Goal: Task Accomplishment & Management: Manage account settings

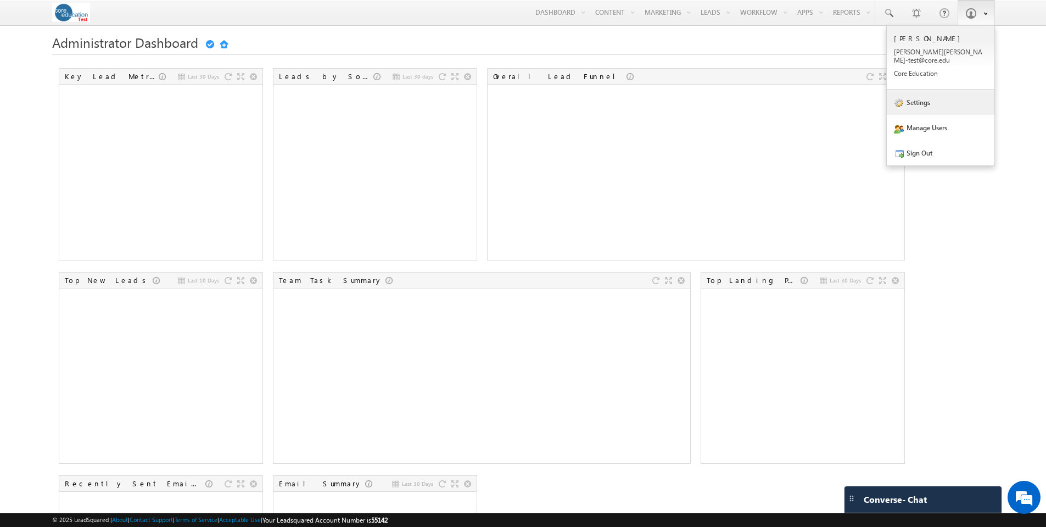
click at [928, 92] on link "Settings" at bounding box center [941, 102] width 108 height 25
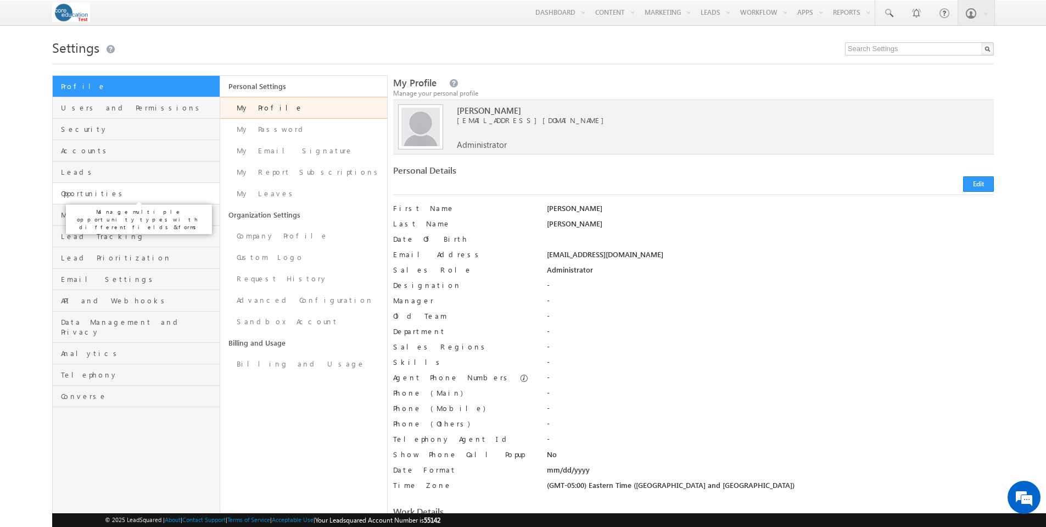
click at [86, 197] on span "Opportunities" at bounding box center [138, 193] width 155 height 10
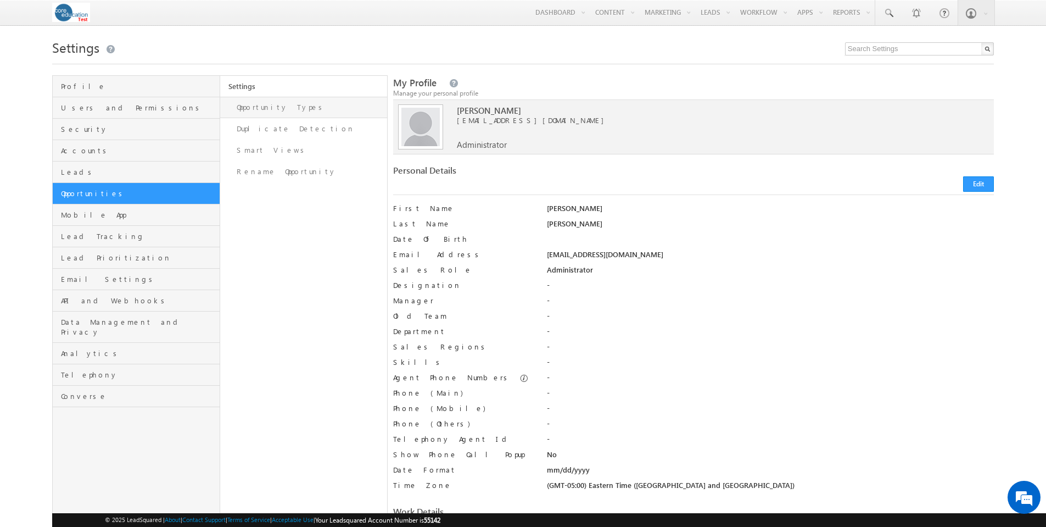
click at [279, 110] on link "Opportunity Types" at bounding box center [303, 107] width 167 height 21
click at [266, 111] on link "Opportunity Types" at bounding box center [303, 107] width 167 height 21
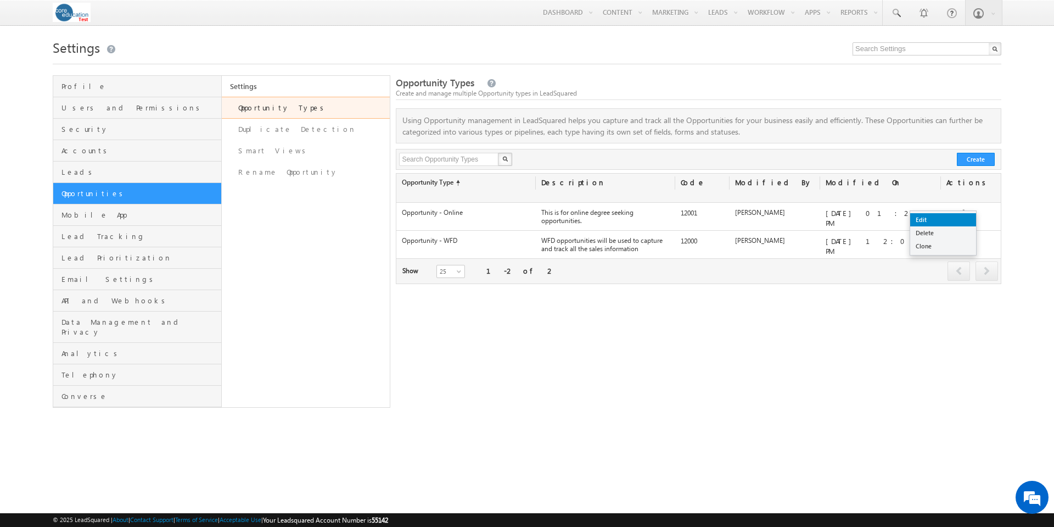
click at [951, 219] on link "Edit" at bounding box center [944, 219] width 66 height 13
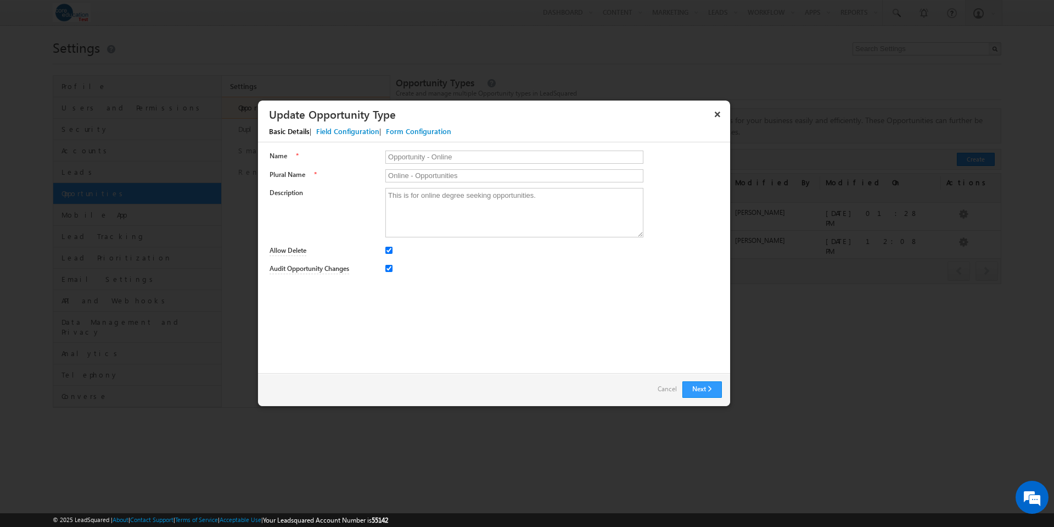
click at [663, 390] on link "Cancel" at bounding box center [667, 388] width 19 height 15
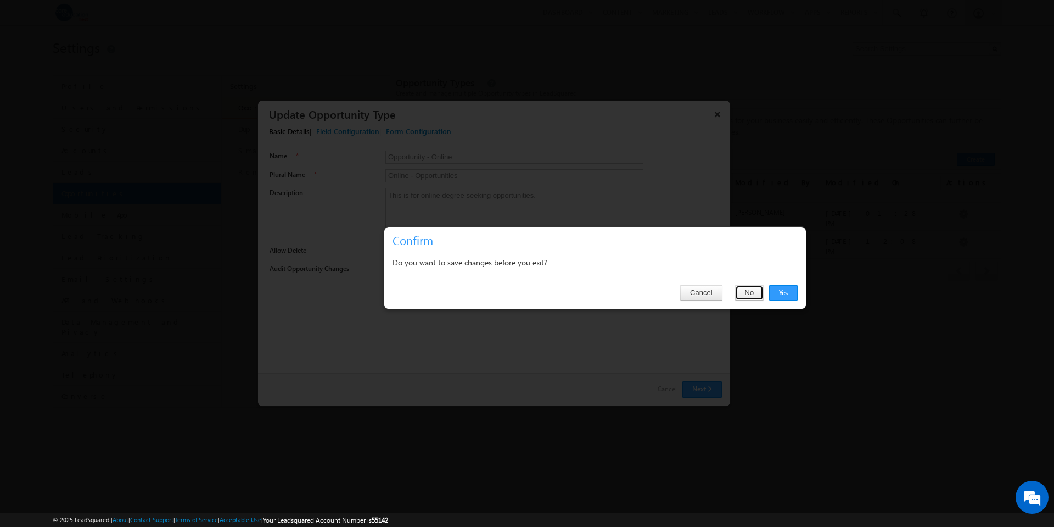
click at [754, 290] on button "No" at bounding box center [749, 292] width 29 height 15
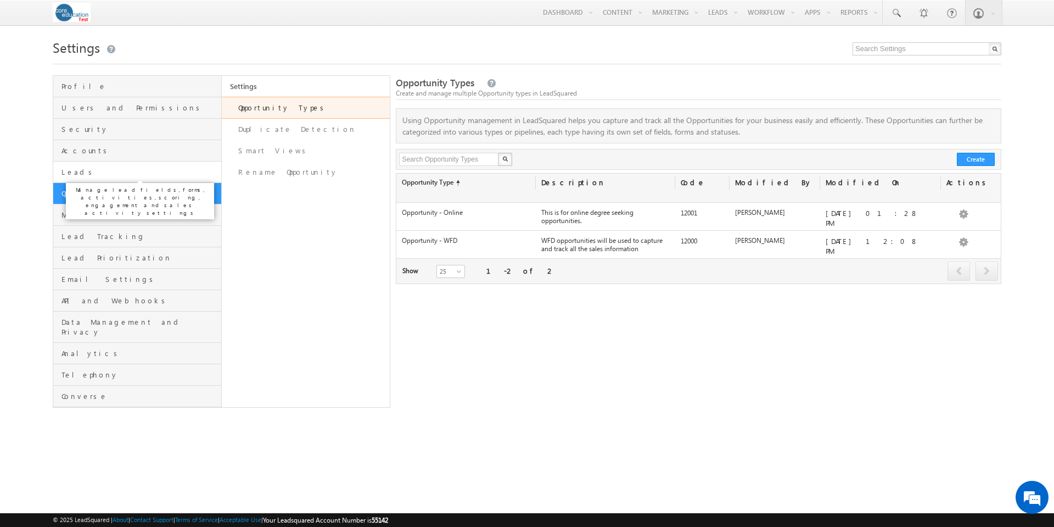
click at [114, 170] on span "Leads" at bounding box center [140, 172] width 157 height 10
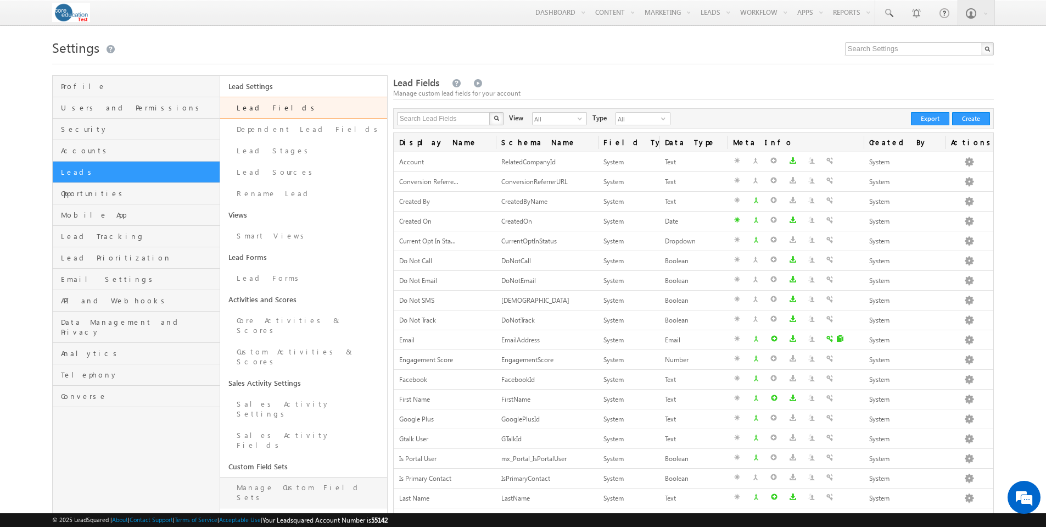
click at [278, 477] on link "Manage Custom Field Sets" at bounding box center [303, 492] width 167 height 31
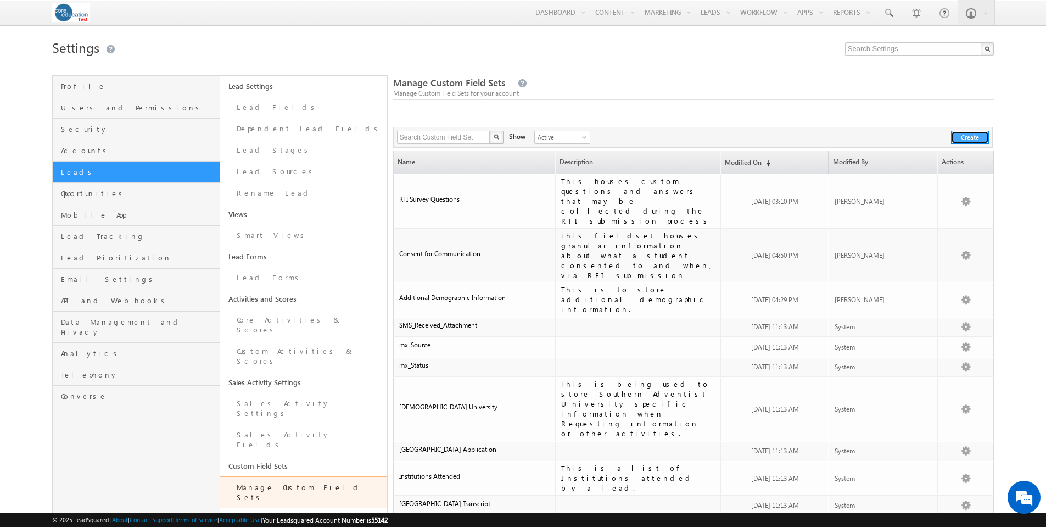
click at [969, 135] on button "Create" at bounding box center [970, 137] width 38 height 13
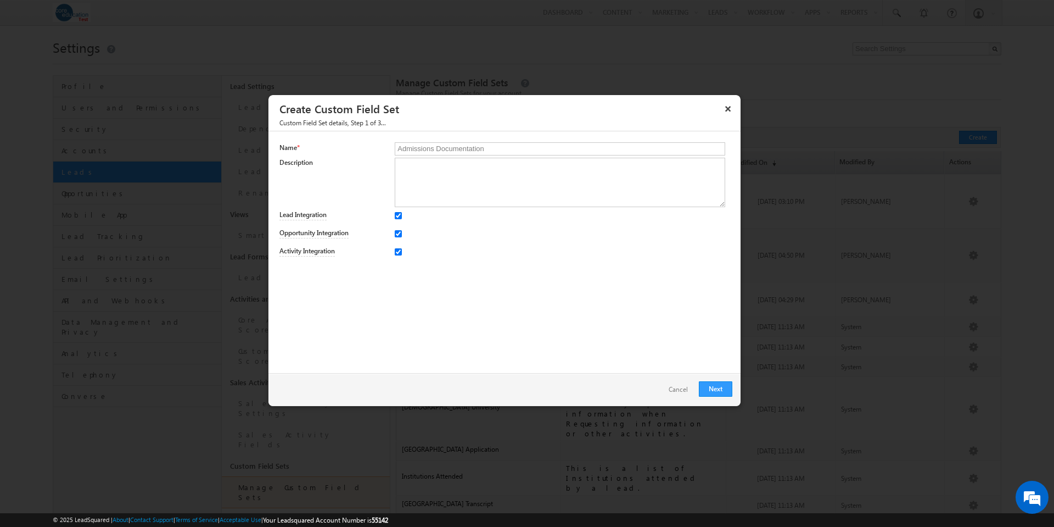
type input "Admissions Documentation"
type textarea "This houses data about documentation that a student may have submitted or may b…"
click at [398, 251] on input "Activity Integration" at bounding box center [398, 251] width 7 height 7
checkbox input "false"
click at [398, 214] on input "Lead Integration" at bounding box center [398, 215] width 7 height 7
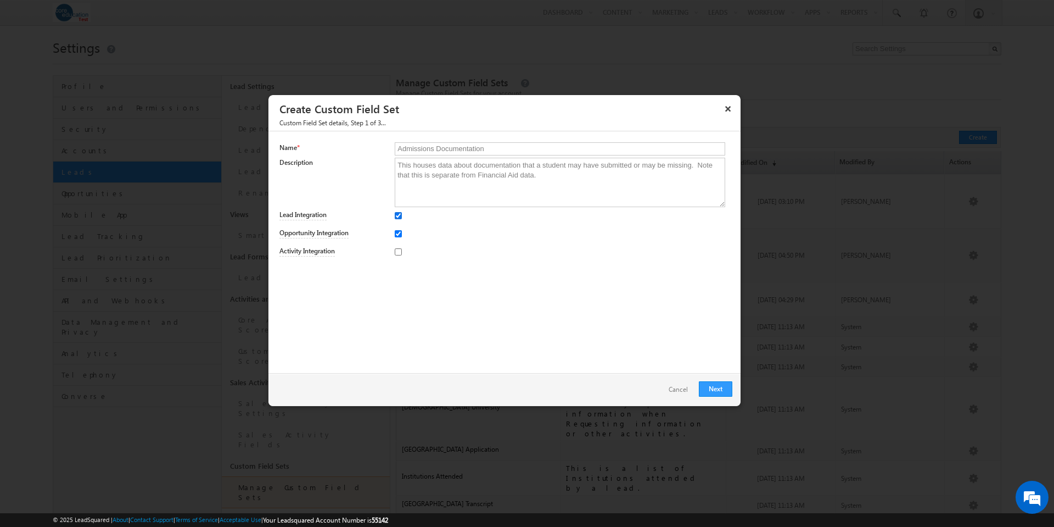
checkbox input "false"
click at [718, 389] on link "Next" at bounding box center [715, 388] width 33 height 15
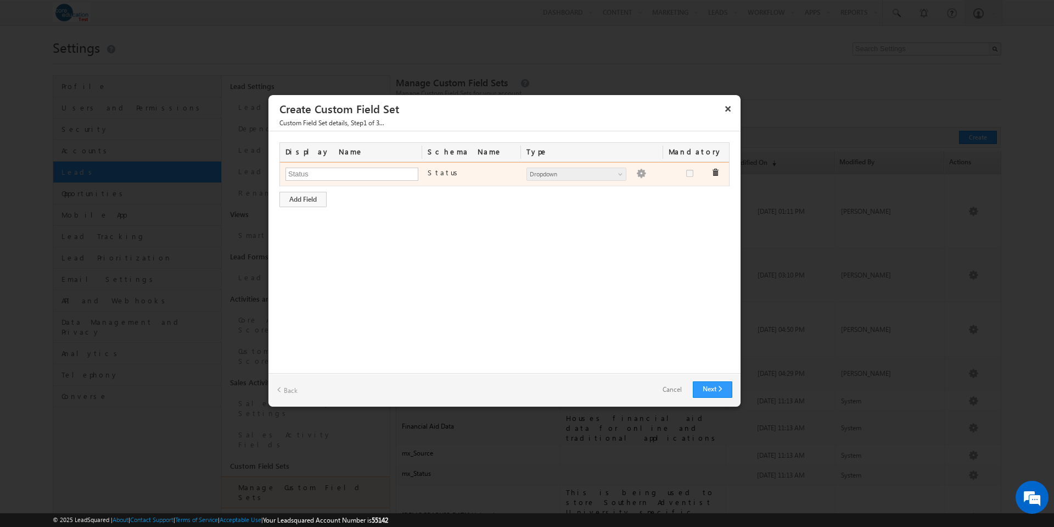
click at [636, 175] on img at bounding box center [641, 174] width 10 height 10
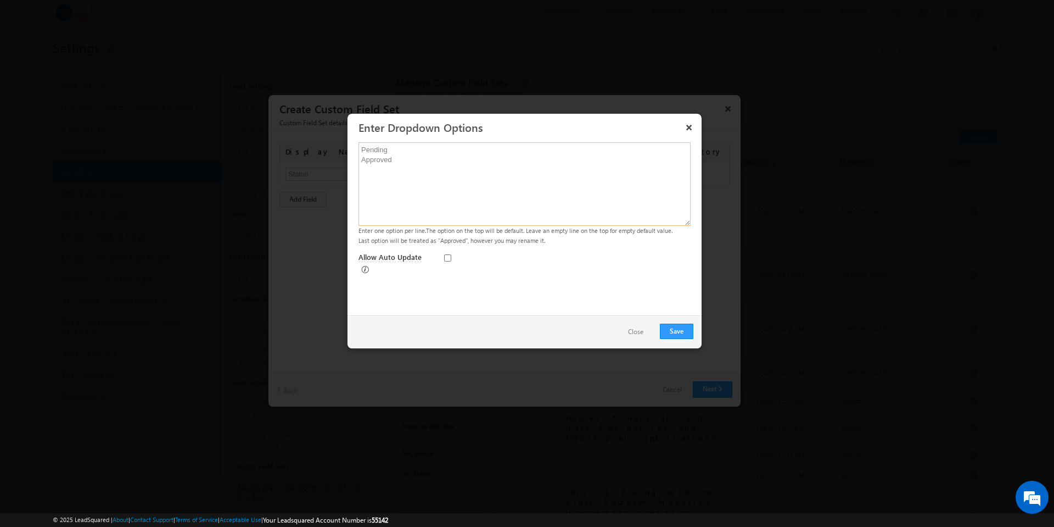
click at [362, 150] on textarea "Pending Approved" at bounding box center [525, 183] width 332 height 83
type textarea "Pending Approved"
click at [672, 332] on button "Save" at bounding box center [676, 330] width 33 height 15
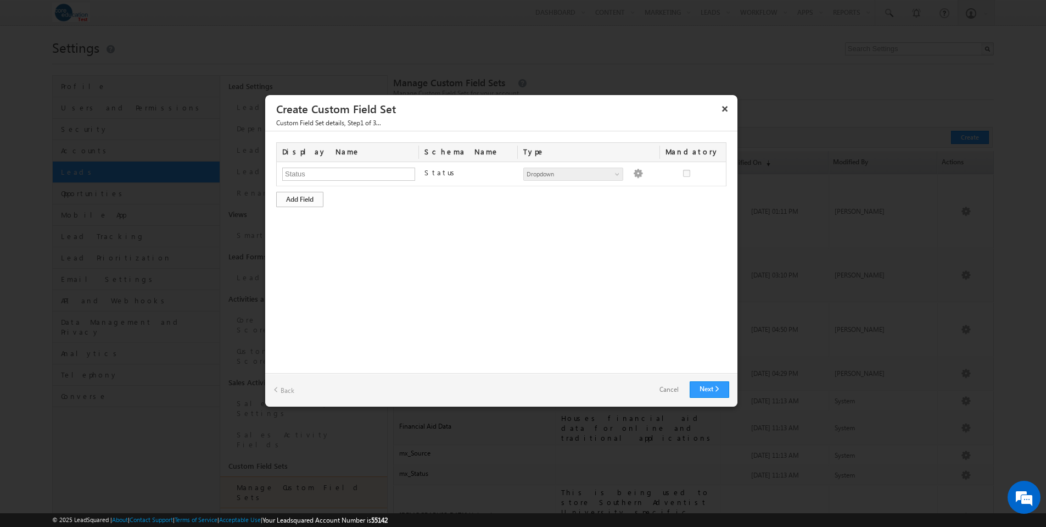
click at [309, 199] on div "Add Field" at bounding box center [299, 199] width 47 height 15
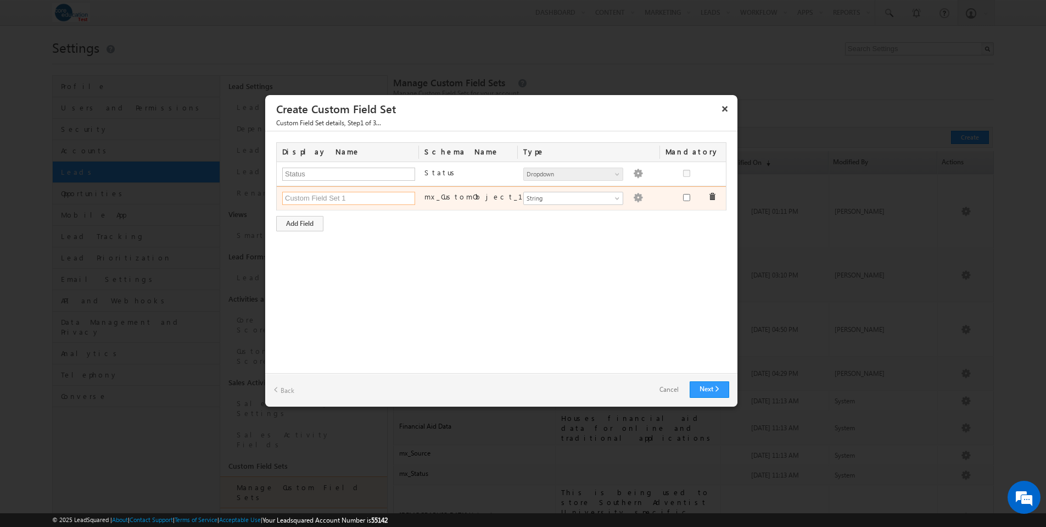
paste input "Recommendation_Required"
type input "Recommendation_Required"
click at [616, 198] on span at bounding box center [618, 200] width 9 height 9
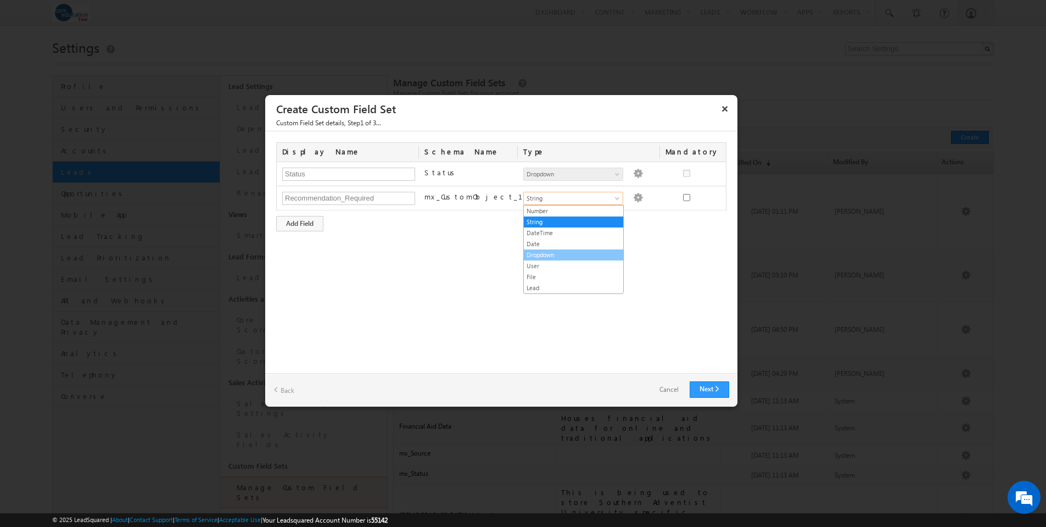
click at [552, 255] on link "Dropdown" at bounding box center [573, 255] width 99 height 10
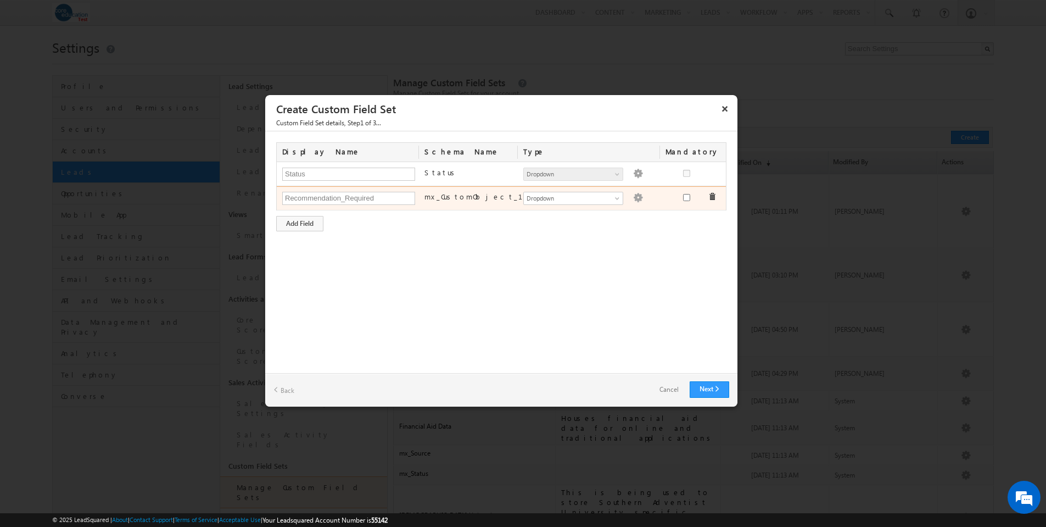
click at [633, 196] on img at bounding box center [638, 198] width 10 height 10
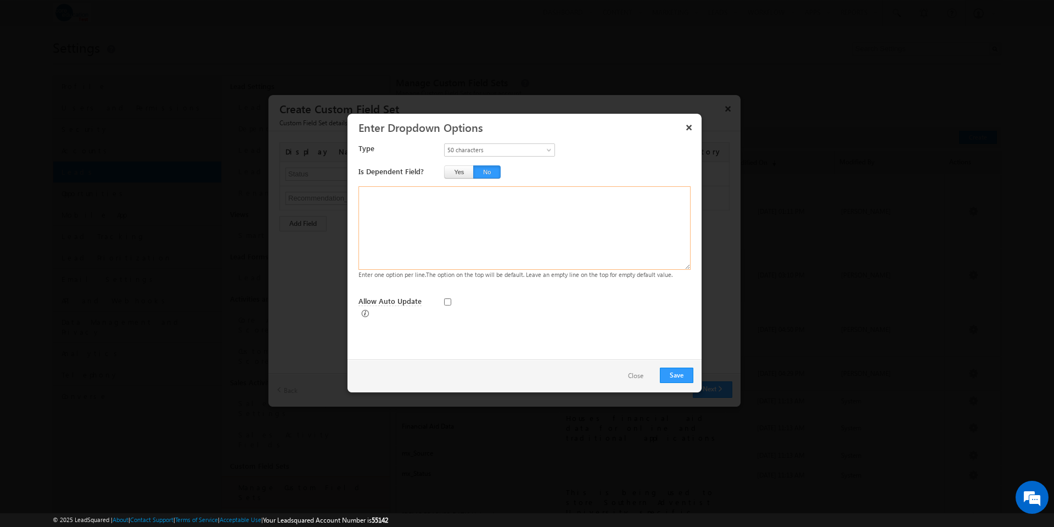
click at [397, 196] on textarea at bounding box center [525, 227] width 332 height 83
click at [369, 202] on textarea "True False" at bounding box center [525, 227] width 332 height 83
type textarea "Yes No"
click at [679, 374] on button "Save" at bounding box center [676, 374] width 33 height 15
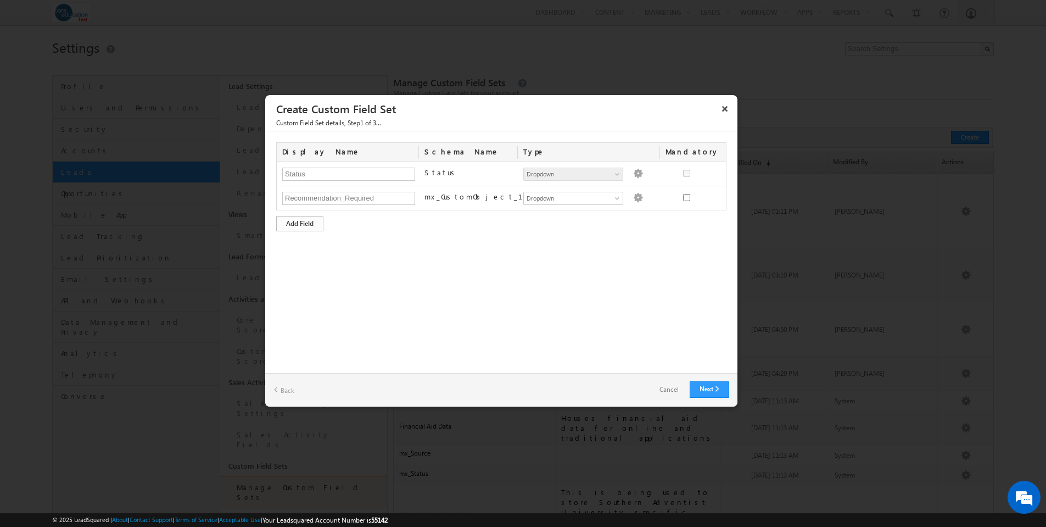
click at [310, 224] on div "Add Field" at bounding box center [299, 223] width 47 height 15
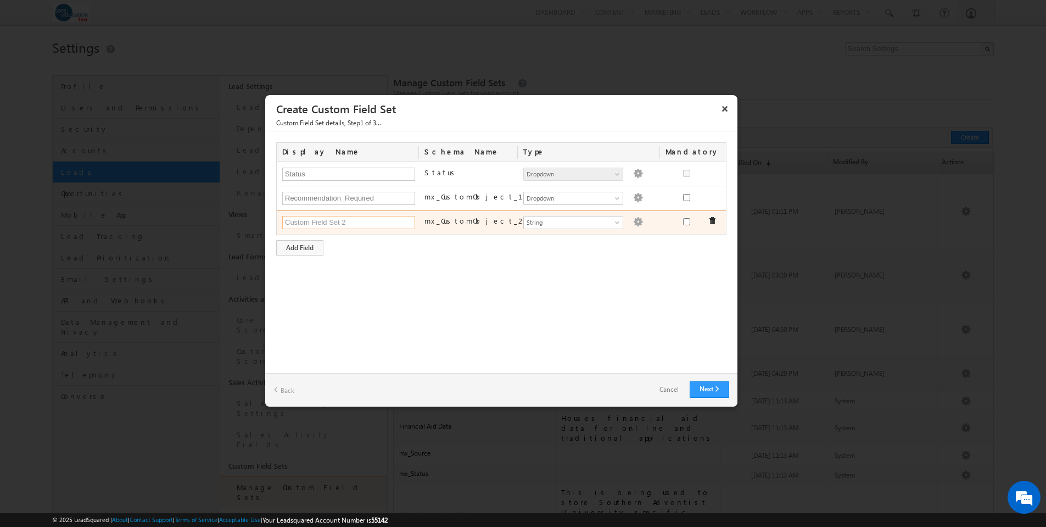
paste input "Recommendation_Received_Date"
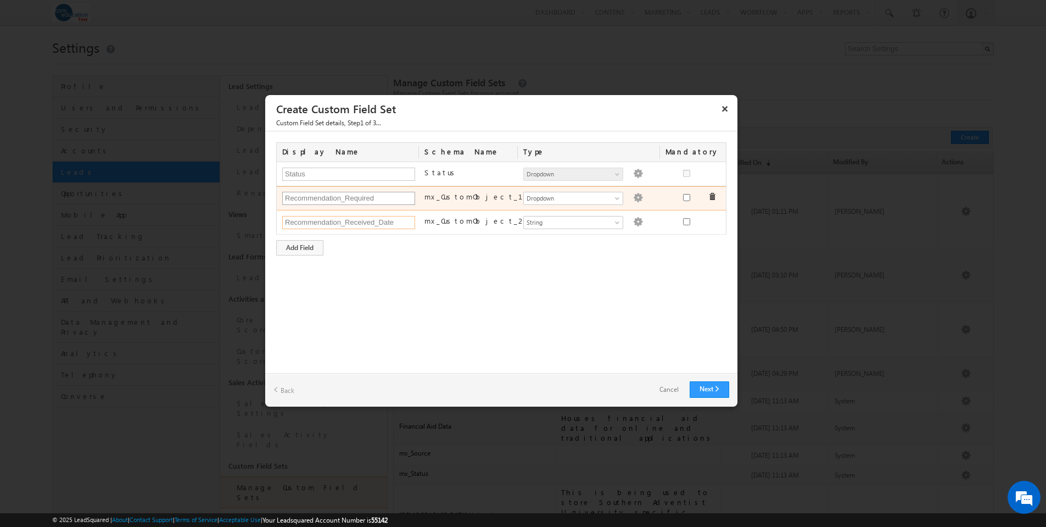
type input "Recommendation_Received_Date"
drag, startPoint x: 346, startPoint y: 196, endPoint x: 358, endPoint y: 188, distance: 14.3
click at [346, 196] on input "Recommendation_Required" at bounding box center [348, 198] width 133 height 13
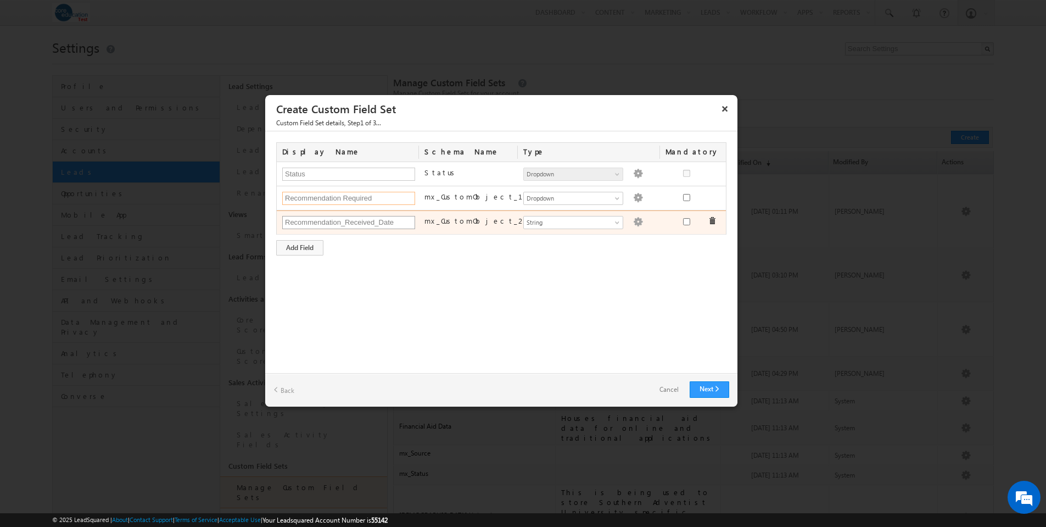
type input "Recommendation Required"
click at [380, 220] on input "Recommendation_Received_Date" at bounding box center [348, 222] width 133 height 13
type input "Recommendation Received Date"
click at [619, 221] on span at bounding box center [618, 224] width 9 height 9
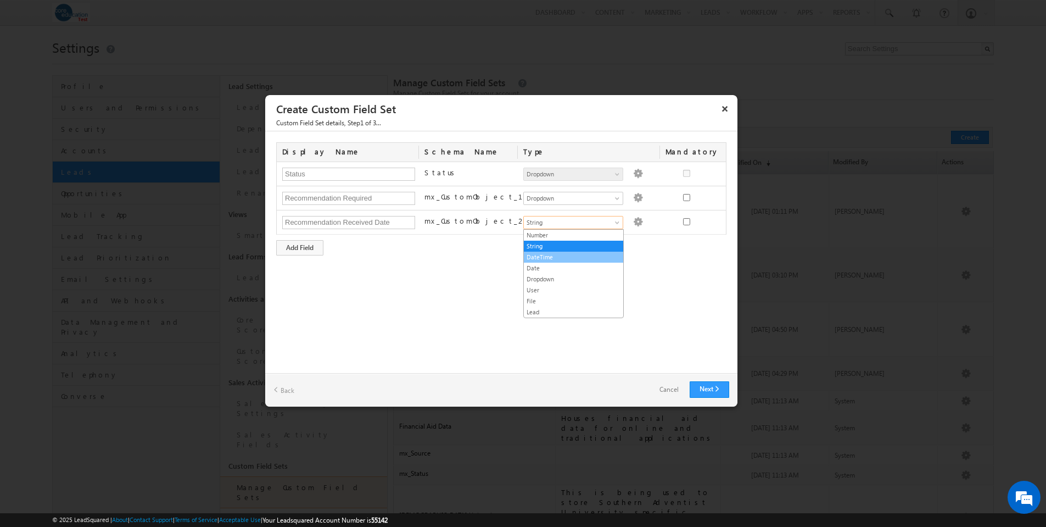
click at [588, 258] on link "DateTime" at bounding box center [573, 257] width 99 height 10
click at [301, 249] on div "Add Field" at bounding box center [299, 247] width 47 height 15
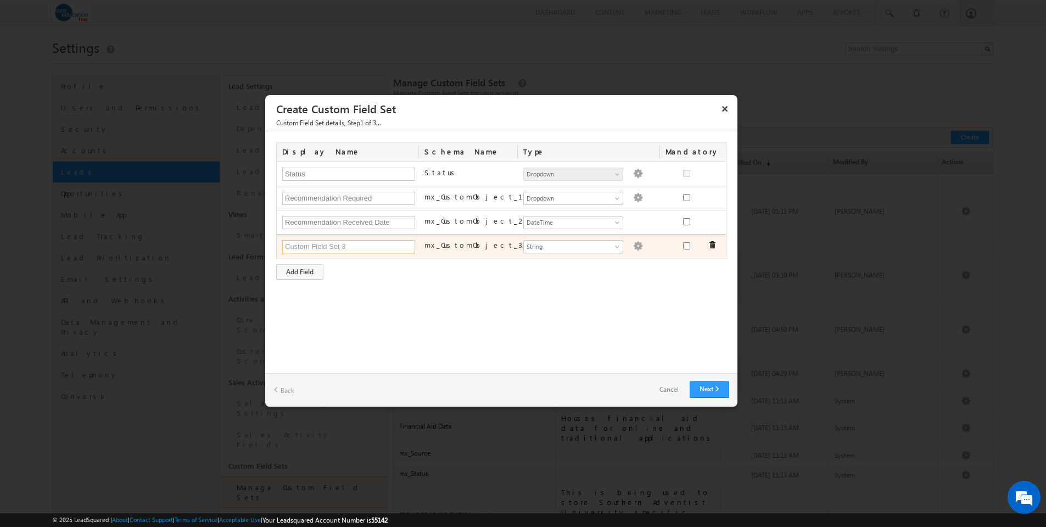
paste input "Test_Scores_Supplemental_Mater"
click at [377, 247] on input "Test_Scores_Supplemental_Mater" at bounding box center [348, 246] width 133 height 13
click at [303, 244] on input "Test_Scores Materials Required" at bounding box center [348, 246] width 133 height 13
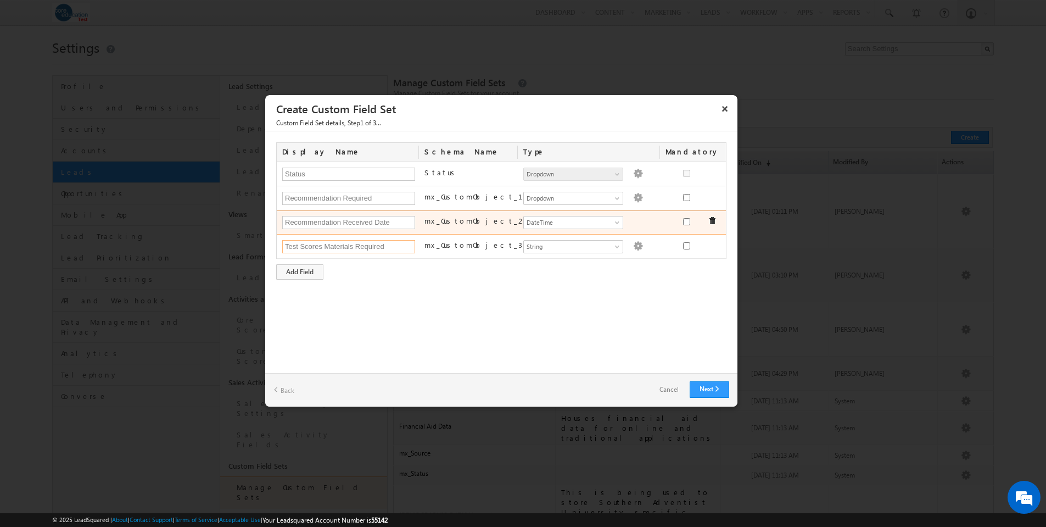
drag, startPoint x: 325, startPoint y: 246, endPoint x: 334, endPoint y: 231, distance: 17.5
click at [325, 246] on input "Test Scores Materials Required" at bounding box center [348, 246] width 133 height 13
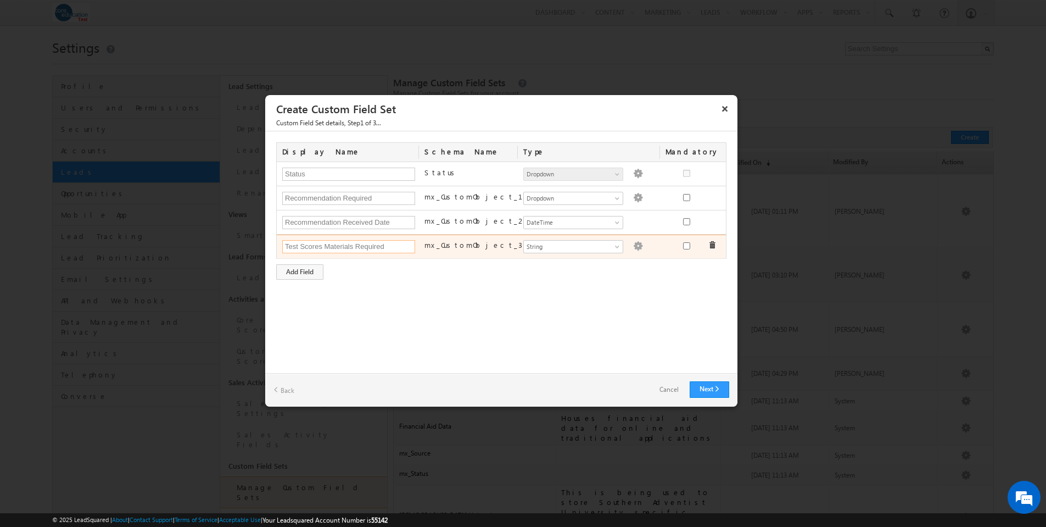
type input "Test Scores Materials Required"
click at [633, 245] on img at bounding box center [638, 246] width 10 height 10
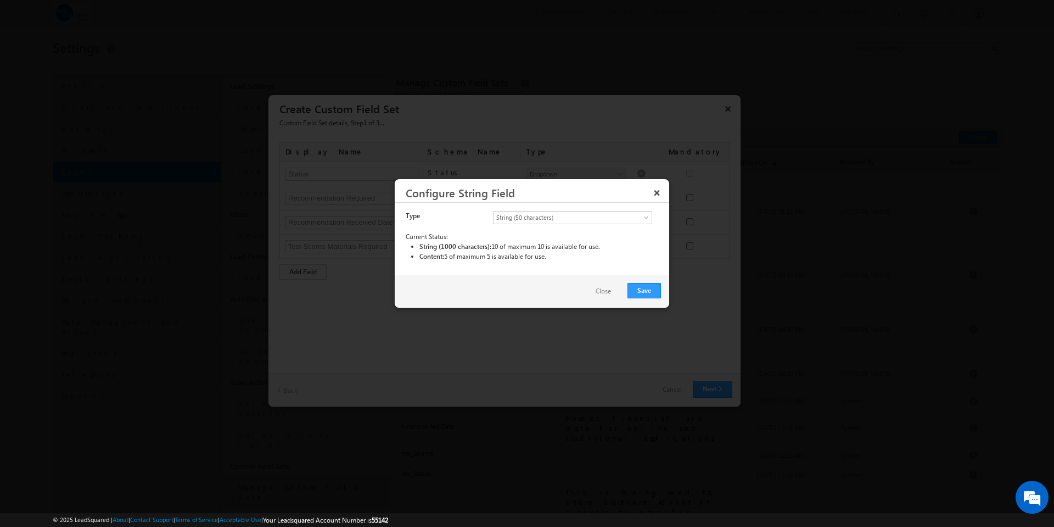
click at [602, 290] on button "Close" at bounding box center [603, 291] width 37 height 16
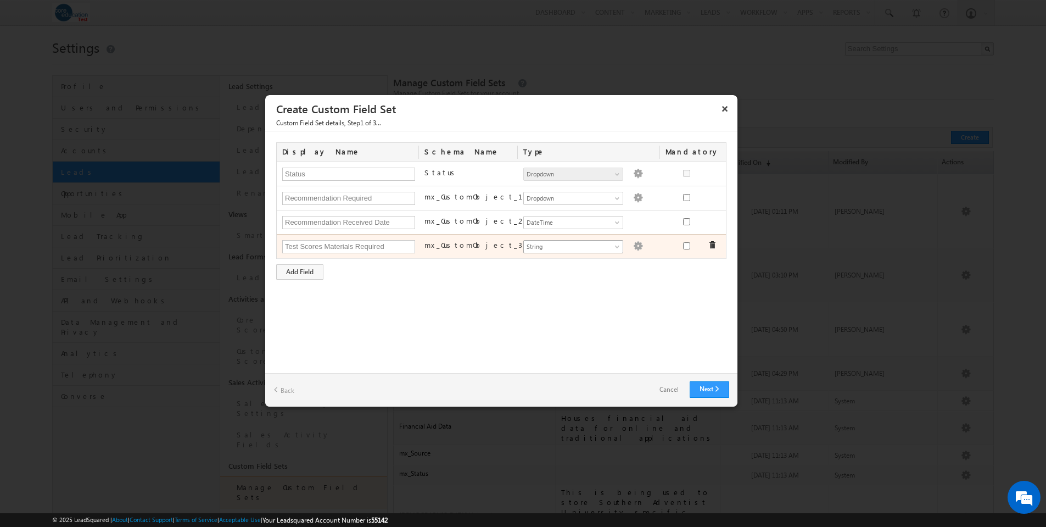
click at [616, 245] on span at bounding box center [618, 248] width 9 height 9
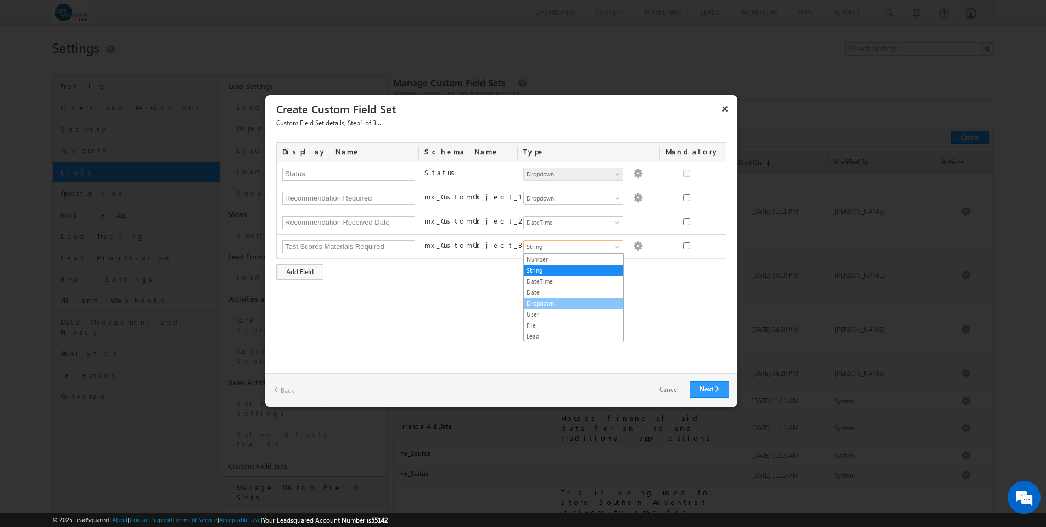
click at [563, 301] on link "Dropdown" at bounding box center [573, 303] width 99 height 10
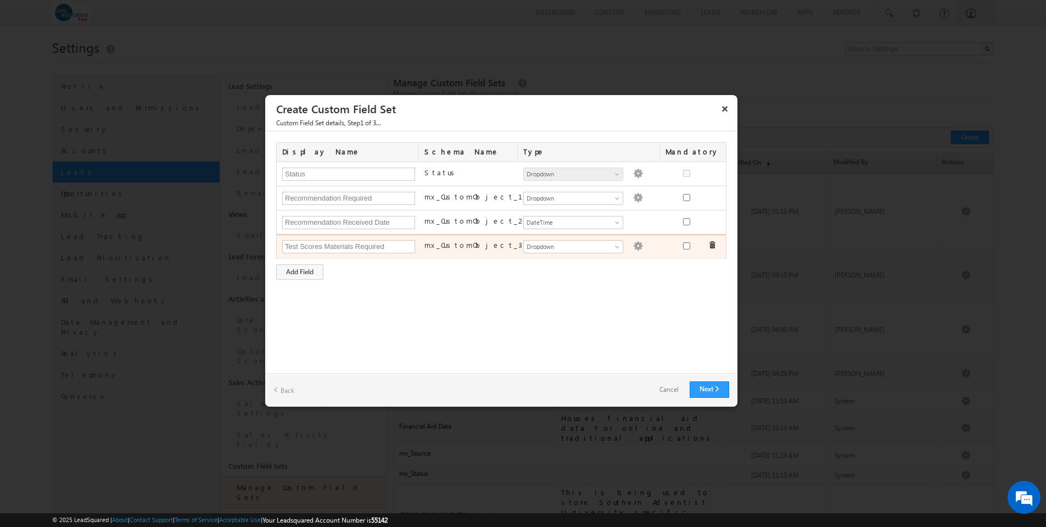
click at [633, 248] on img at bounding box center [638, 246] width 10 height 10
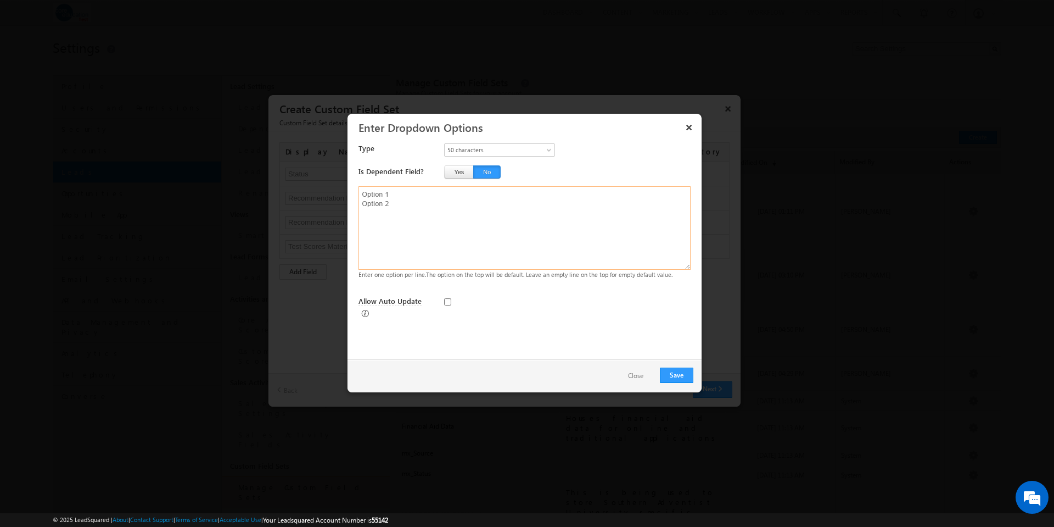
click at [405, 198] on textarea at bounding box center [525, 227] width 332 height 83
type textarea "Yes No"
click at [674, 381] on button "Save" at bounding box center [676, 374] width 33 height 15
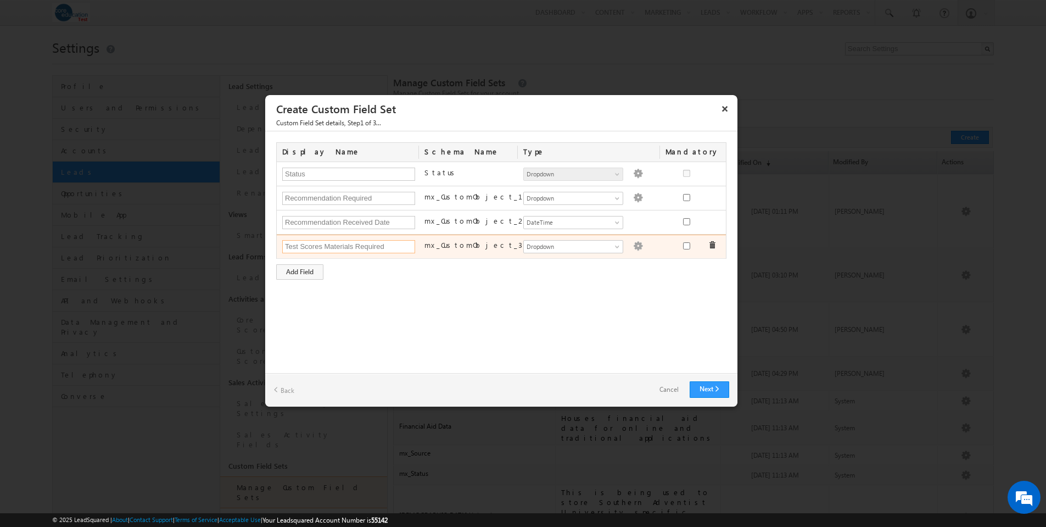
drag, startPoint x: 322, startPoint y: 245, endPoint x: 281, endPoint y: 243, distance: 41.2
click at [281, 243] on div "Test Scores Materials Required" at bounding box center [348, 246] width 142 height 15
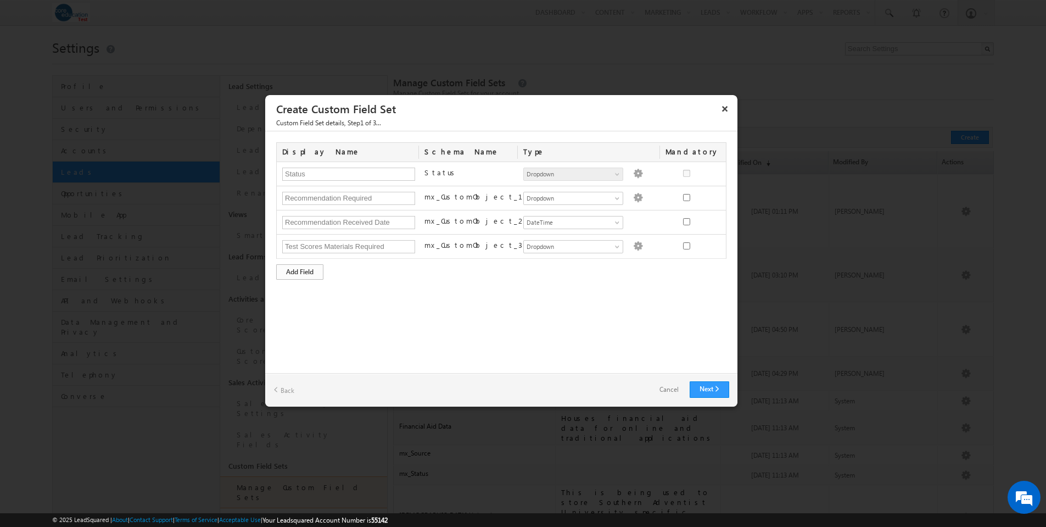
click at [309, 270] on div "Add Field" at bounding box center [299, 271] width 47 height 15
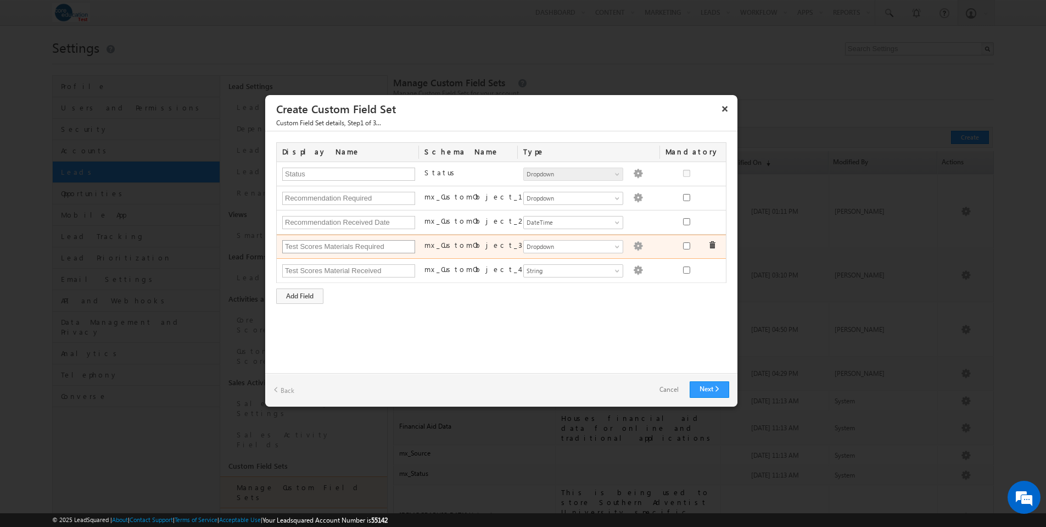
type input "Test Scores Material Received"
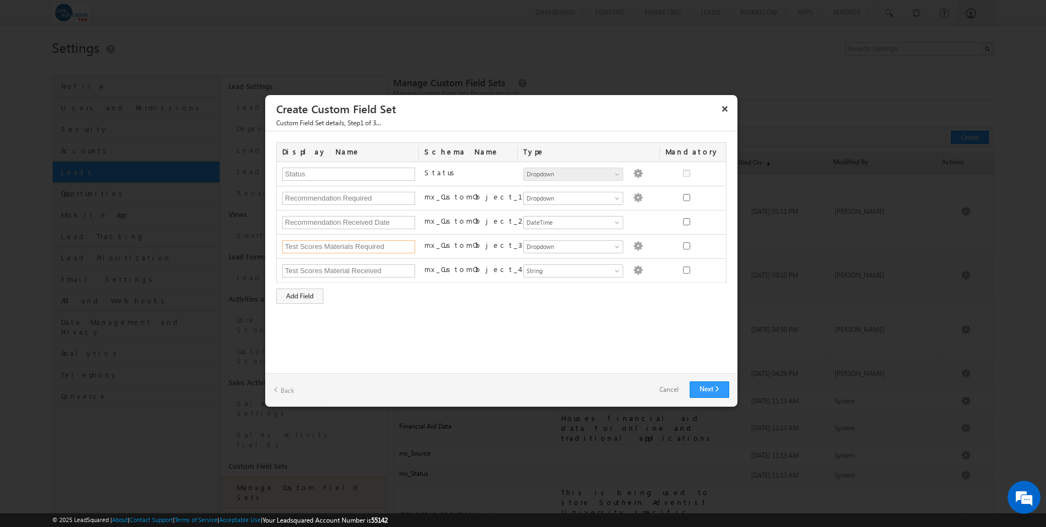
drag, startPoint x: 323, startPoint y: 245, endPoint x: 275, endPoint y: 242, distance: 48.4
click at [275, 242] on div "Display Name Schema Name Type Mandatory Status Status Number String DateTime Da…" at bounding box center [501, 252] width 472 height 242
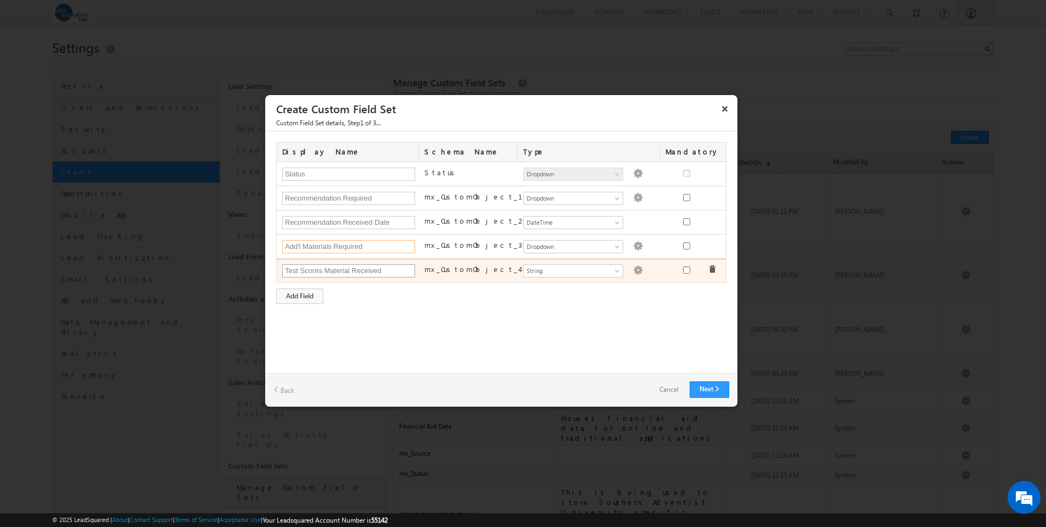
type input "Add'l Materials Required"
drag, startPoint x: 323, startPoint y: 271, endPoint x: 276, endPoint y: 268, distance: 46.8
click at [277, 268] on div "Test Scores Material Received" at bounding box center [348, 271] width 142 height 15
type input "Add'l Materials Received Date"
click at [618, 272] on span at bounding box center [618, 273] width 9 height 9
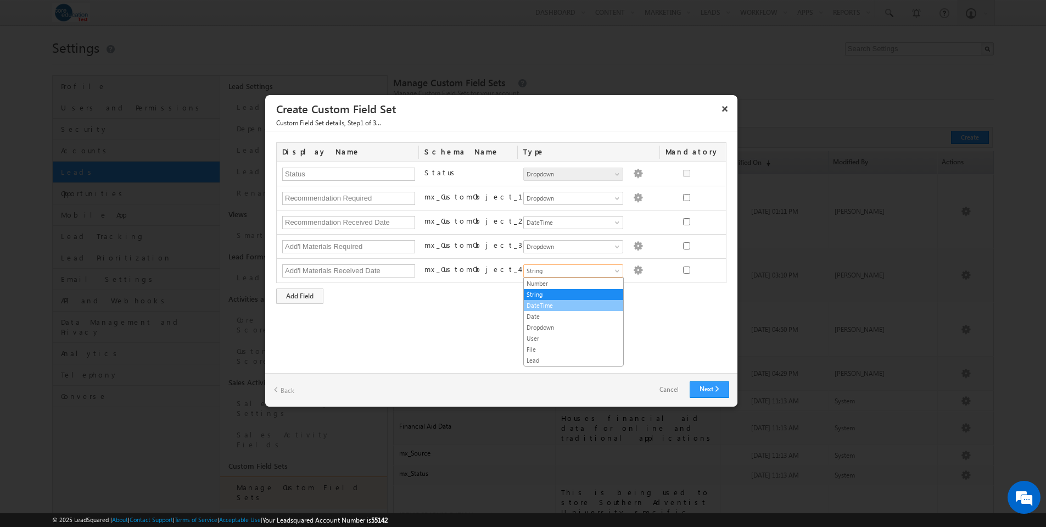
click at [575, 303] on link "DateTime" at bounding box center [573, 305] width 99 height 10
click at [313, 300] on div "Add Field" at bounding box center [299, 295] width 47 height 15
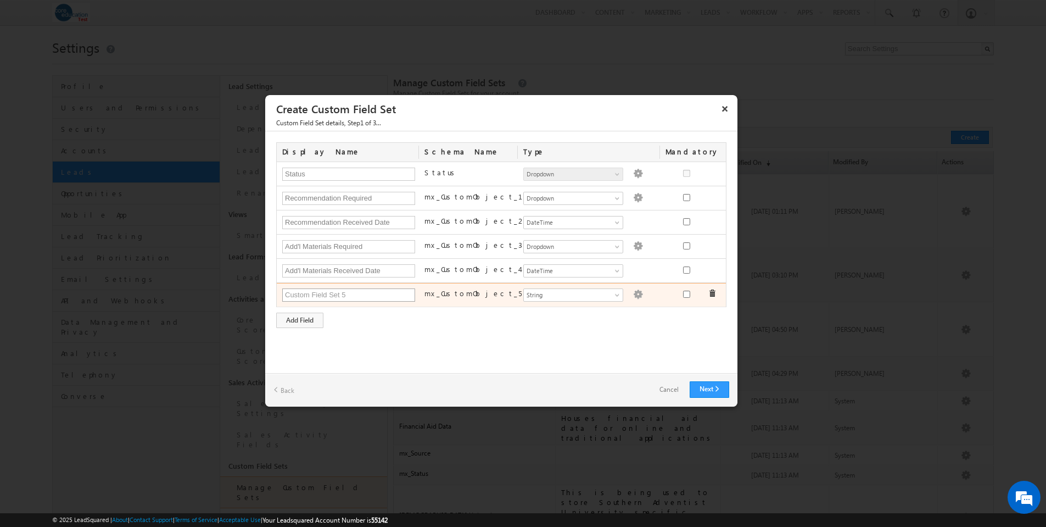
click at [367, 297] on input "text" at bounding box center [348, 294] width 133 height 13
type input "Official Transcript Required"
click at [618, 294] on span at bounding box center [618, 297] width 9 height 9
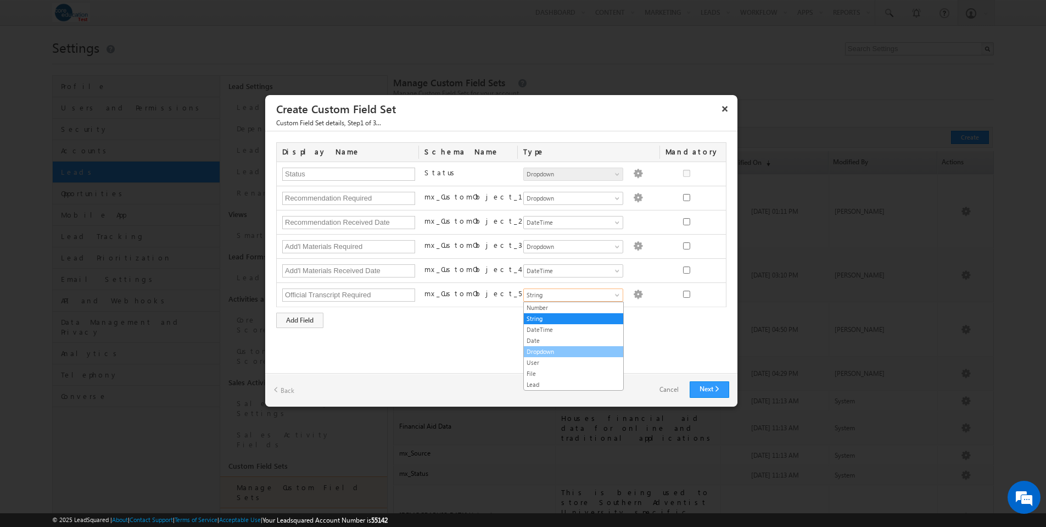
click at [583, 349] on link "Dropdown" at bounding box center [573, 352] width 99 height 10
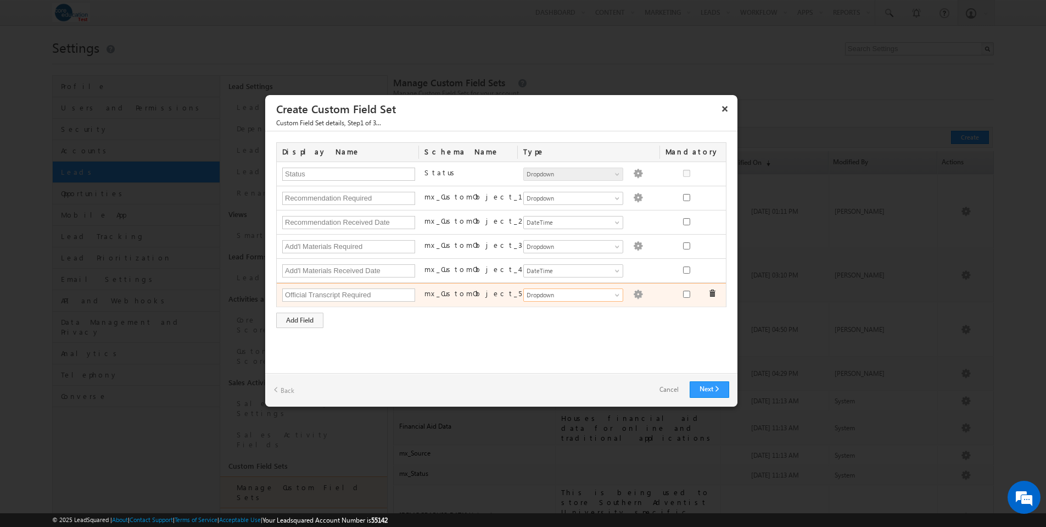
click at [634, 293] on img at bounding box center [638, 294] width 10 height 10
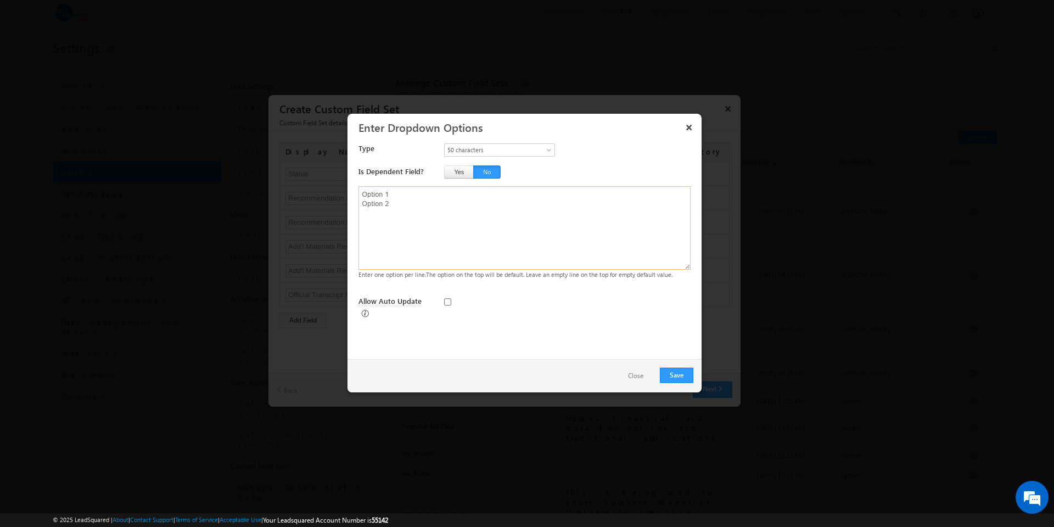
click at [420, 195] on textarea at bounding box center [525, 227] width 332 height 83
type textarea "Yes No"
click at [687, 373] on button "Save" at bounding box center [676, 374] width 33 height 15
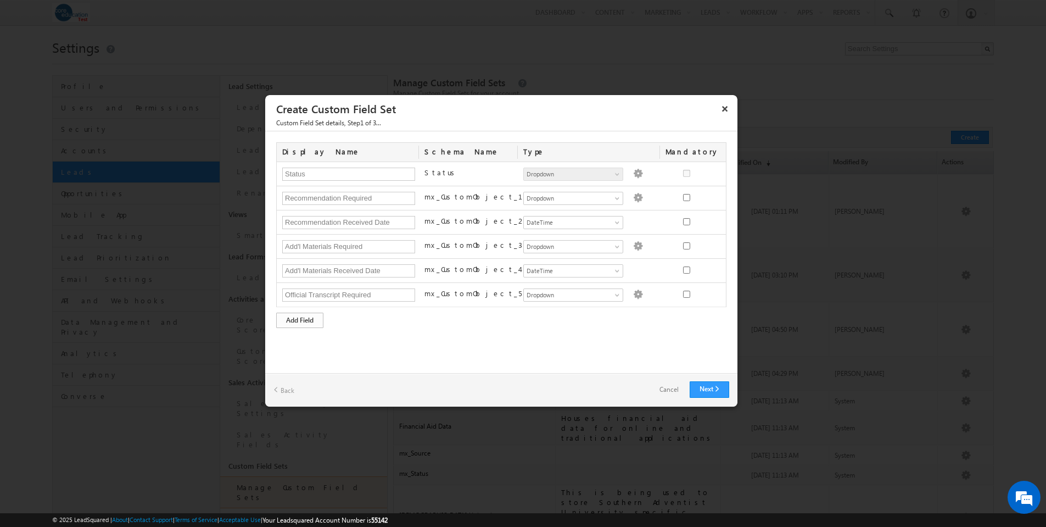
click at [310, 322] on div "Add Field" at bounding box center [299, 319] width 47 height 15
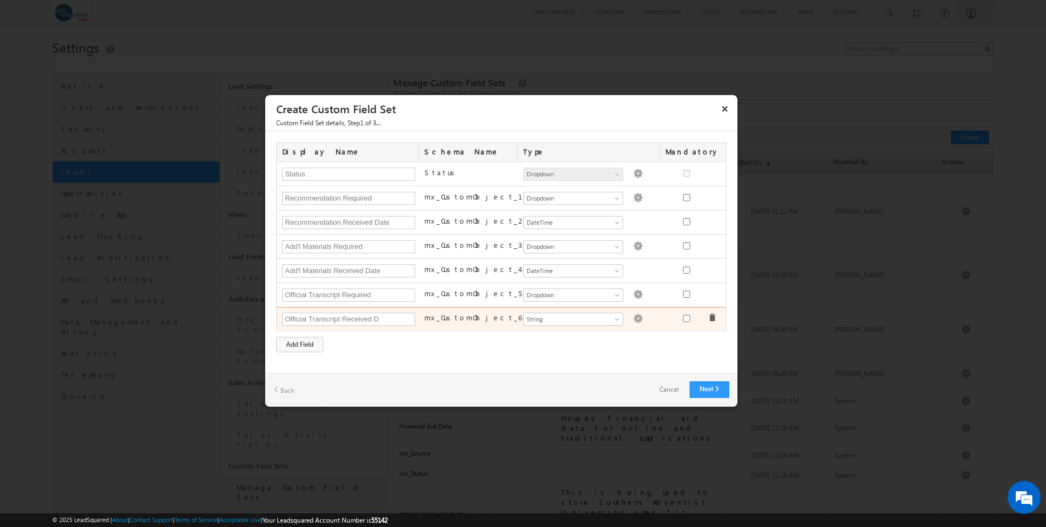
drag, startPoint x: 309, startPoint y: 320, endPoint x: 278, endPoint y: 319, distance: 31.3
click at [278, 319] on div "Official Transcript Received D" at bounding box center [348, 319] width 142 height 15
click at [368, 316] on input "Transcript Received D" at bounding box center [348, 318] width 133 height 13
type input "Transcript Received Date"
click at [617, 319] on span at bounding box center [618, 321] width 9 height 9
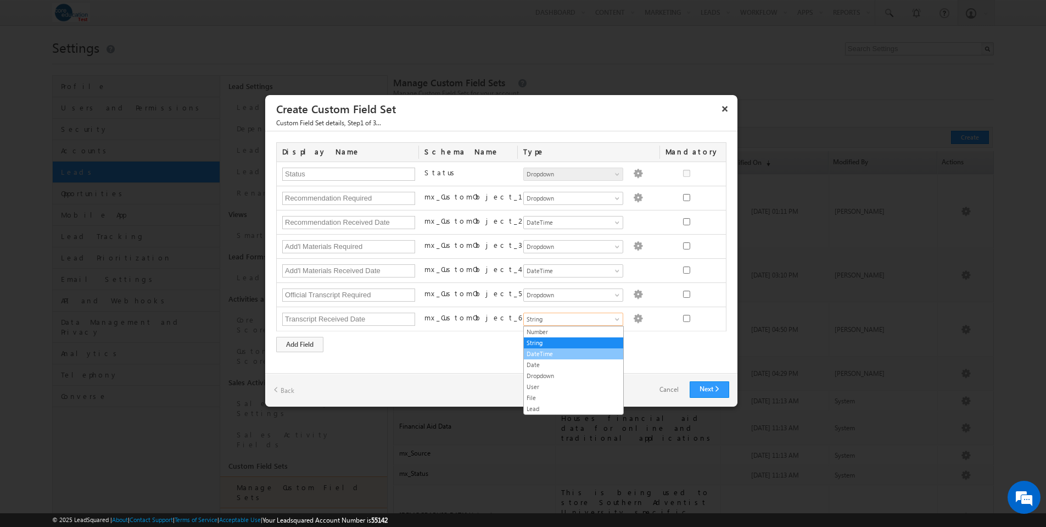
click at [576, 351] on link "DateTime" at bounding box center [573, 354] width 99 height 10
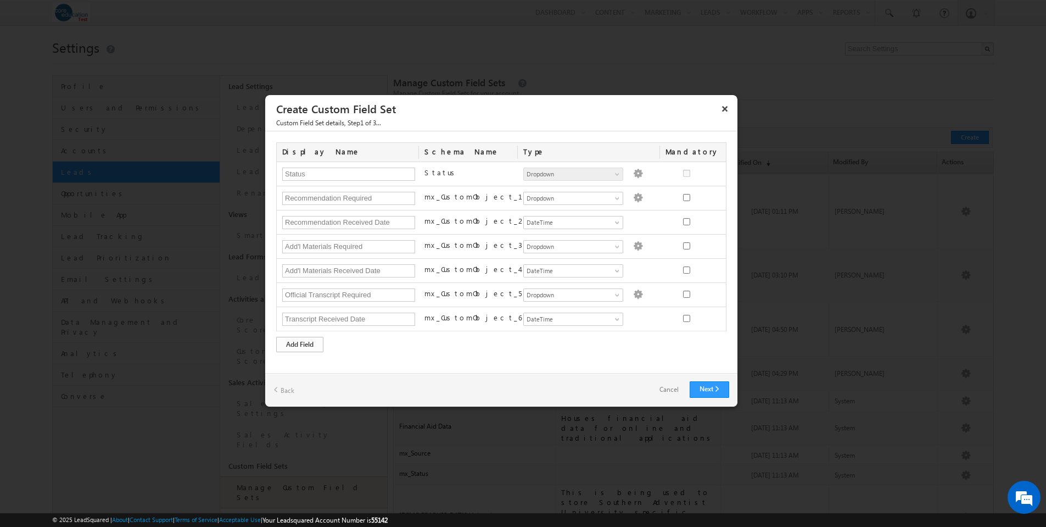
click at [310, 343] on div "Add Field" at bounding box center [299, 344] width 47 height 15
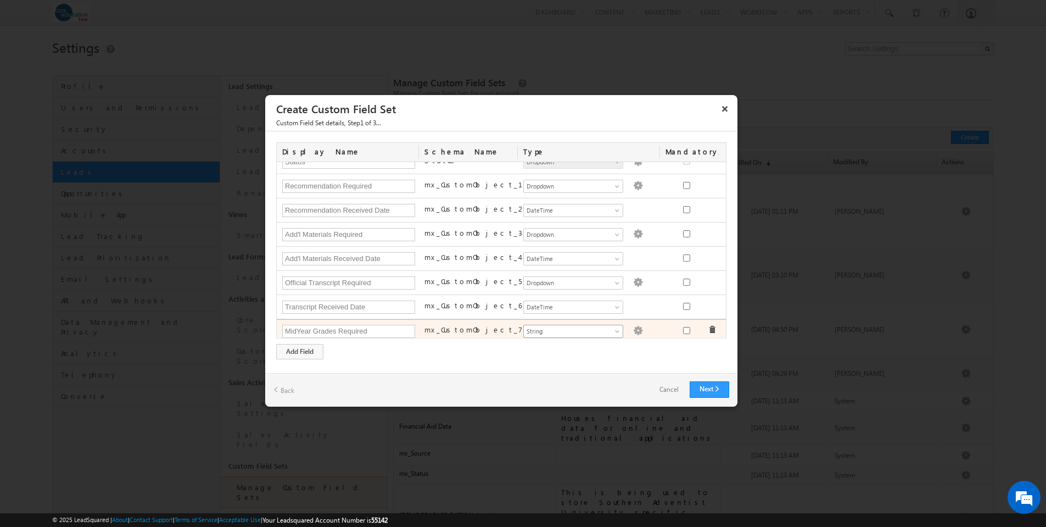
type input "MidYear Grades Required"
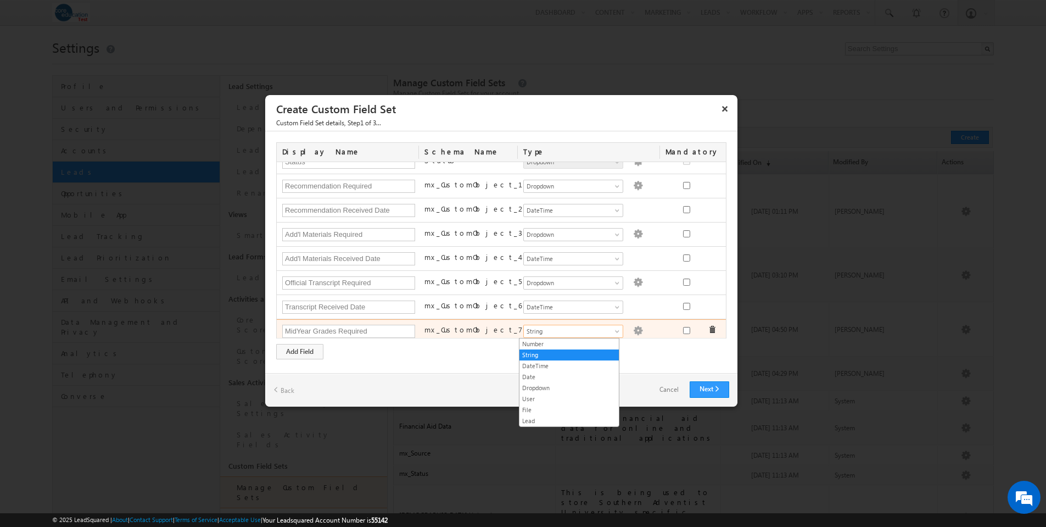
click at [614, 329] on span at bounding box center [618, 333] width 9 height 9
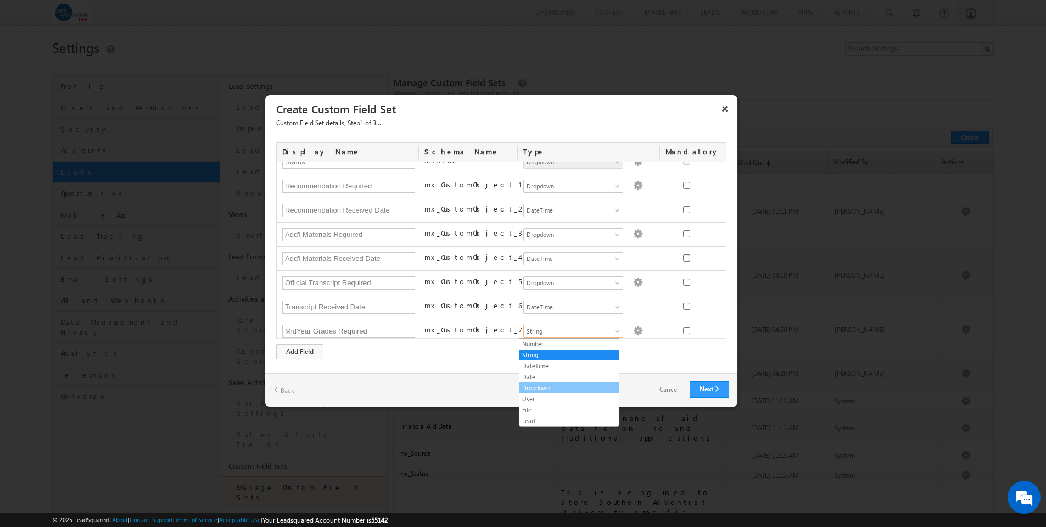
click at [582, 387] on link "Dropdown" at bounding box center [569, 388] width 99 height 10
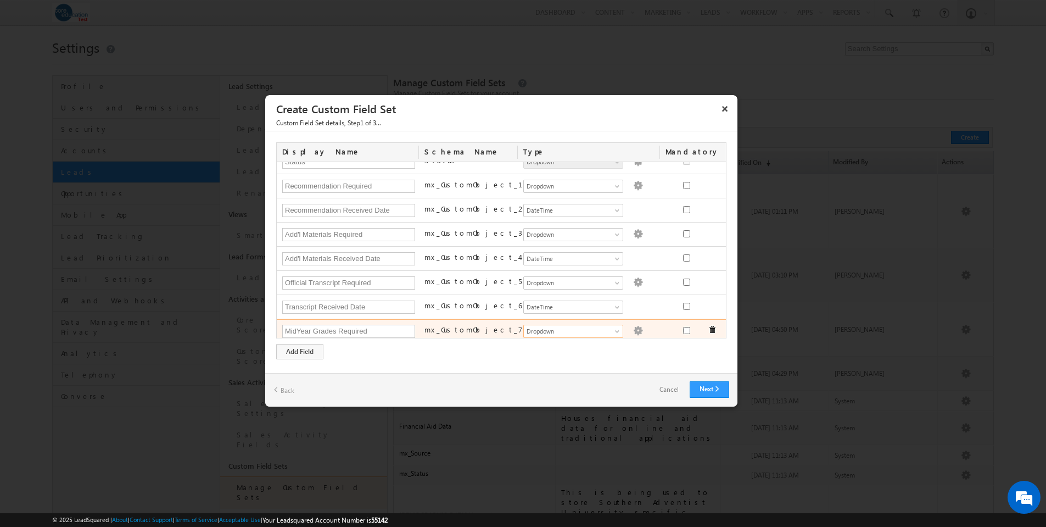
click at [632, 326] on div "Number String DateTime Date Dropdown User File Lead Dropdown Dropdown options a…" at bounding box center [589, 331] width 142 height 15
click at [633, 331] on img at bounding box center [638, 331] width 10 height 10
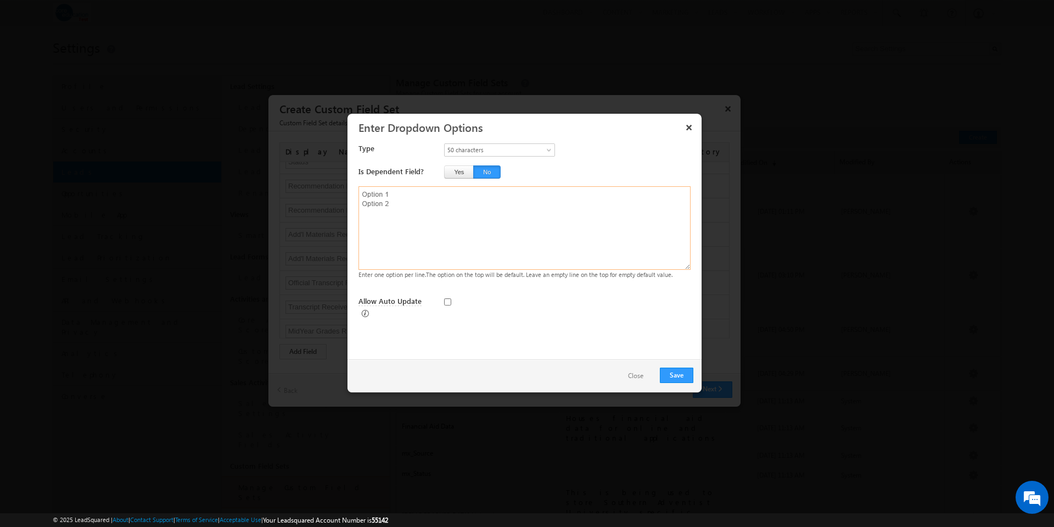
click at [396, 194] on textarea at bounding box center [525, 227] width 332 height 83
type textarea "Yes No"
click at [682, 371] on button "Save" at bounding box center [676, 374] width 33 height 15
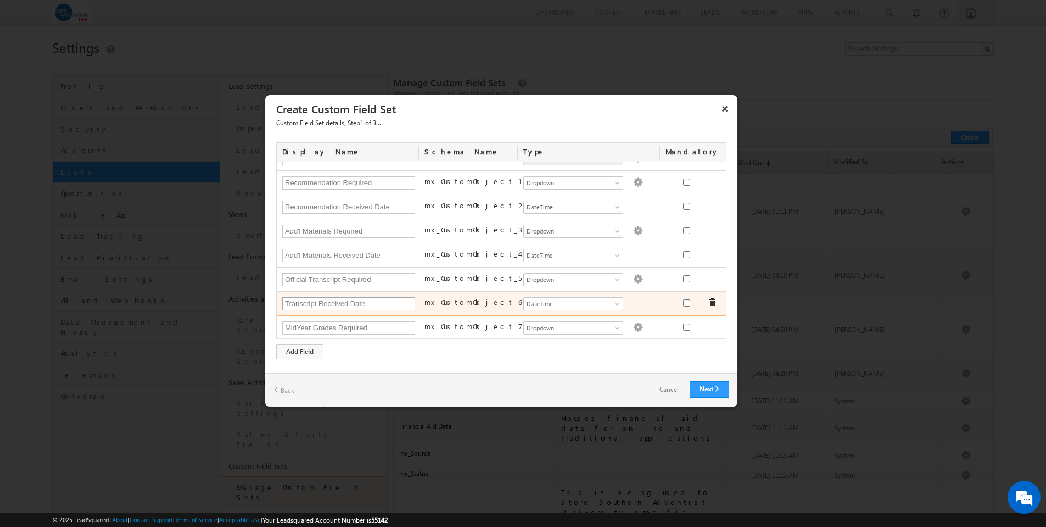
scroll to position [17, 0]
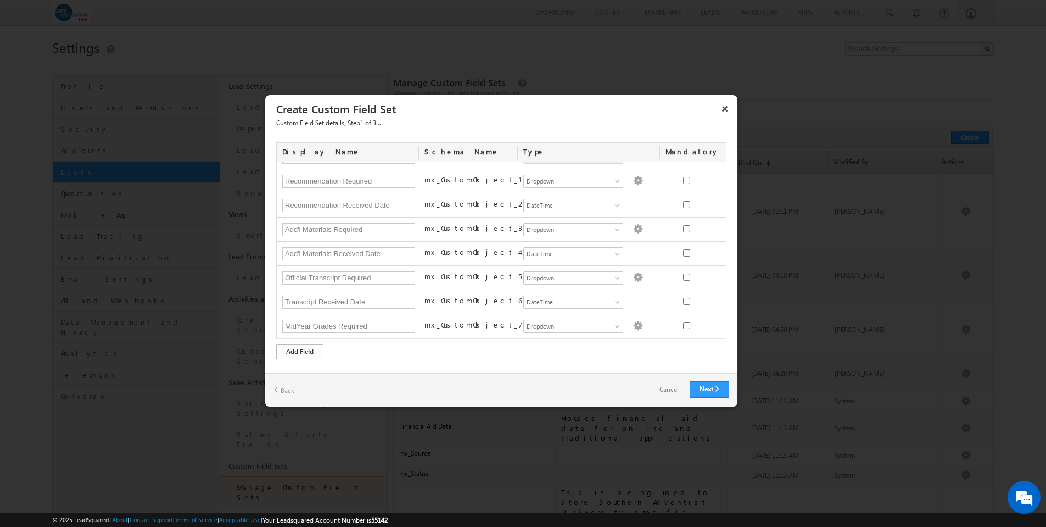
click at [311, 354] on div "Add Field" at bounding box center [299, 351] width 47 height 15
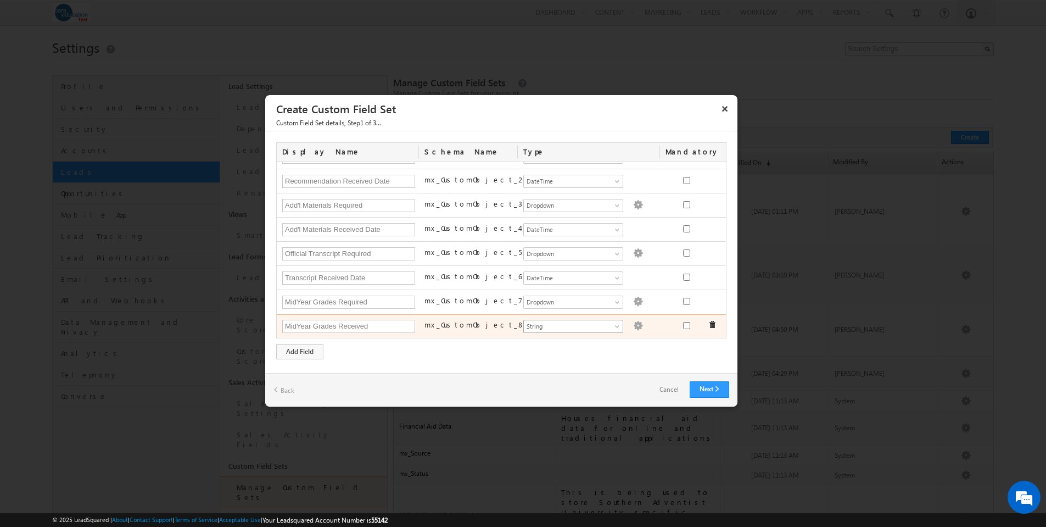
type input "MidYear Grades Received"
click at [614, 327] on span at bounding box center [618, 328] width 9 height 9
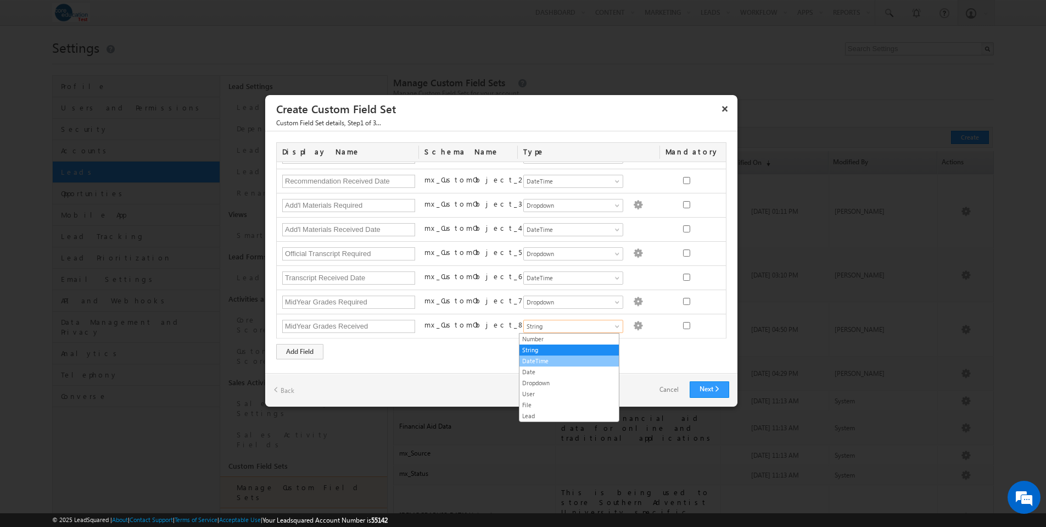
click at [555, 360] on link "DateTime" at bounding box center [569, 361] width 99 height 10
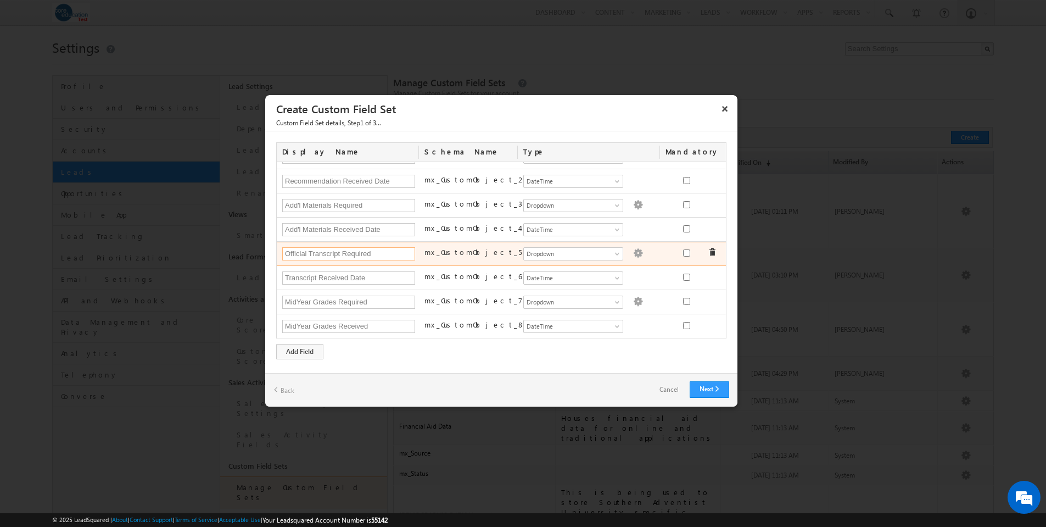
drag, startPoint x: 311, startPoint y: 252, endPoint x: 281, endPoint y: 252, distance: 30.8
click at [281, 252] on div "Official Transcript Required" at bounding box center [348, 254] width 142 height 15
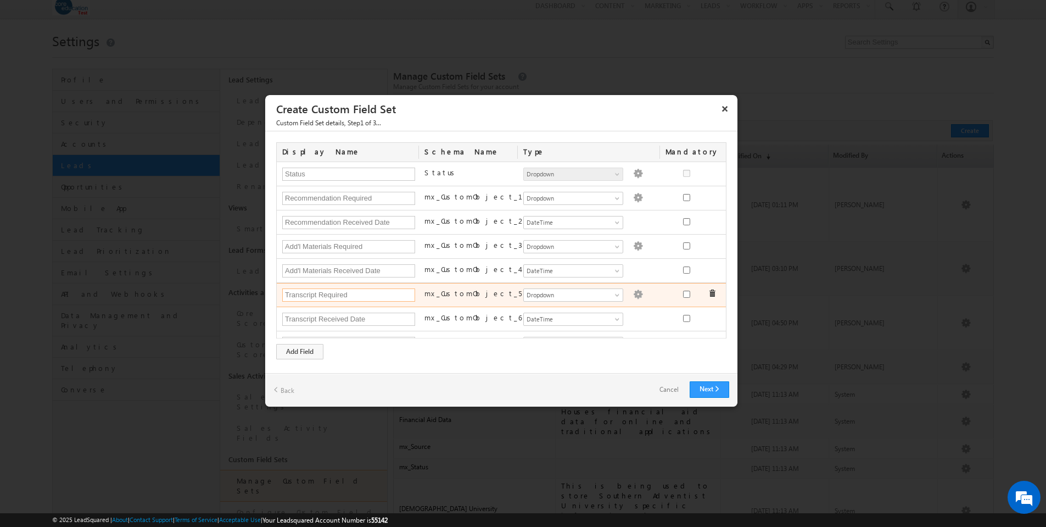
scroll to position [0, 0]
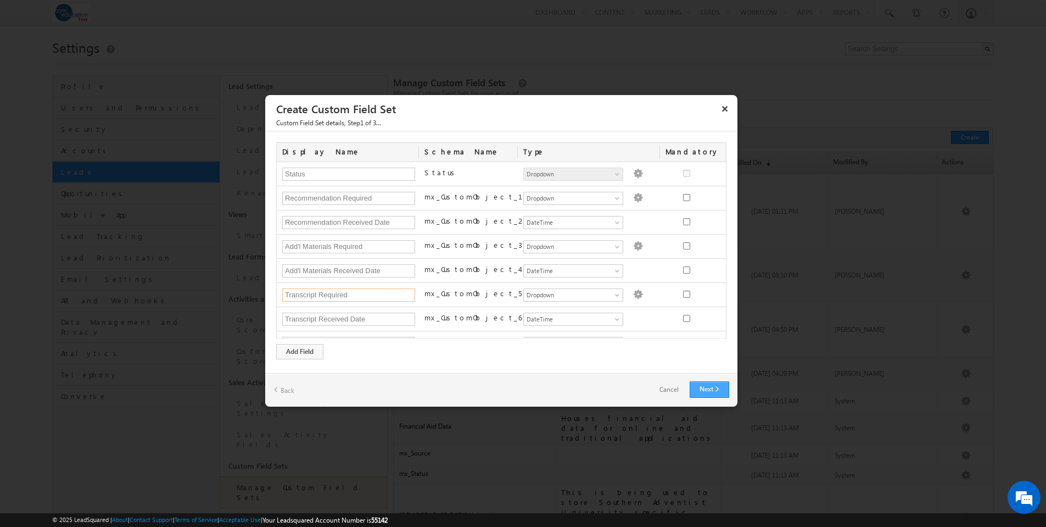
type input "Transcript Required"
click at [706, 393] on link "Next" at bounding box center [710, 389] width 40 height 16
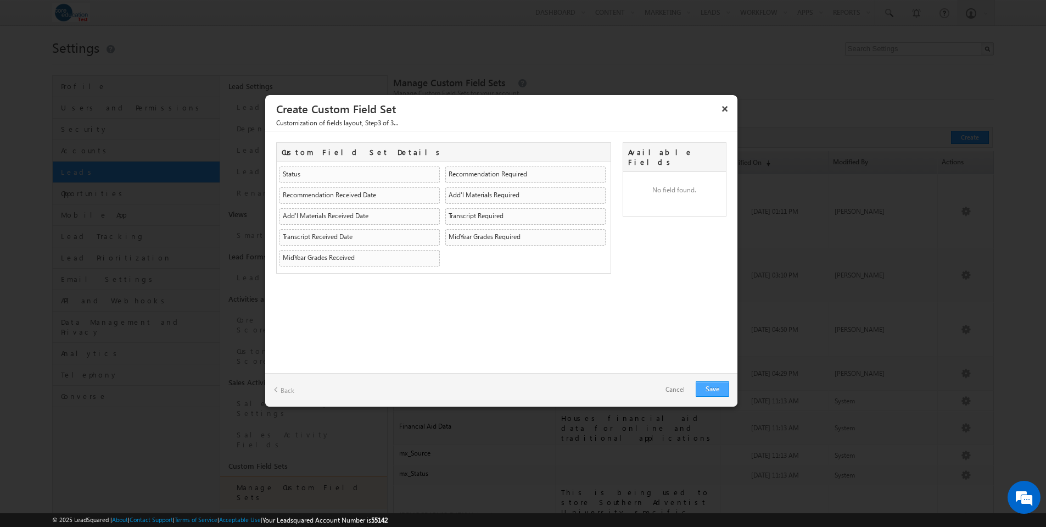
click at [708, 389] on link "Save" at bounding box center [712, 388] width 33 height 15
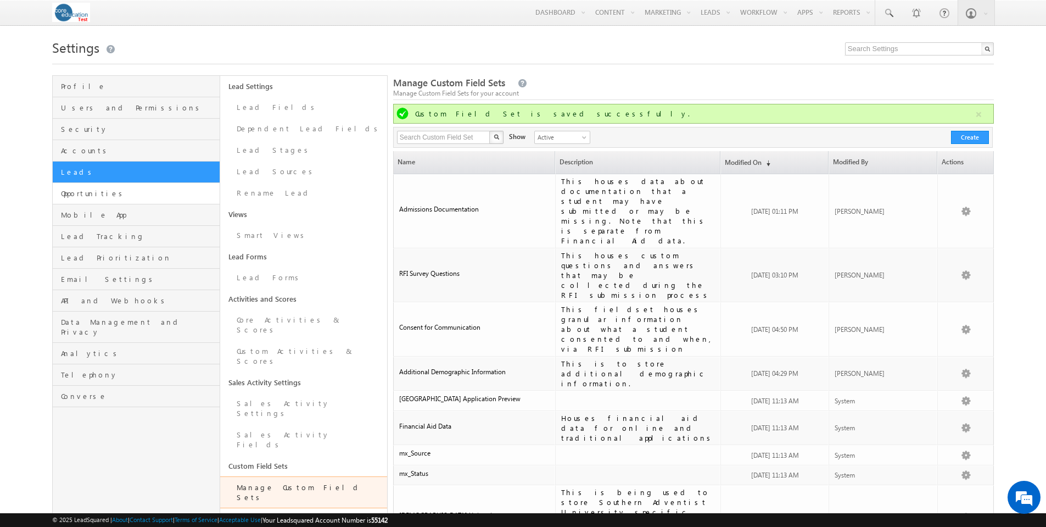
click at [82, 193] on span "Opportunities" at bounding box center [138, 193] width 155 height 10
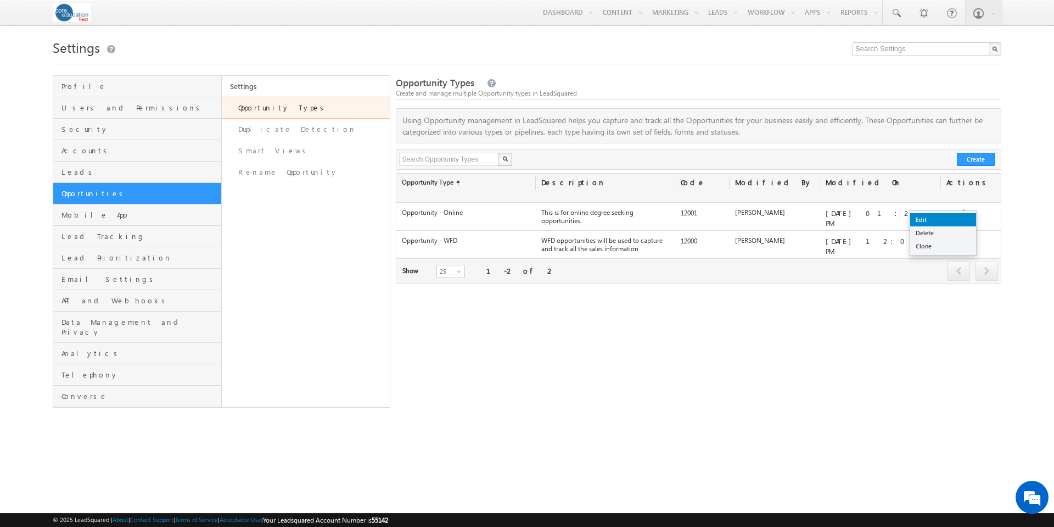
click at [958, 220] on link "Edit" at bounding box center [944, 219] width 66 height 13
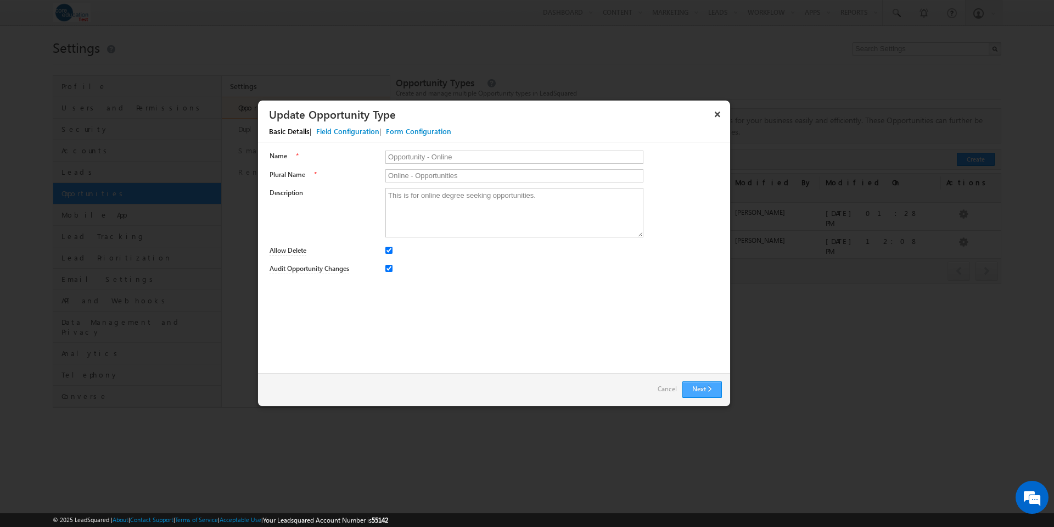
click at [703, 392] on button "Next" at bounding box center [703, 389] width 40 height 16
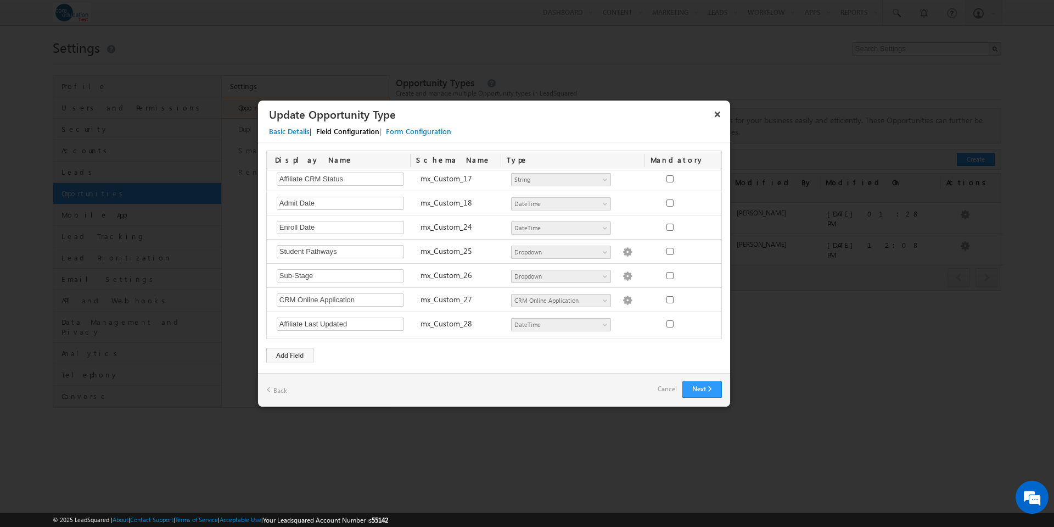
scroll to position [556, 0]
click at [302, 355] on div "Add Field" at bounding box center [289, 355] width 47 height 15
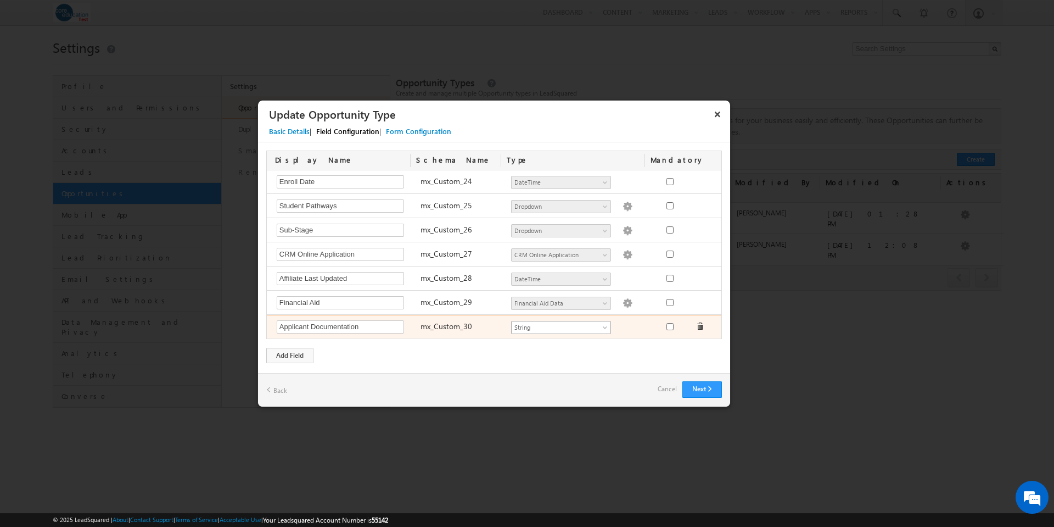
click at [605, 326] on span at bounding box center [606, 329] width 9 height 9
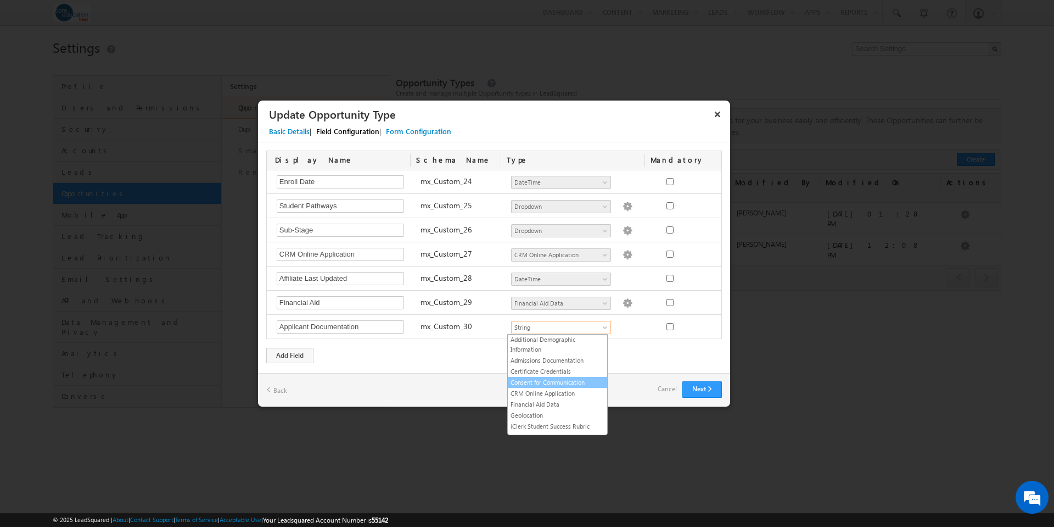
scroll to position [158, 0]
click at [563, 349] on link "Admissions Documentation" at bounding box center [557, 348] width 99 height 10
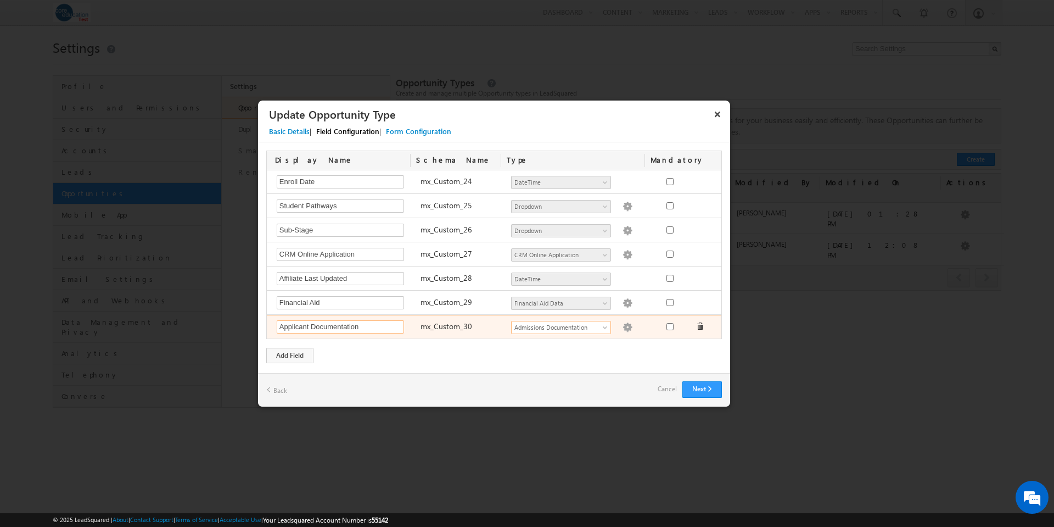
click at [305, 329] on input "Applicant Documentation" at bounding box center [340, 326] width 127 height 13
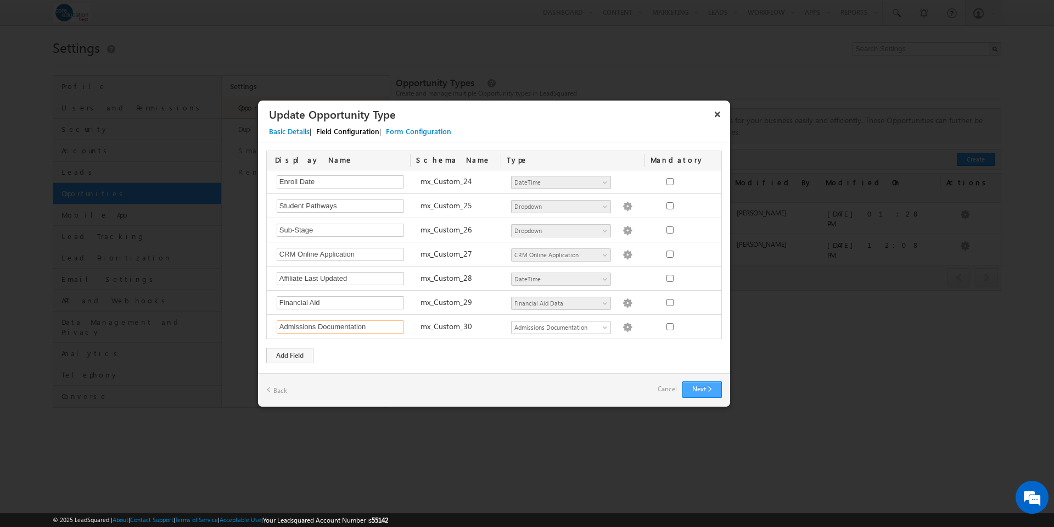
type input "Admissions Documentation"
click at [710, 387] on button "Next" at bounding box center [703, 389] width 40 height 16
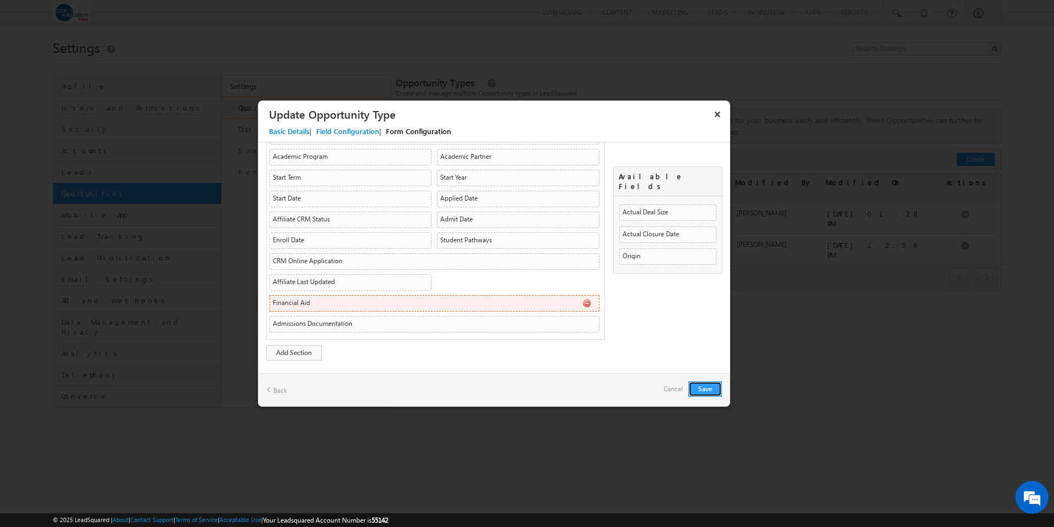
scroll to position [251, 0]
click at [697, 386] on button "Save" at bounding box center [705, 388] width 33 height 15
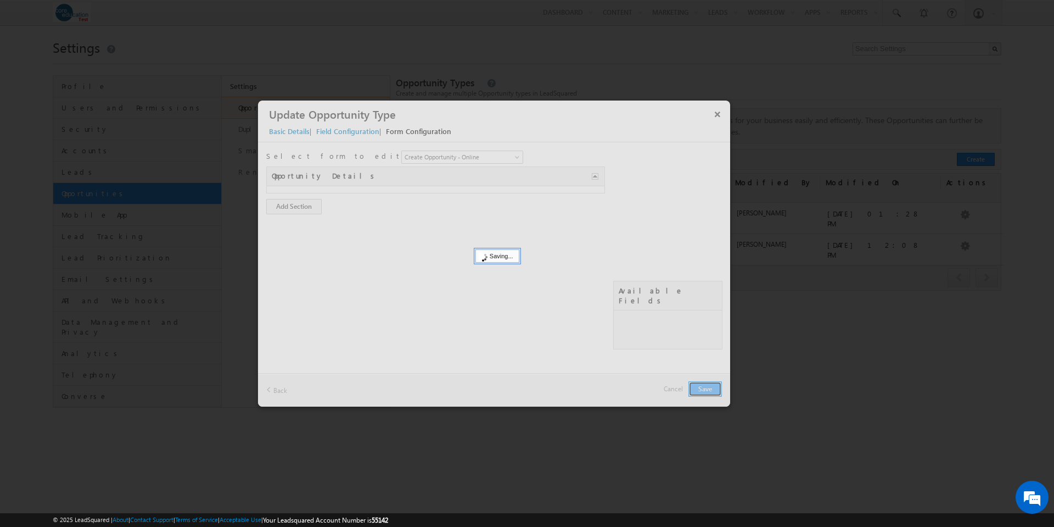
scroll to position [0, 0]
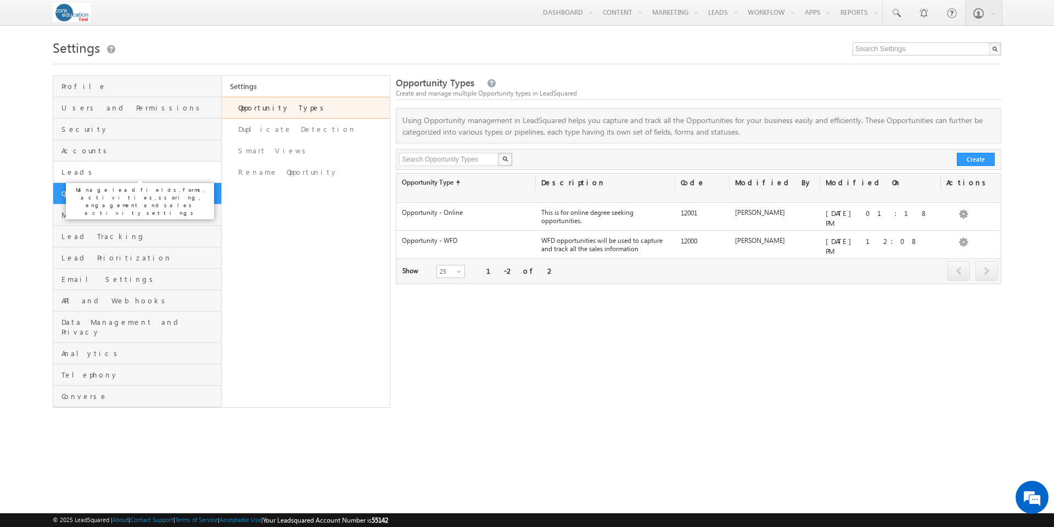
click at [77, 173] on span "Leads" at bounding box center [140, 172] width 157 height 10
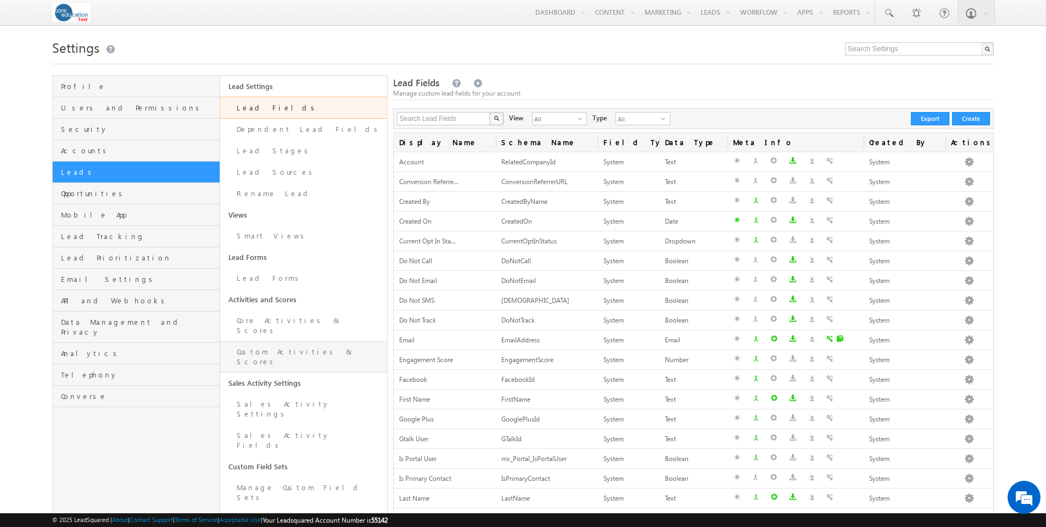
click at [269, 341] on link "Custom Activities & Scores" at bounding box center [303, 356] width 167 height 31
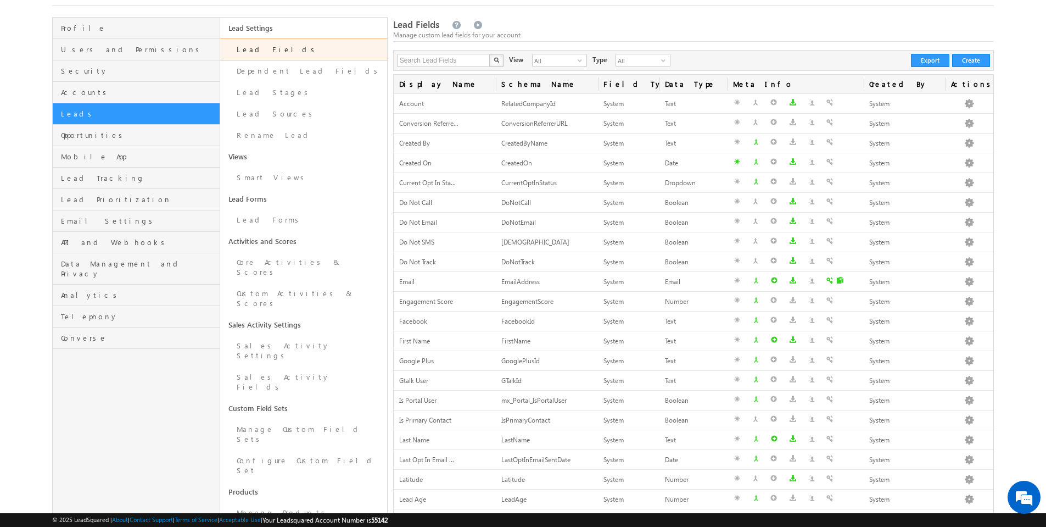
scroll to position [123, 0]
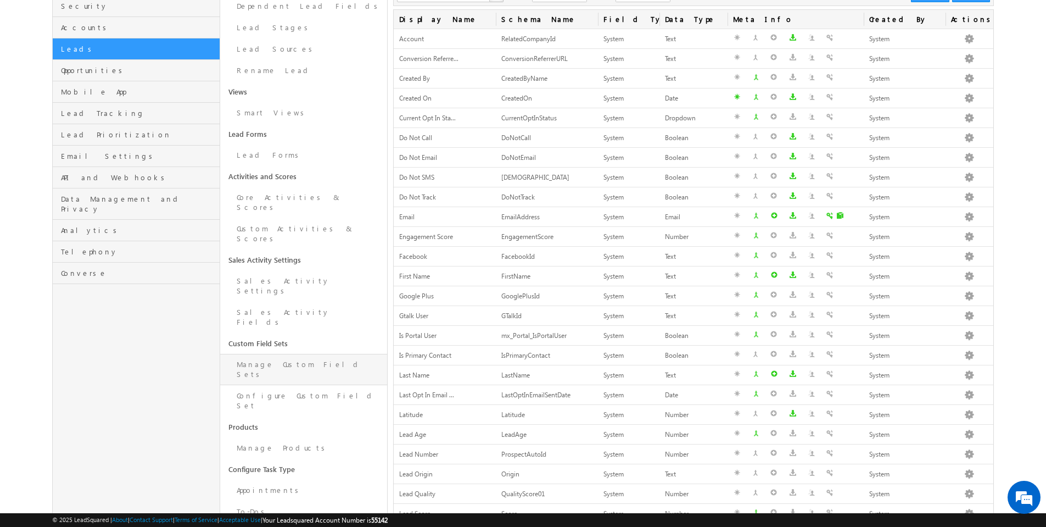
click at [270, 354] on link "Manage Custom Field Sets" at bounding box center [303, 369] width 167 height 31
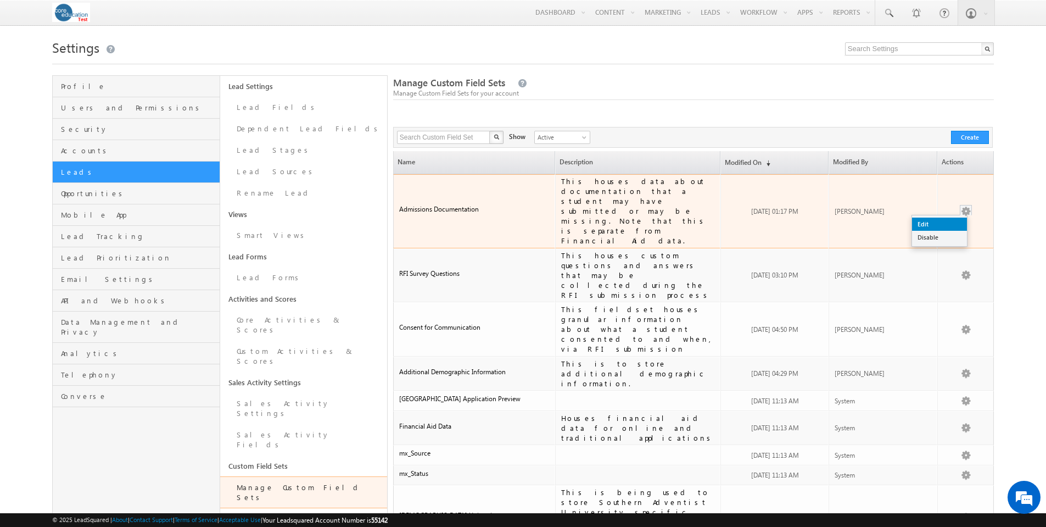
click at [951, 217] on link "Edit" at bounding box center [939, 223] width 55 height 13
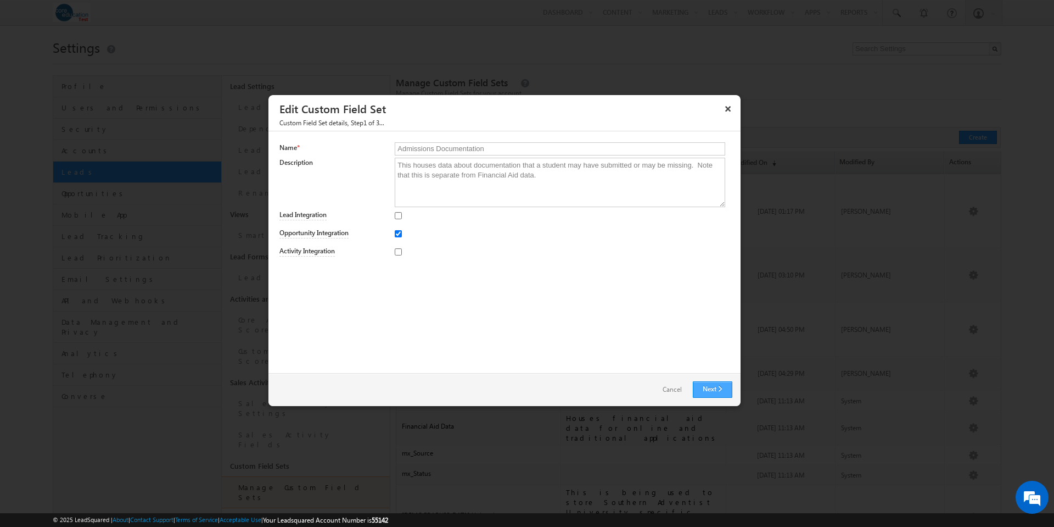
click at [724, 385] on link "Next" at bounding box center [713, 389] width 40 height 16
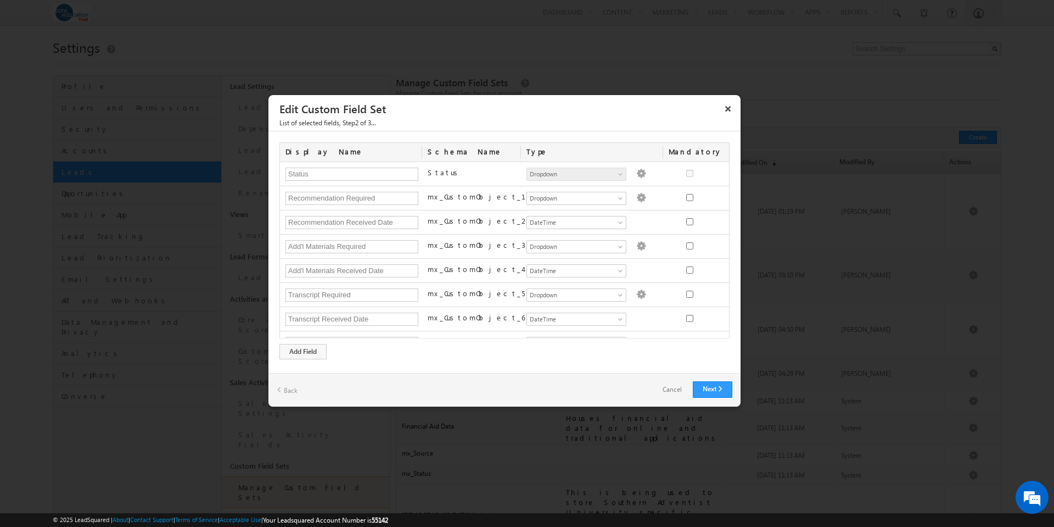
click at [671, 392] on link "Cancel" at bounding box center [672, 390] width 41 height 16
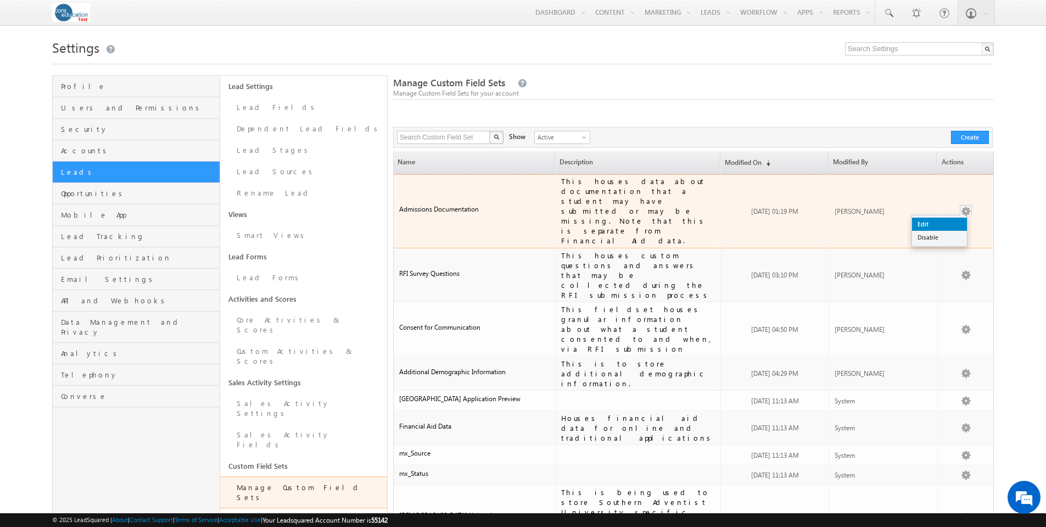
click at [952, 217] on link "Edit" at bounding box center [939, 223] width 55 height 13
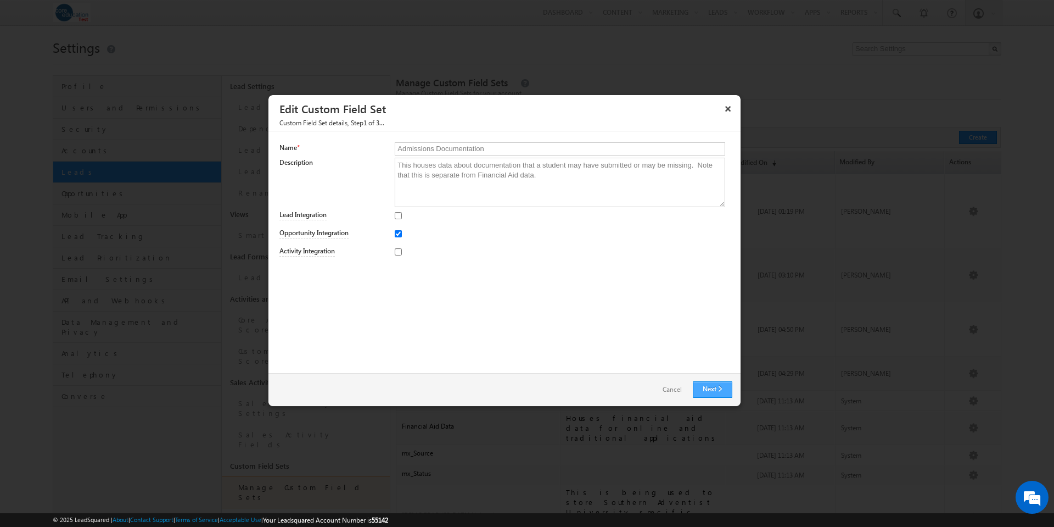
click at [711, 390] on link "Next" at bounding box center [713, 389] width 40 height 16
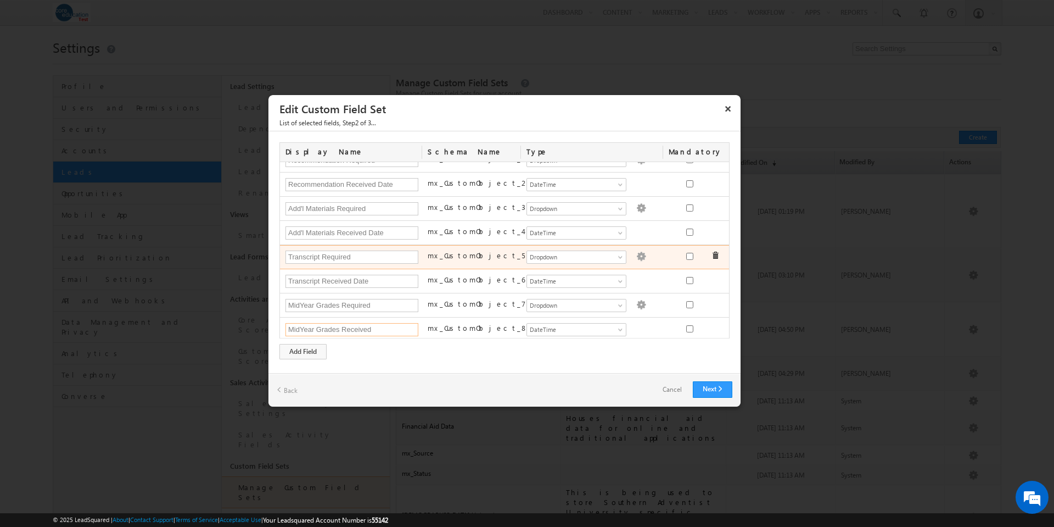
scroll to position [41, 0]
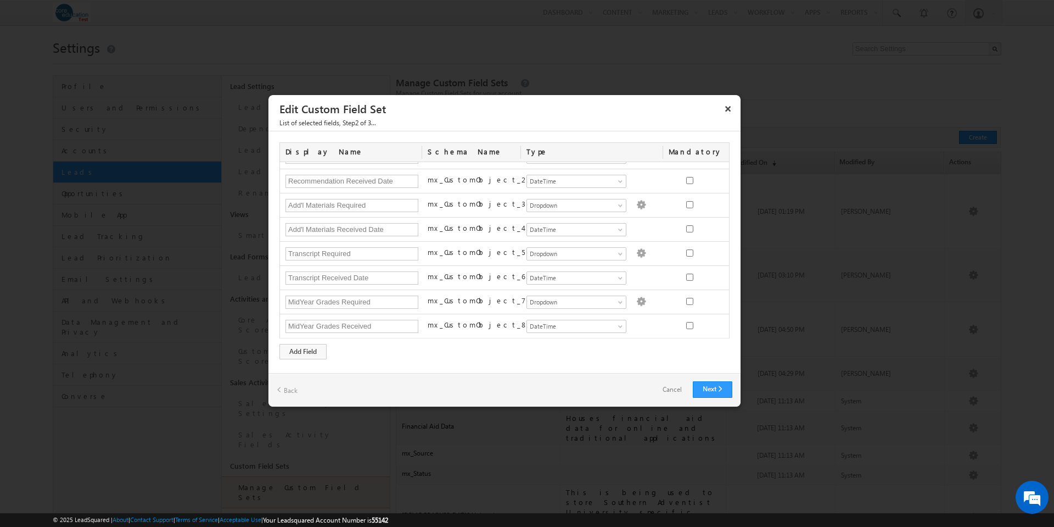
click at [670, 386] on link "Cancel" at bounding box center [672, 390] width 41 height 16
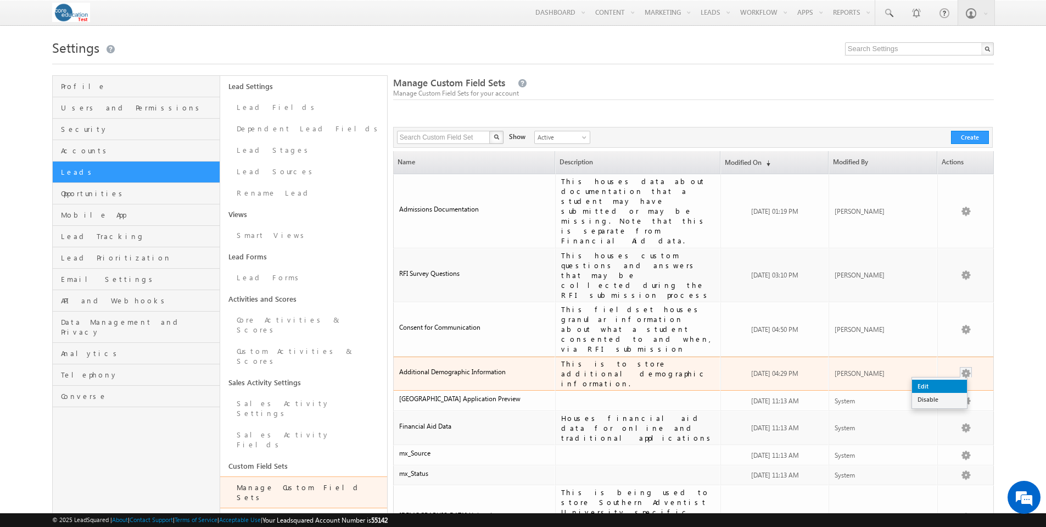
click at [943, 379] on link "Edit" at bounding box center [939, 385] width 55 height 13
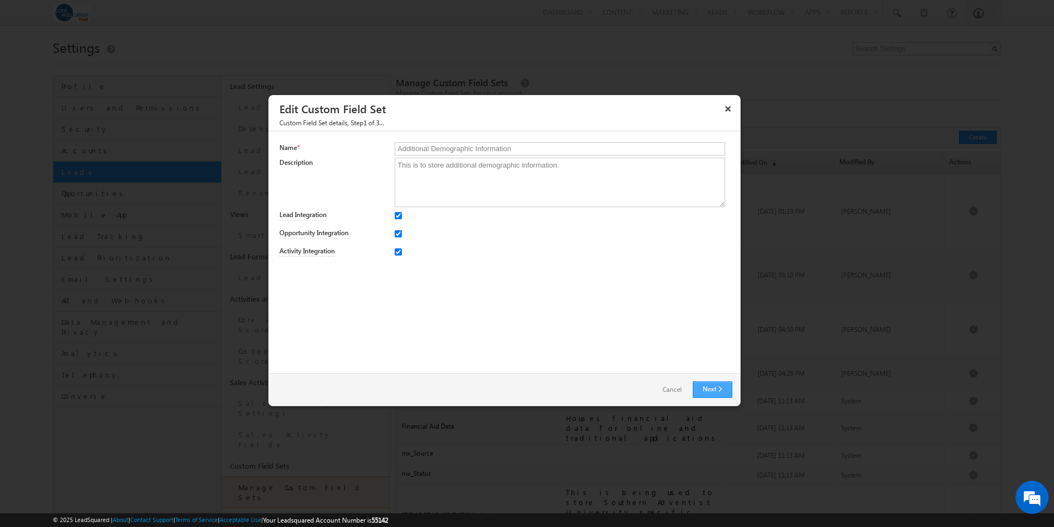
click at [718, 391] on link "Next" at bounding box center [713, 389] width 40 height 16
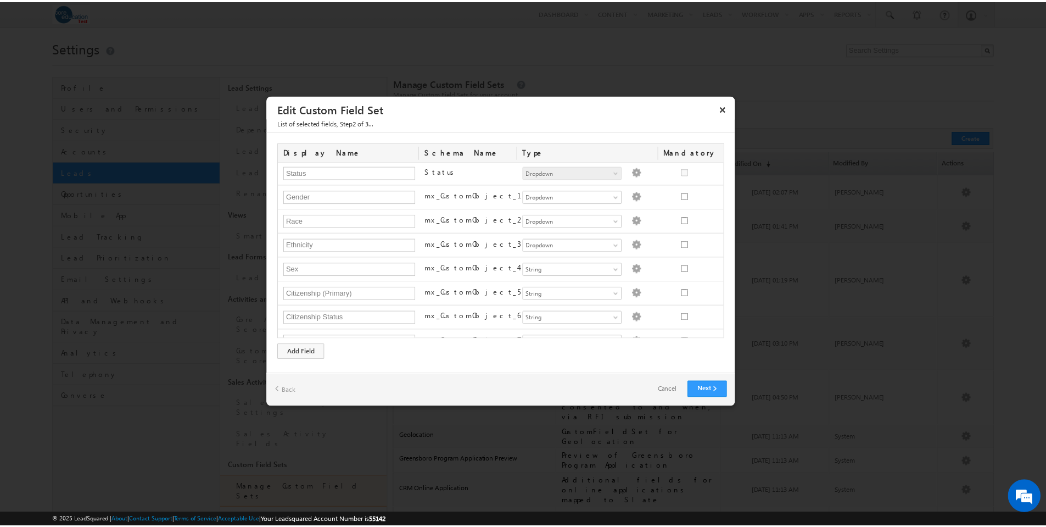
scroll to position [0, 0]
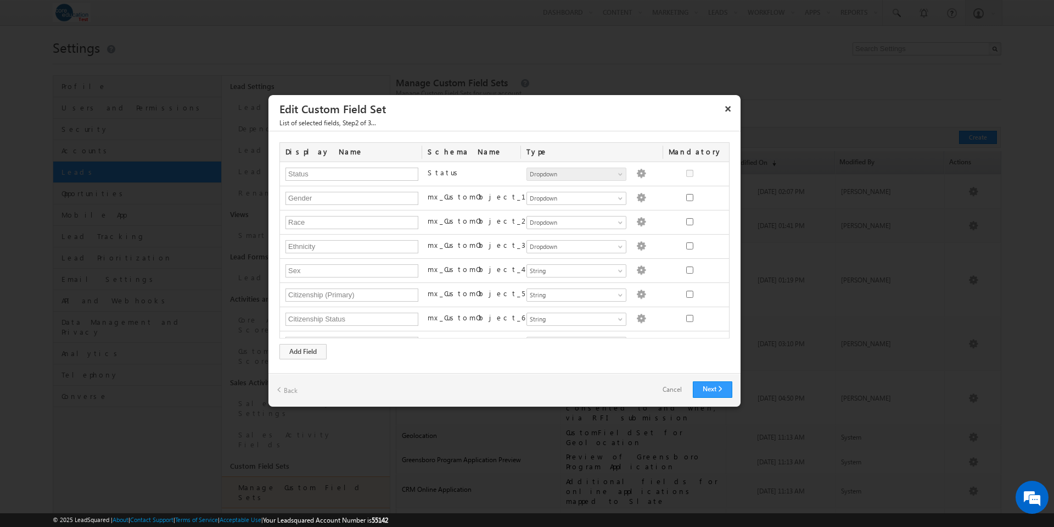
click at [666, 388] on link "Cancel" at bounding box center [672, 390] width 41 height 16
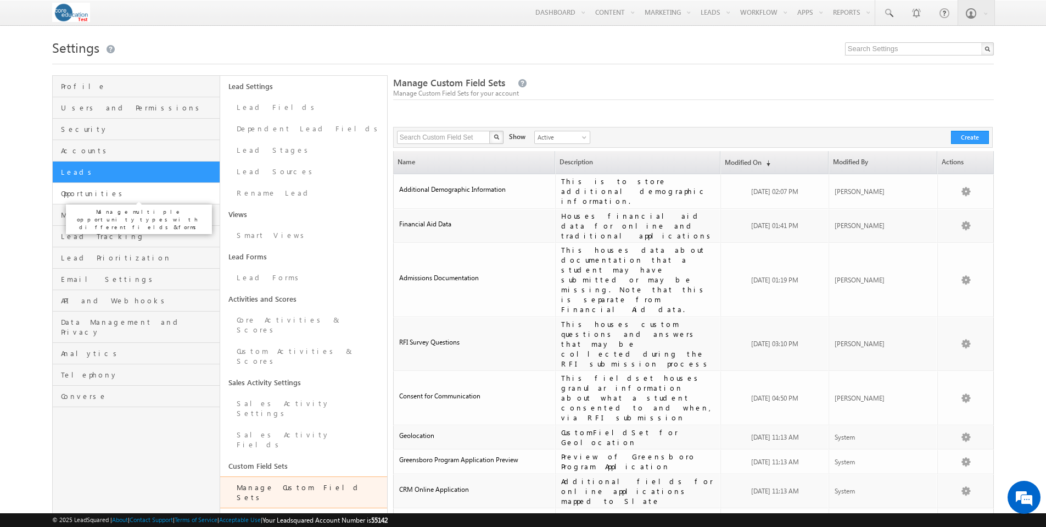
click at [88, 193] on span "Opportunities" at bounding box center [138, 193] width 155 height 10
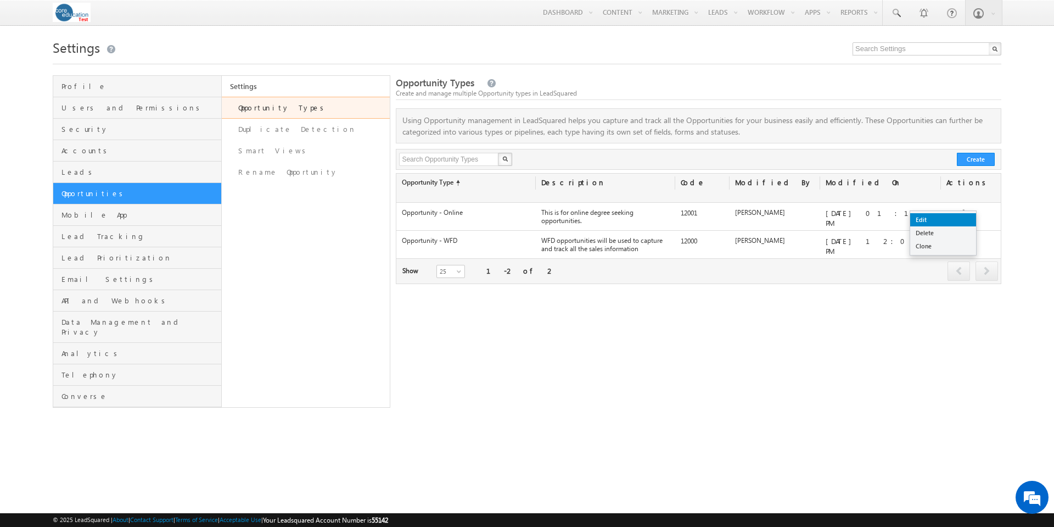
click at [961, 215] on link "Edit" at bounding box center [944, 219] width 66 height 13
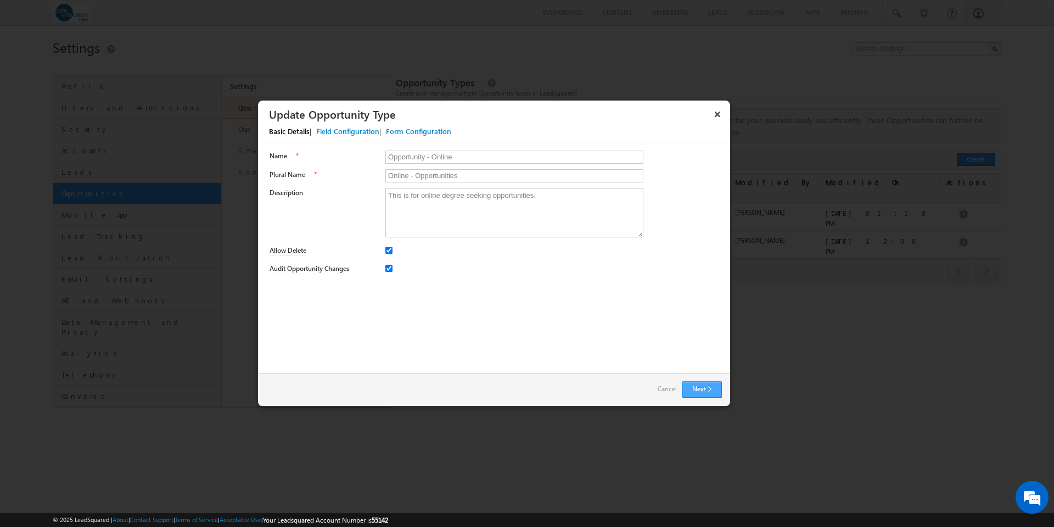
click at [706, 389] on button "Next" at bounding box center [703, 389] width 40 height 16
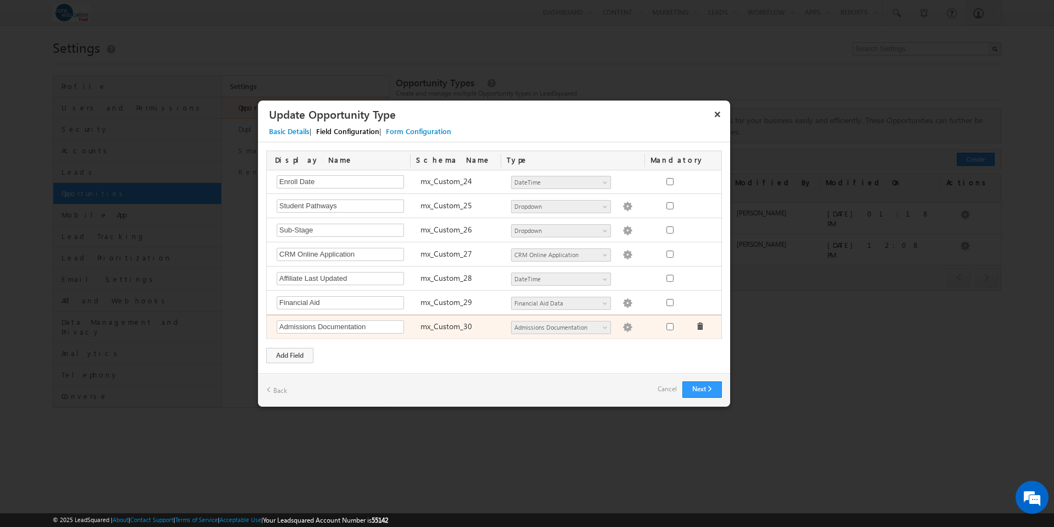
click at [453, 326] on label "mx_Custom_30" at bounding box center [447, 326] width 52 height 10
copy label "mx_Custom_30"
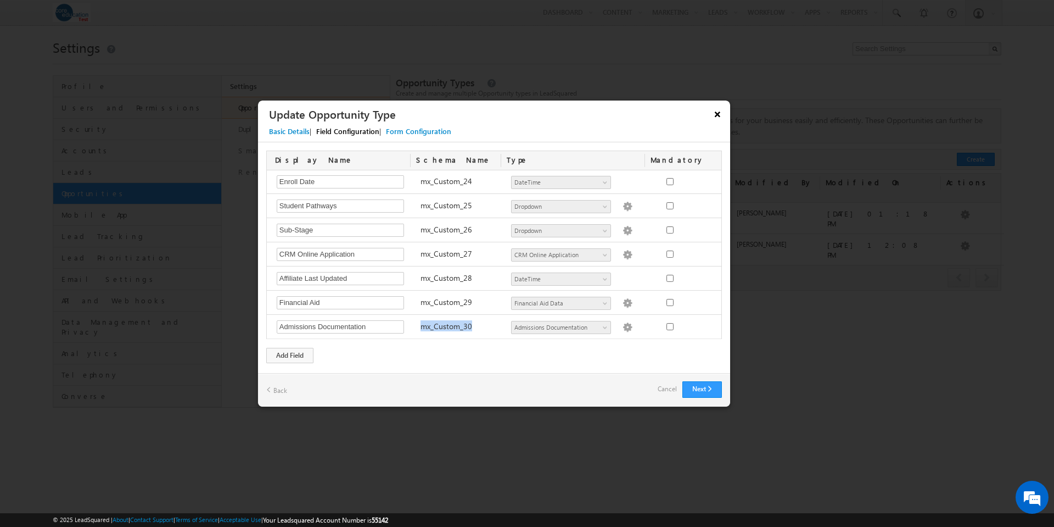
click at [718, 115] on button "×" at bounding box center [718, 113] width 18 height 19
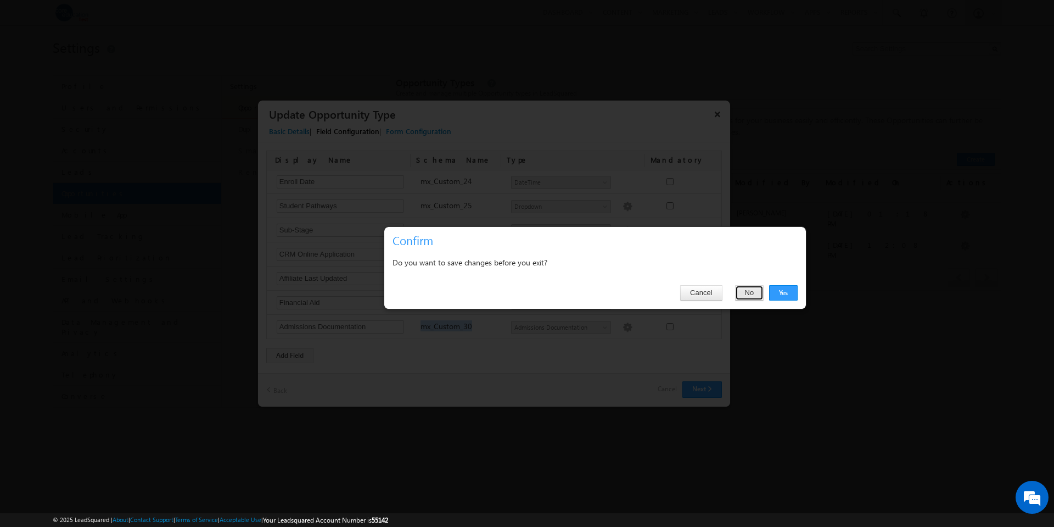
click at [747, 296] on button "No" at bounding box center [749, 292] width 29 height 15
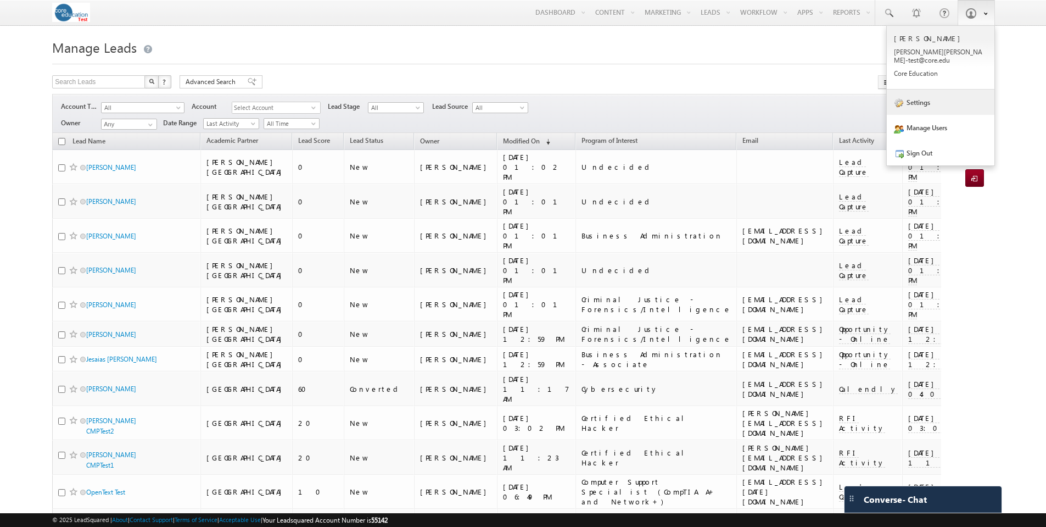
click at [930, 93] on link "Settings" at bounding box center [941, 102] width 108 height 25
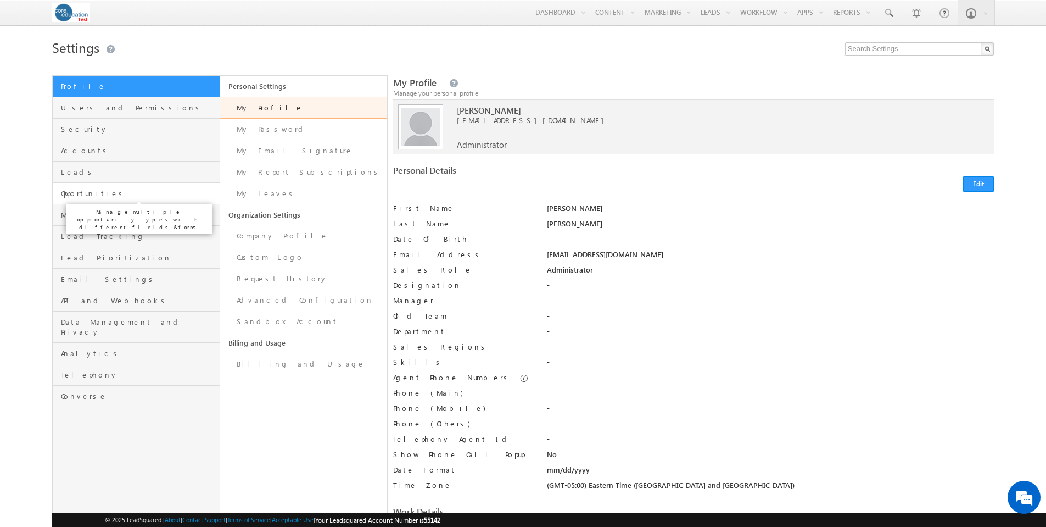
click at [92, 197] on span "Opportunities" at bounding box center [138, 193] width 155 height 10
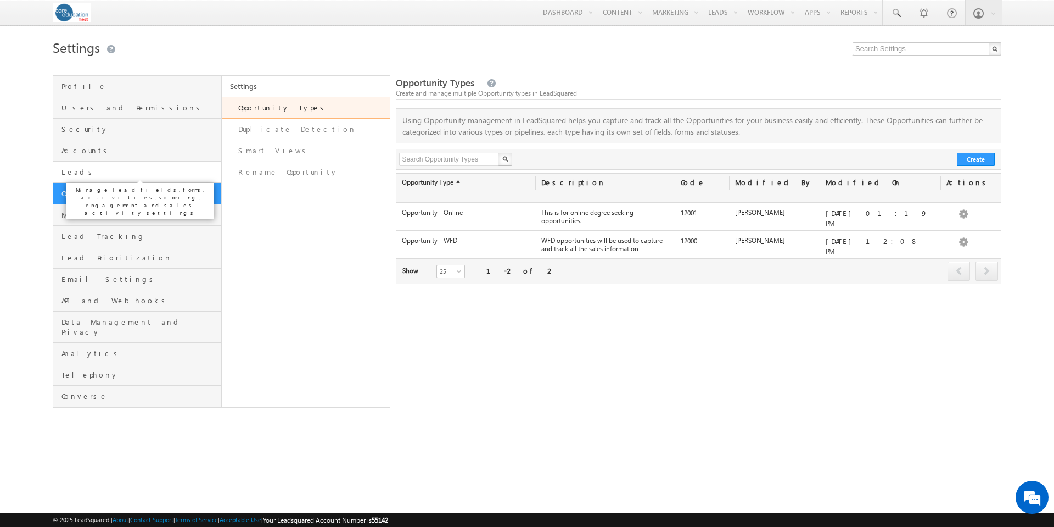
click at [71, 175] on span "Leads" at bounding box center [140, 172] width 157 height 10
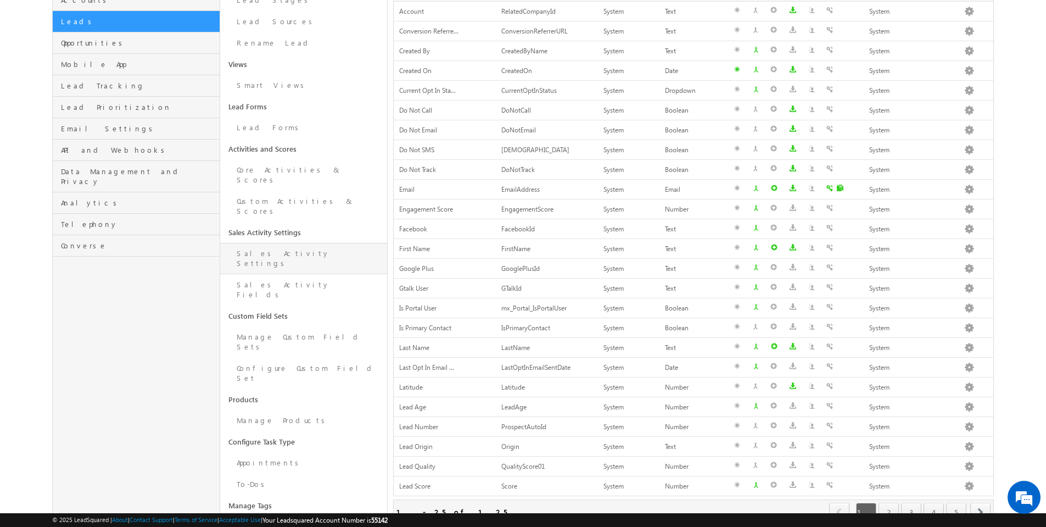
scroll to position [131, 0]
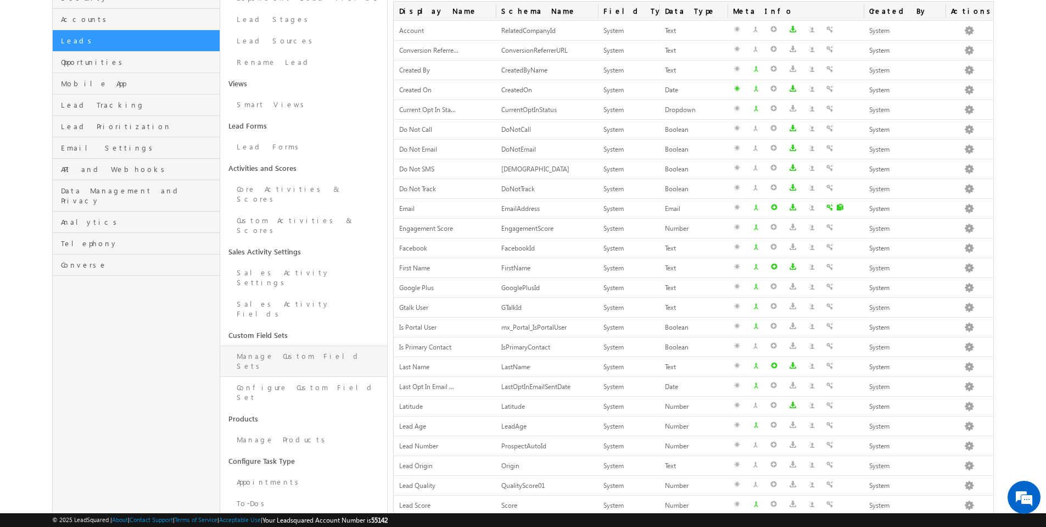
click at [283, 345] on link "Manage Custom Field Sets" at bounding box center [303, 360] width 167 height 31
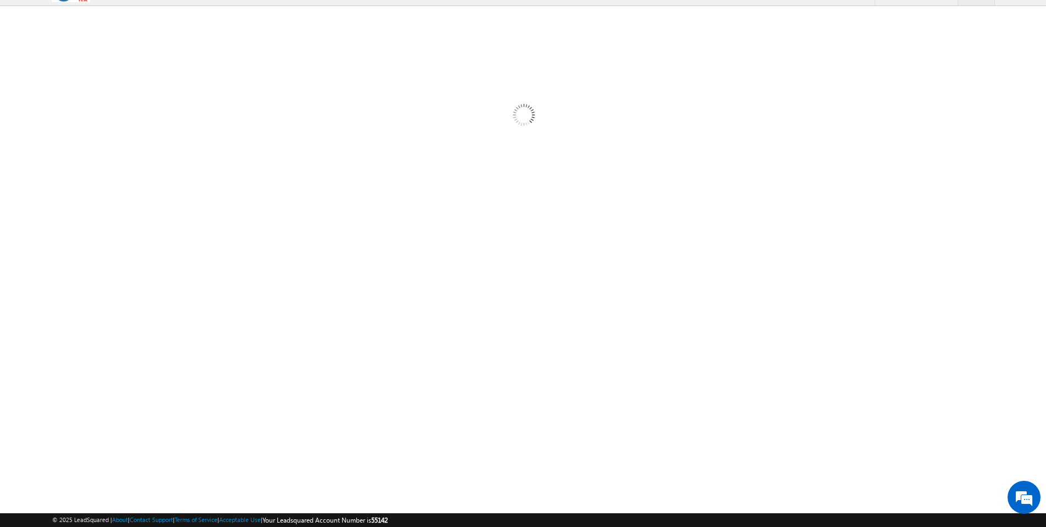
scroll to position [20, 0]
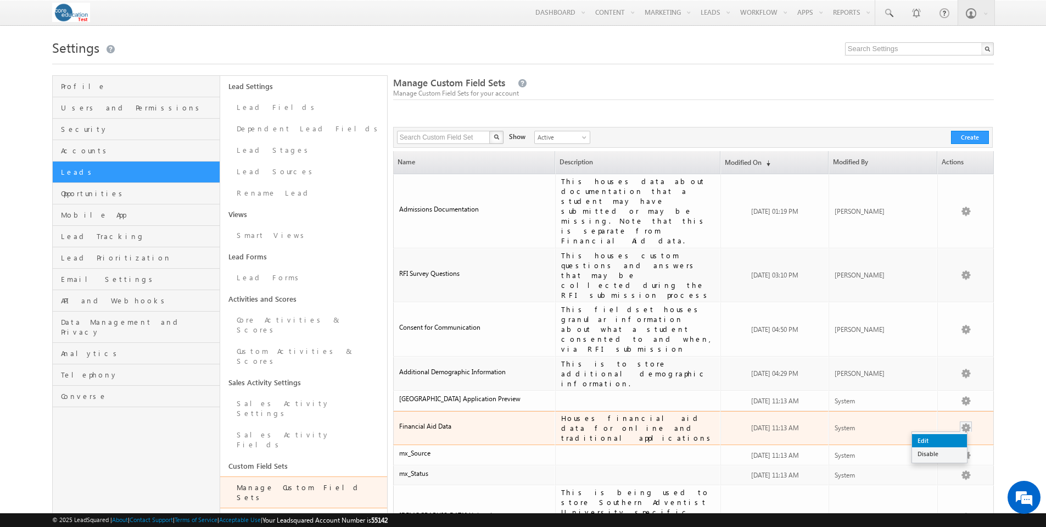
click at [950, 434] on link "Edit" at bounding box center [939, 440] width 55 height 13
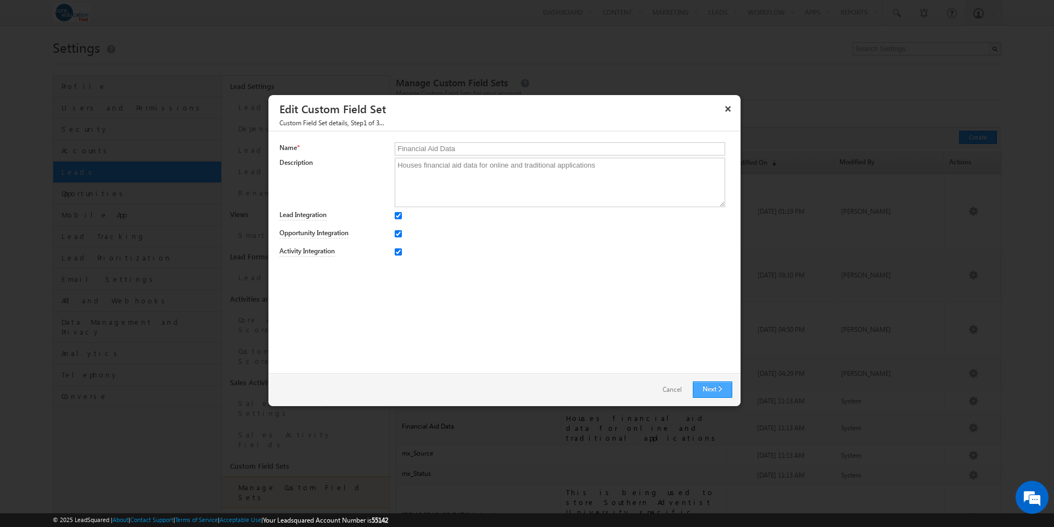
click at [711, 384] on link "Next" at bounding box center [713, 389] width 40 height 16
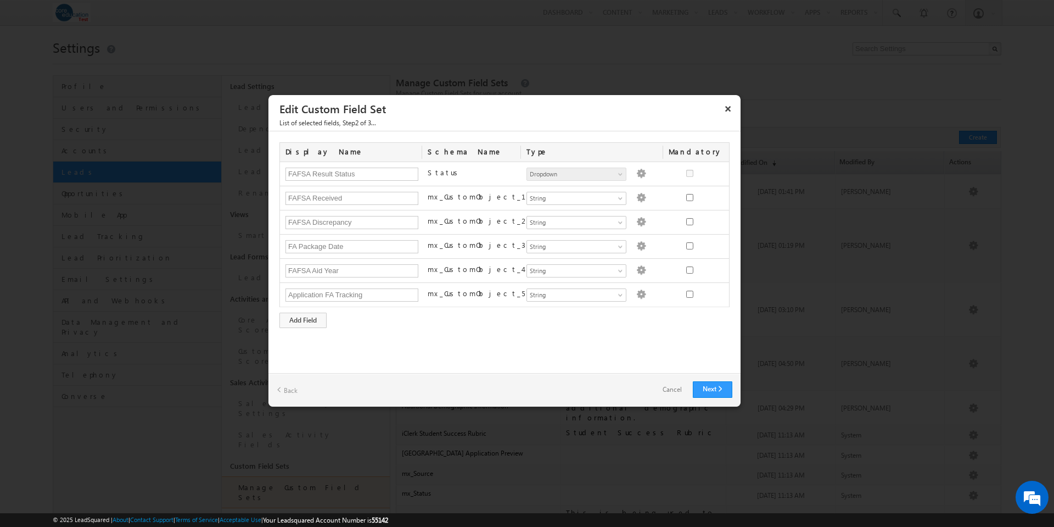
click at [678, 389] on link "Cancel" at bounding box center [672, 390] width 41 height 16
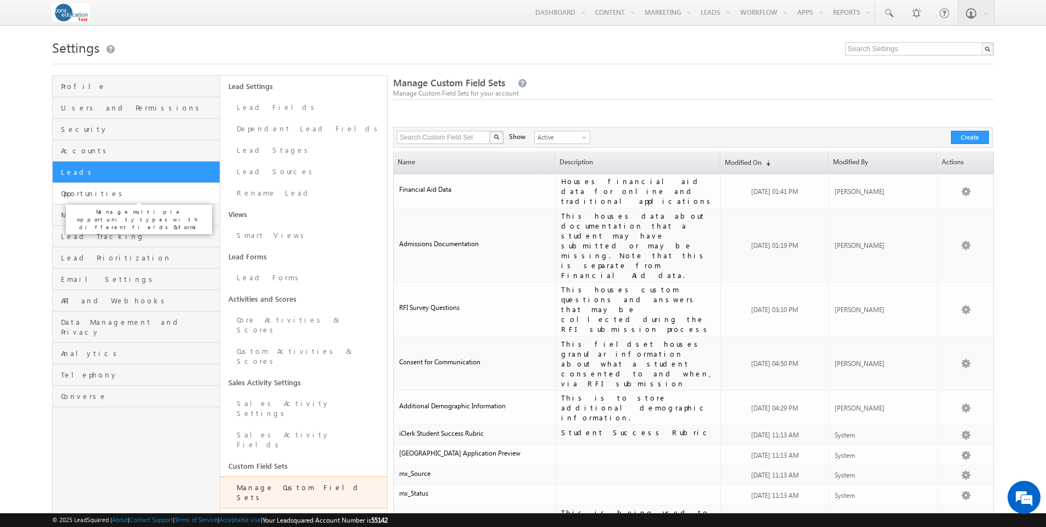
click at [98, 196] on span "Opportunities" at bounding box center [138, 193] width 155 height 10
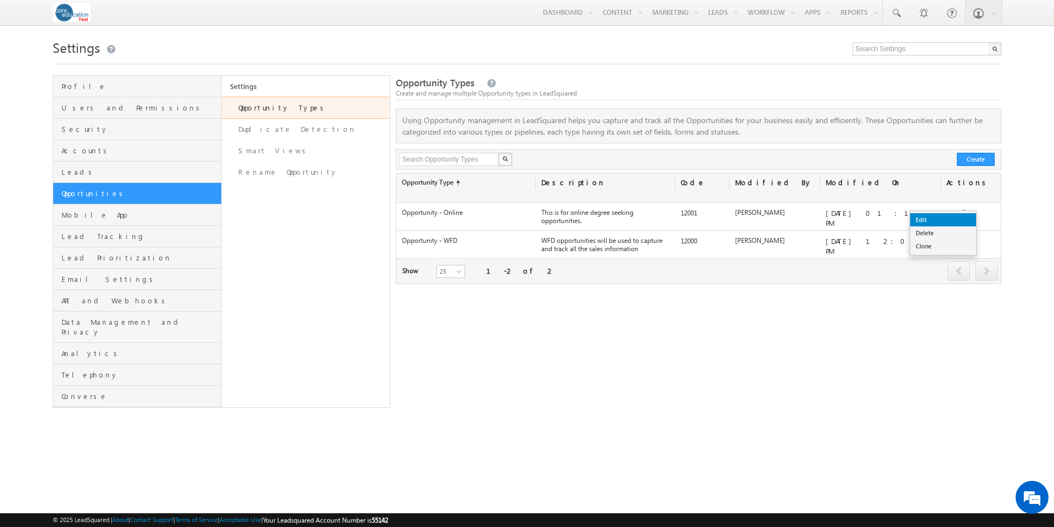
click at [941, 218] on link "Edit" at bounding box center [944, 219] width 66 height 13
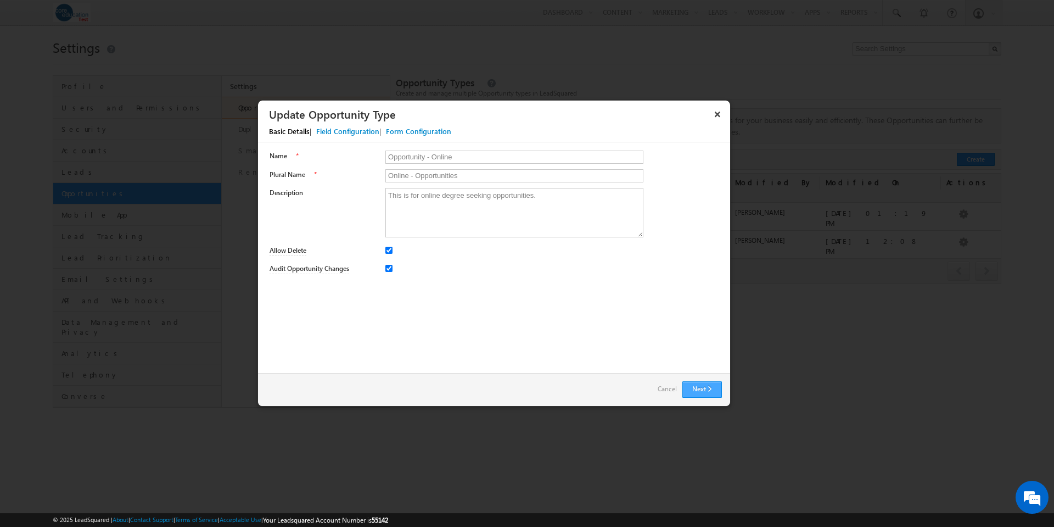
click at [706, 389] on button "Next" at bounding box center [703, 389] width 40 height 16
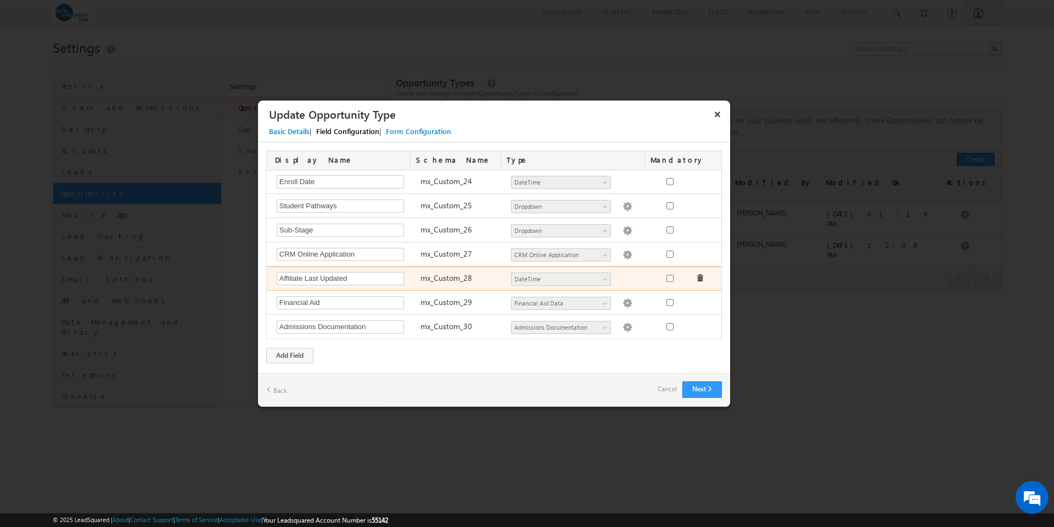
scroll to position [578, 0]
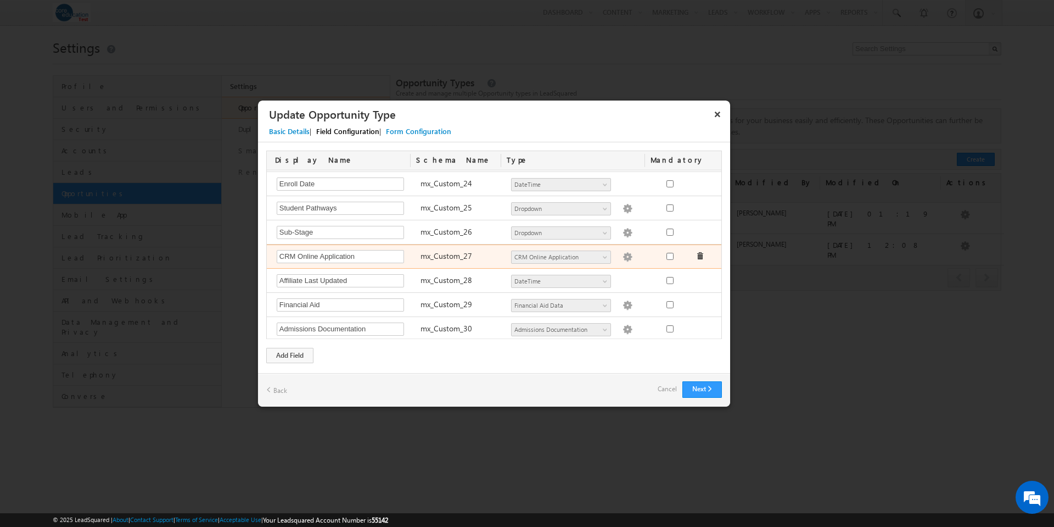
click at [623, 255] on img at bounding box center [628, 257] width 10 height 10
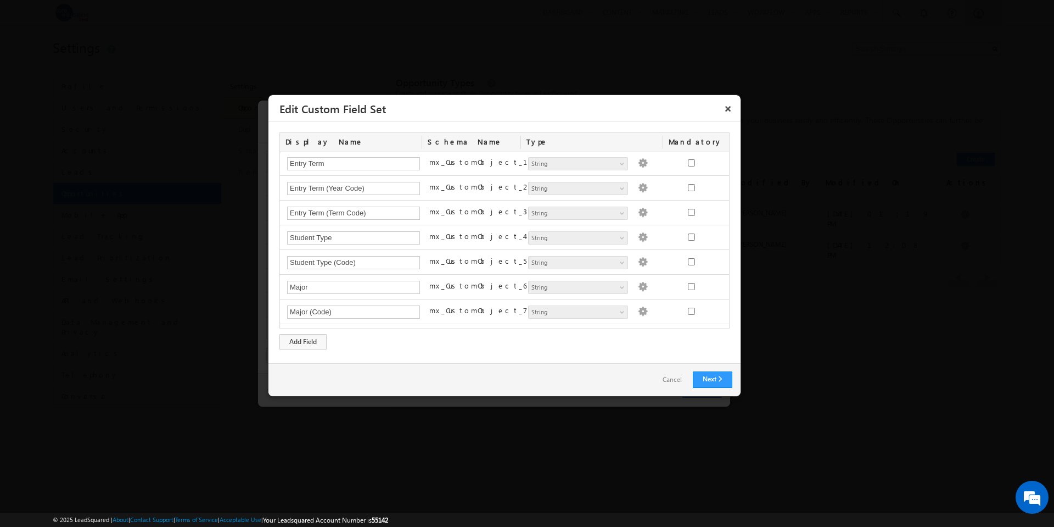
scroll to position [0, 0]
click at [671, 383] on link "Cancel" at bounding box center [672, 380] width 41 height 16
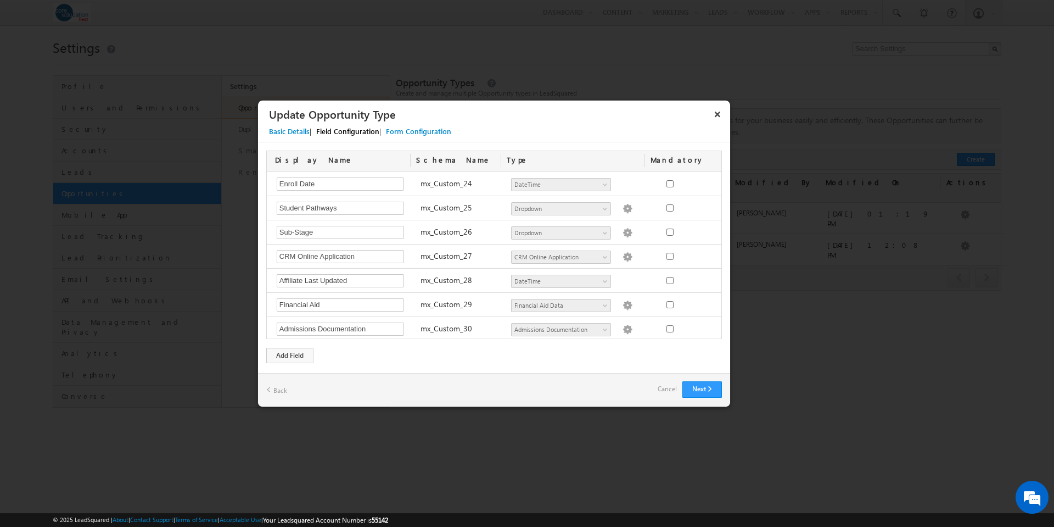
click at [667, 387] on link "Cancel" at bounding box center [667, 388] width 19 height 15
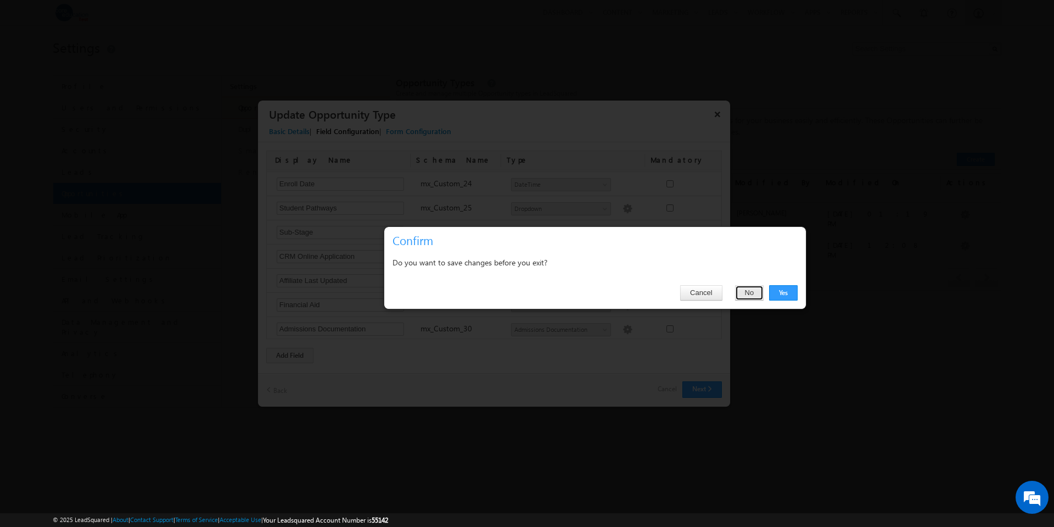
click at [755, 299] on button "No" at bounding box center [749, 292] width 29 height 15
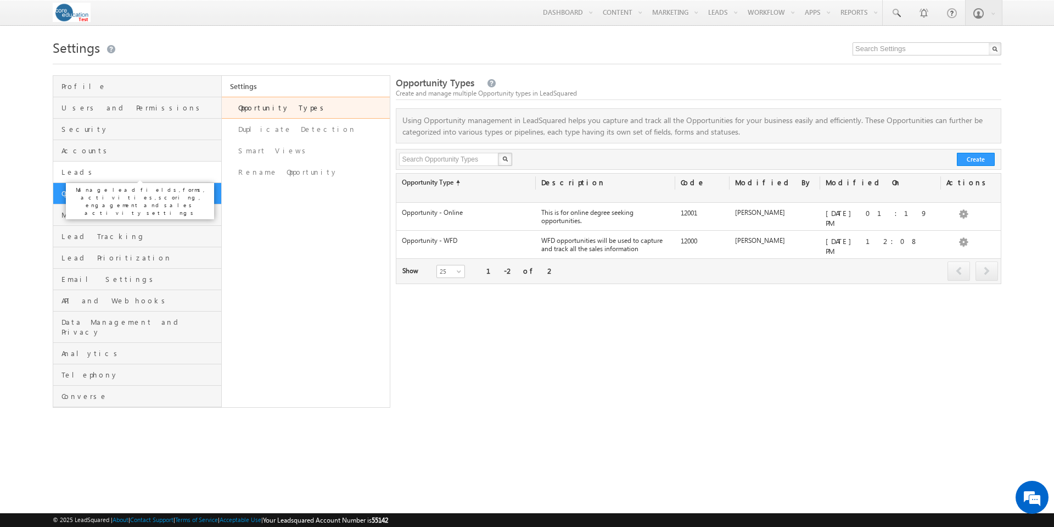
click at [77, 170] on span "Leads" at bounding box center [140, 172] width 157 height 10
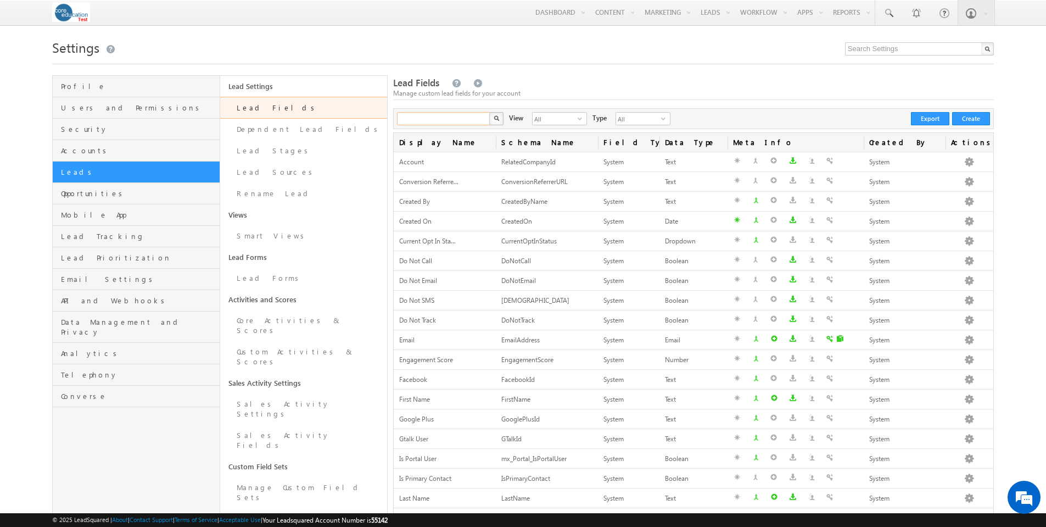
click at [453, 118] on input "text" at bounding box center [444, 118] width 94 height 13
type input "erp"
click at [489, 112] on button "button" at bounding box center [496, 118] width 14 height 13
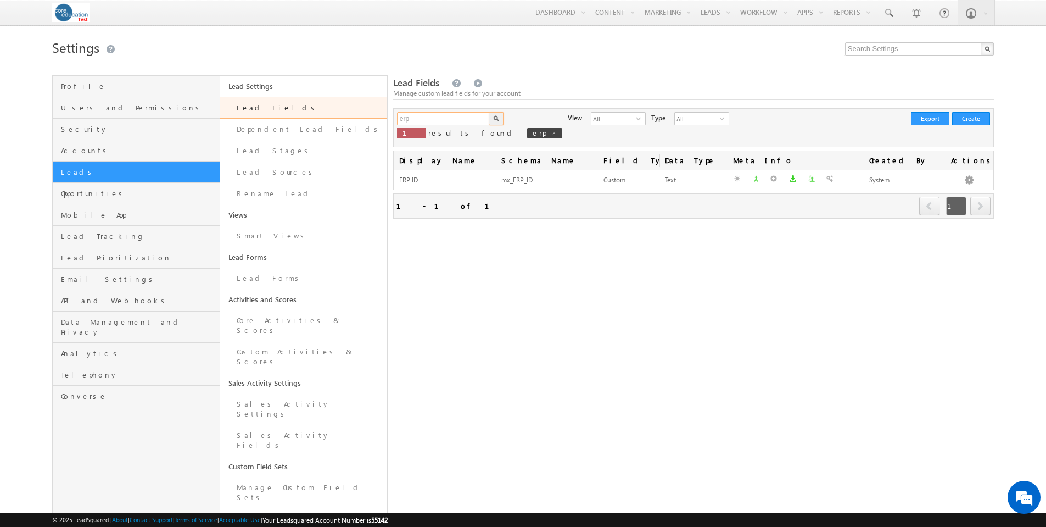
drag, startPoint x: 425, startPoint y: 119, endPoint x: 377, endPoint y: 115, distance: 47.4
click at [377, 115] on div "Profile Users and Permissions Security Accounts Leads Opportunities Mobile App …" at bounding box center [523, 381] width 942 height 613
click at [489, 112] on button "button" at bounding box center [496, 118] width 14 height 13
drag, startPoint x: 423, startPoint y: 121, endPoint x: 381, endPoint y: 116, distance: 43.1
click at [381, 116] on div "Profile Users and Permissions Security Accounts Leads Opportunities Mobile App …" at bounding box center [523, 381] width 942 height 613
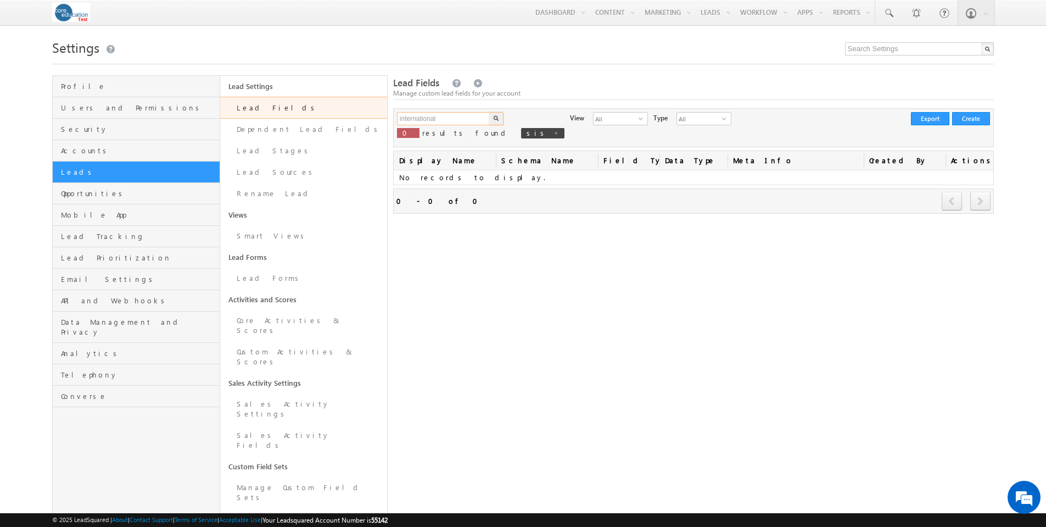
type input "international"
click at [489, 112] on button "button" at bounding box center [496, 118] width 14 height 13
drag, startPoint x: 445, startPoint y: 120, endPoint x: 392, endPoint y: 118, distance: 53.9
click at [392, 118] on div "Profile Users and Permissions Security Accounts Leads Opportunities Mobile App …" at bounding box center [523, 381] width 942 height 613
click at [275, 477] on link "Manage Custom Field Sets" at bounding box center [303, 492] width 167 height 31
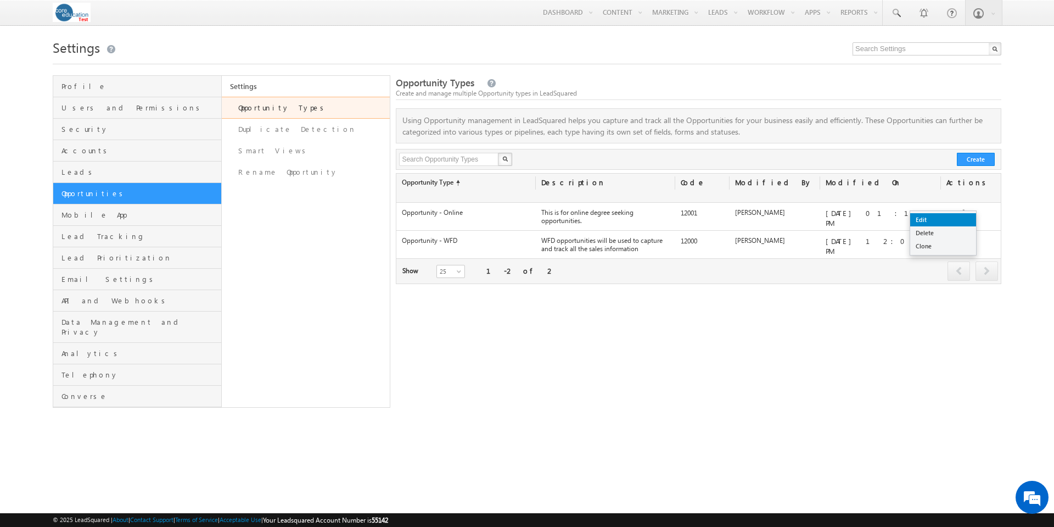
click at [951, 219] on link "Edit" at bounding box center [944, 219] width 66 height 13
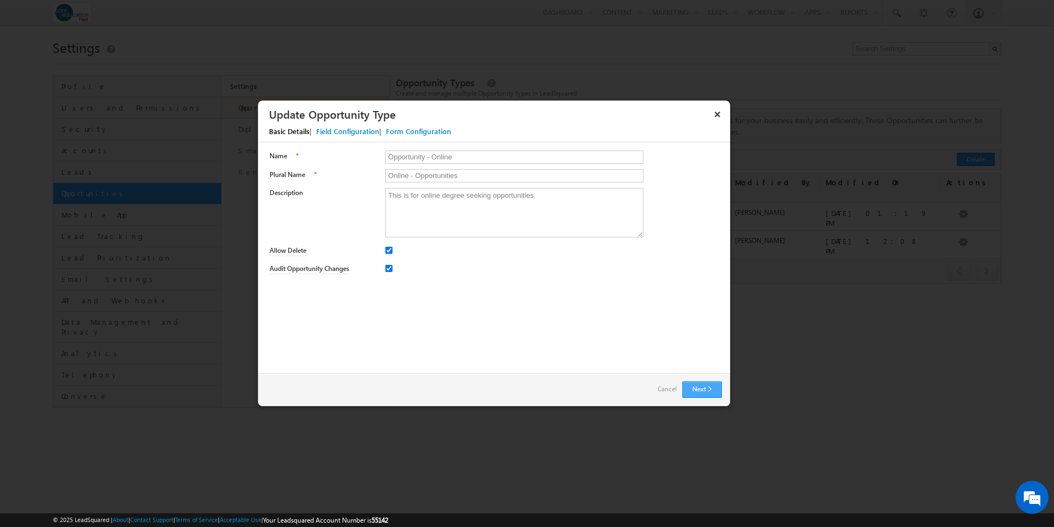
click at [698, 388] on button "Next" at bounding box center [703, 389] width 40 height 16
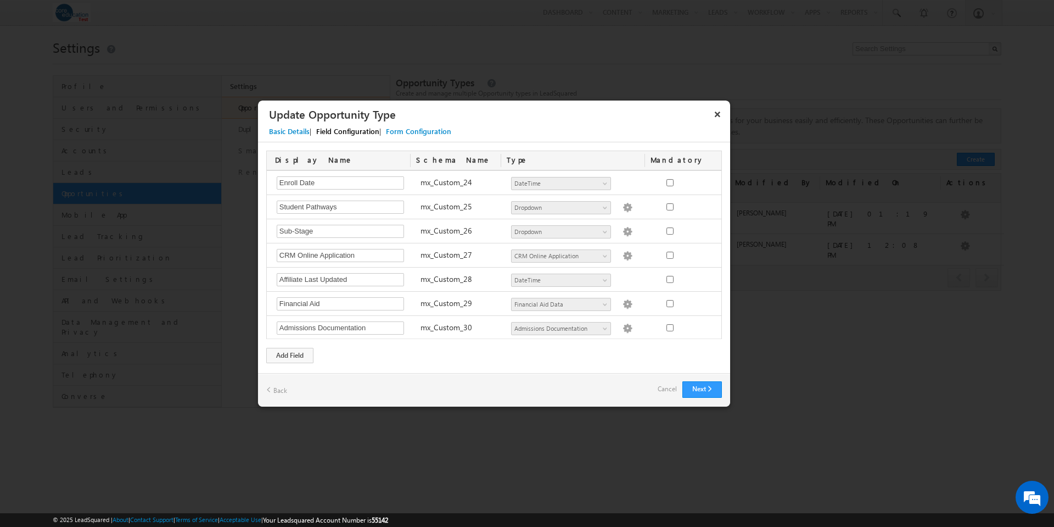
scroll to position [580, 0]
click at [623, 254] on img at bounding box center [628, 255] width 10 height 10
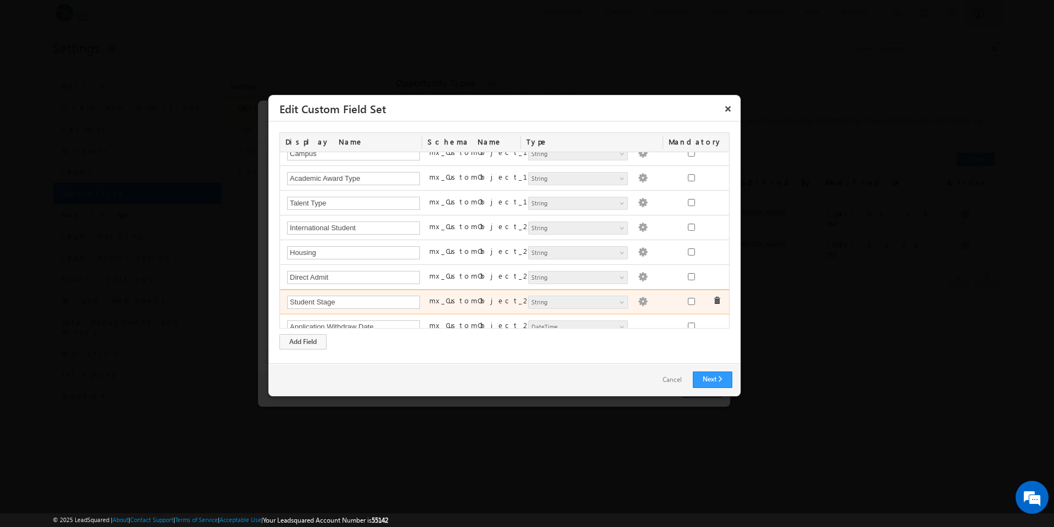
scroll to position [428, 0]
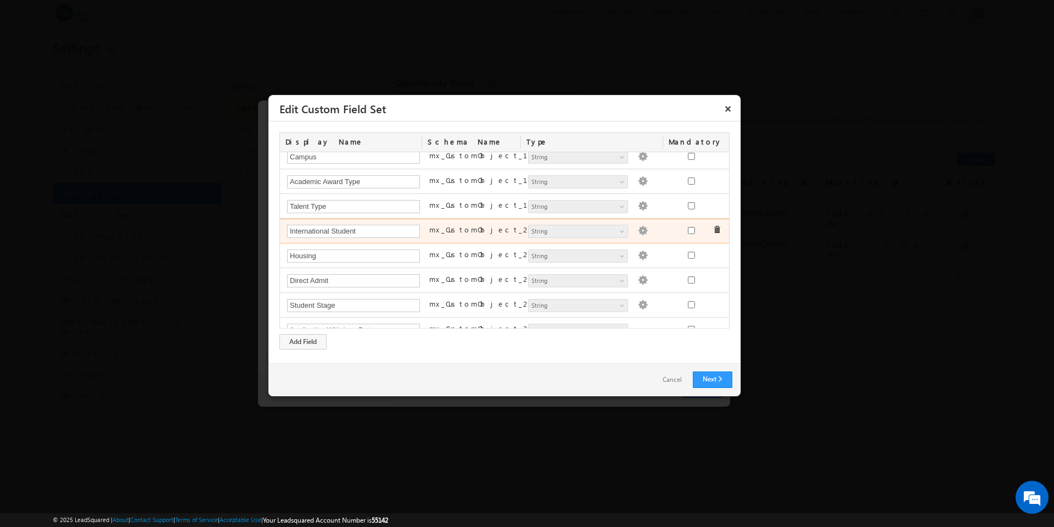
click at [638, 231] on img at bounding box center [643, 231] width 10 height 10
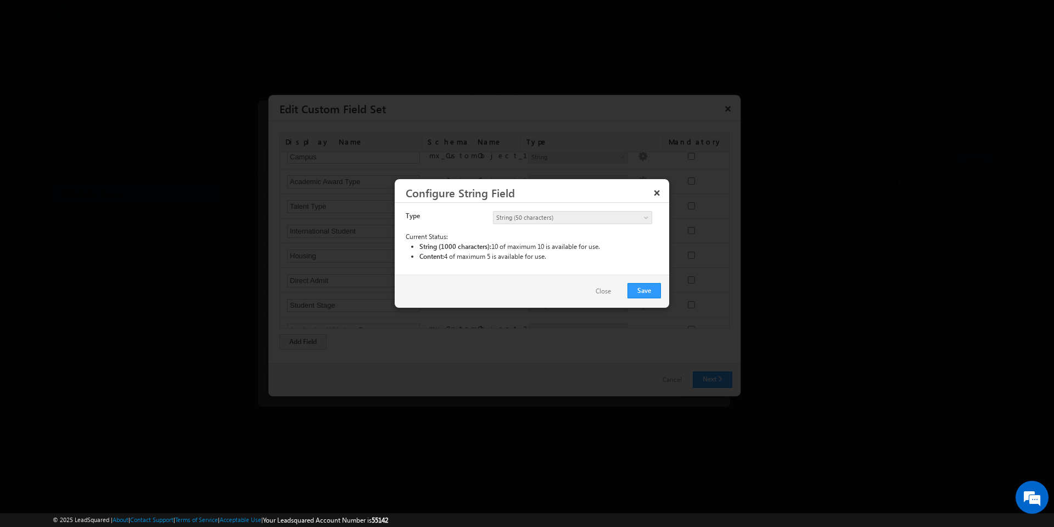
click at [606, 292] on button "Close" at bounding box center [603, 291] width 37 height 16
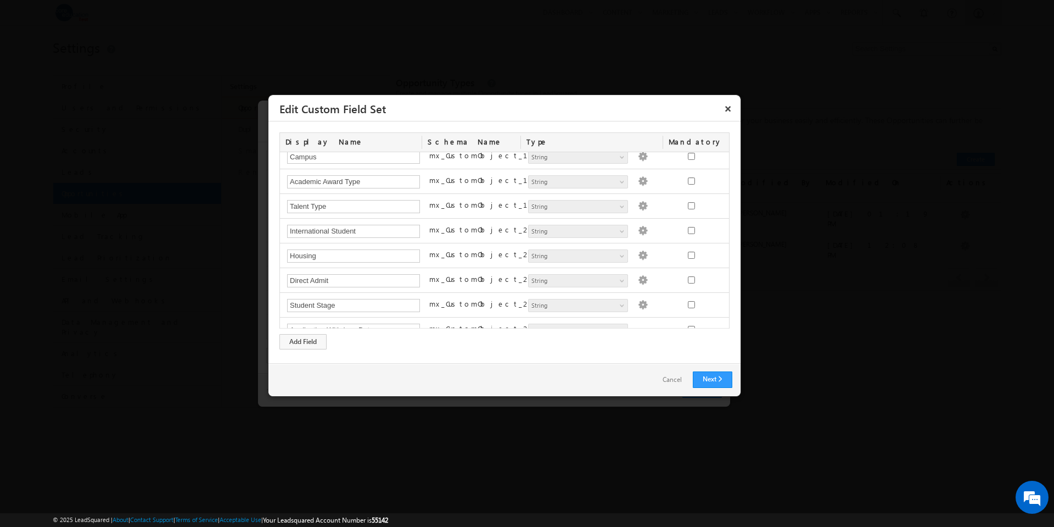
click at [671, 381] on link "Cancel" at bounding box center [672, 380] width 41 height 16
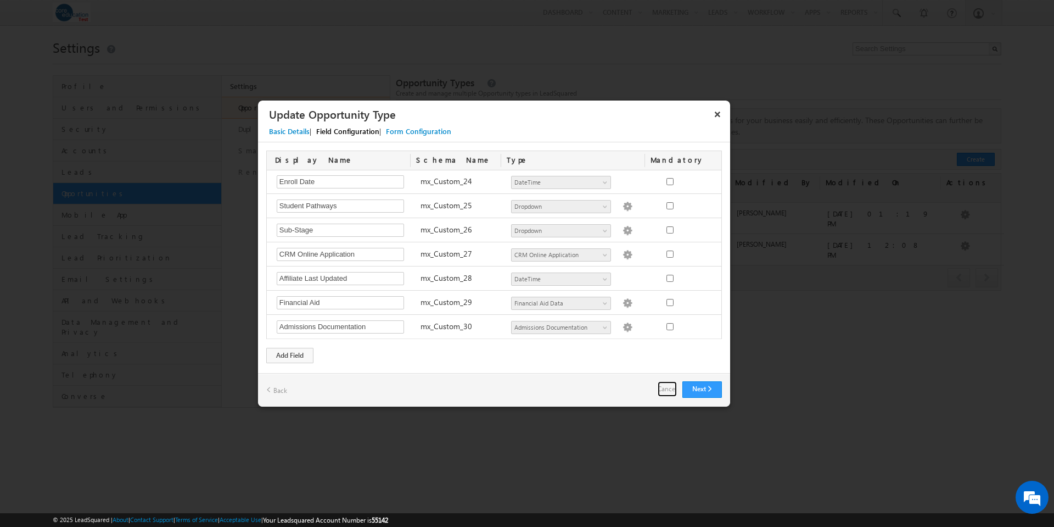
click at [668, 387] on link "Cancel" at bounding box center [667, 388] width 19 height 15
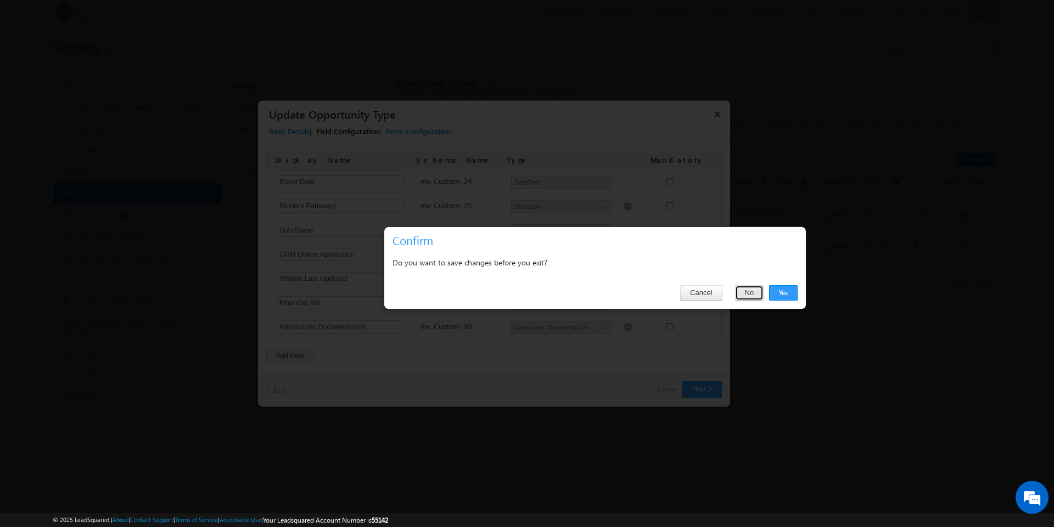
click at [747, 291] on button "No" at bounding box center [749, 292] width 29 height 15
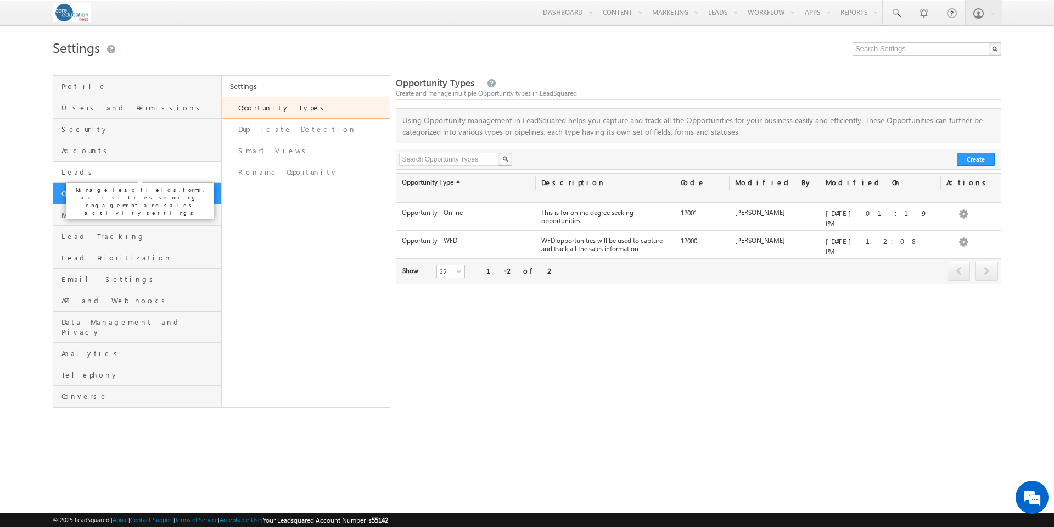
click at [79, 174] on span "Leads" at bounding box center [140, 172] width 157 height 10
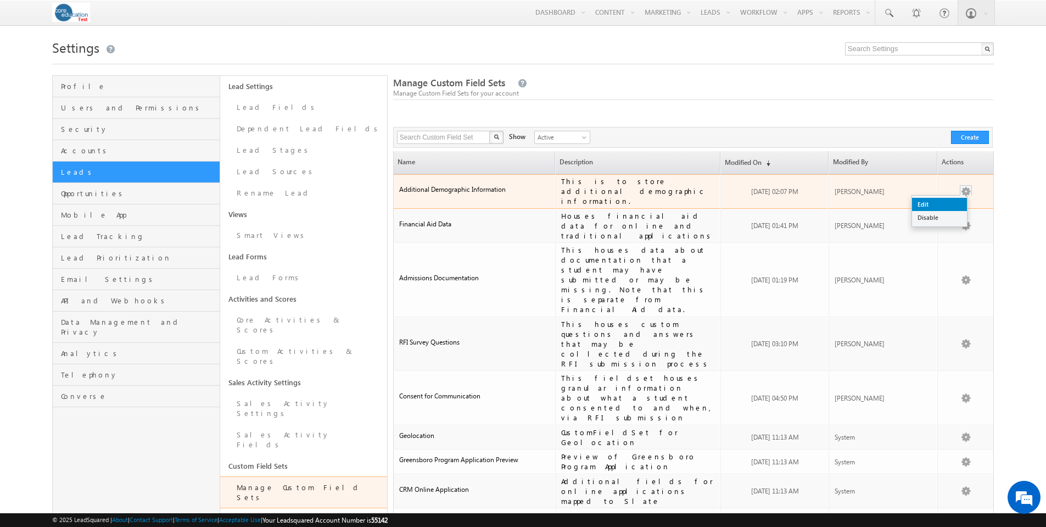
click at [956, 198] on link "Edit" at bounding box center [939, 204] width 55 height 13
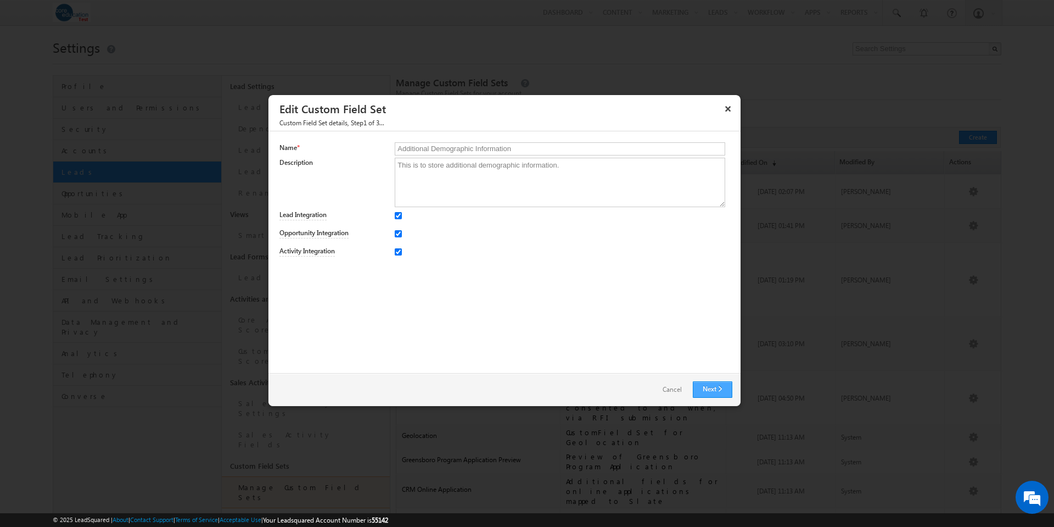
click at [719, 389] on link "Next" at bounding box center [713, 389] width 40 height 16
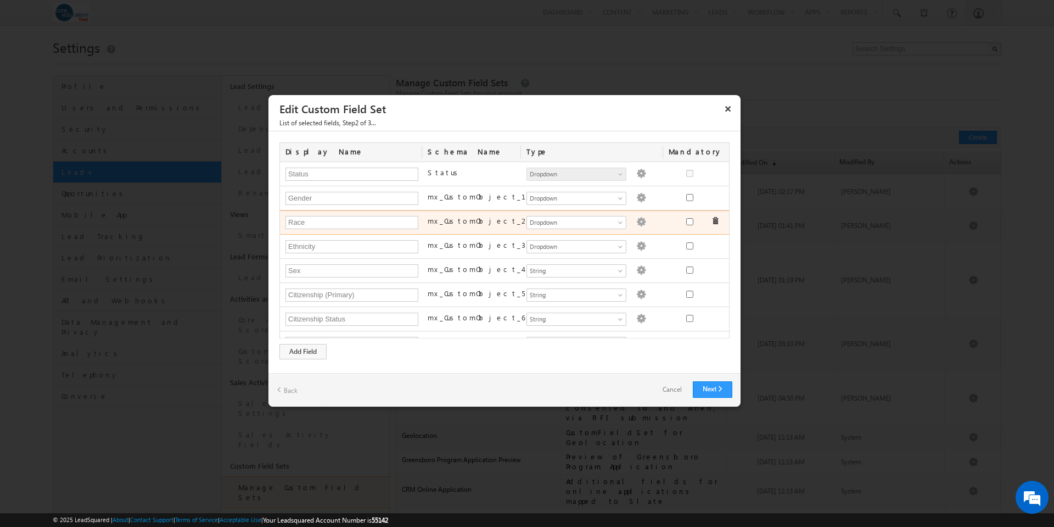
click at [636, 220] on img at bounding box center [641, 222] width 10 height 10
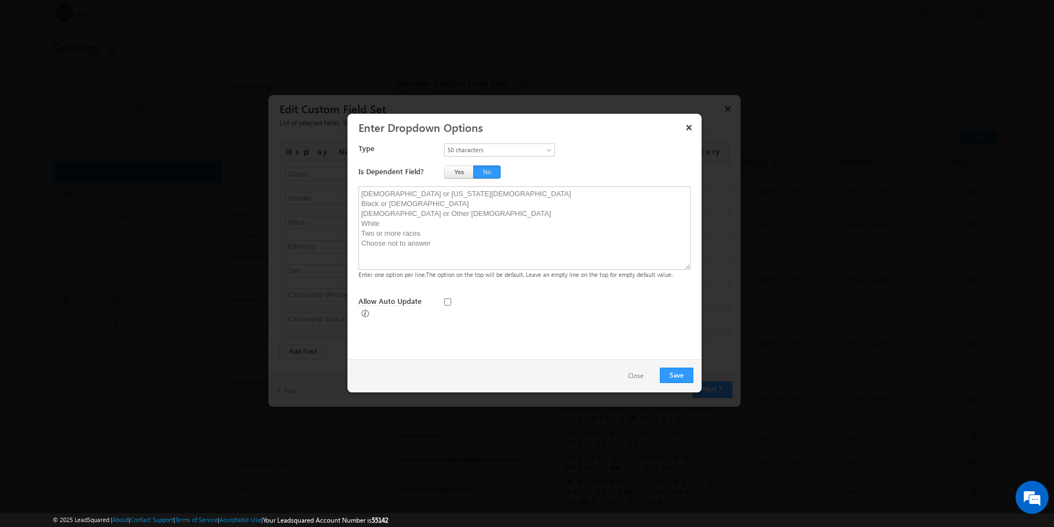
click at [640, 376] on button "Close" at bounding box center [635, 376] width 37 height 16
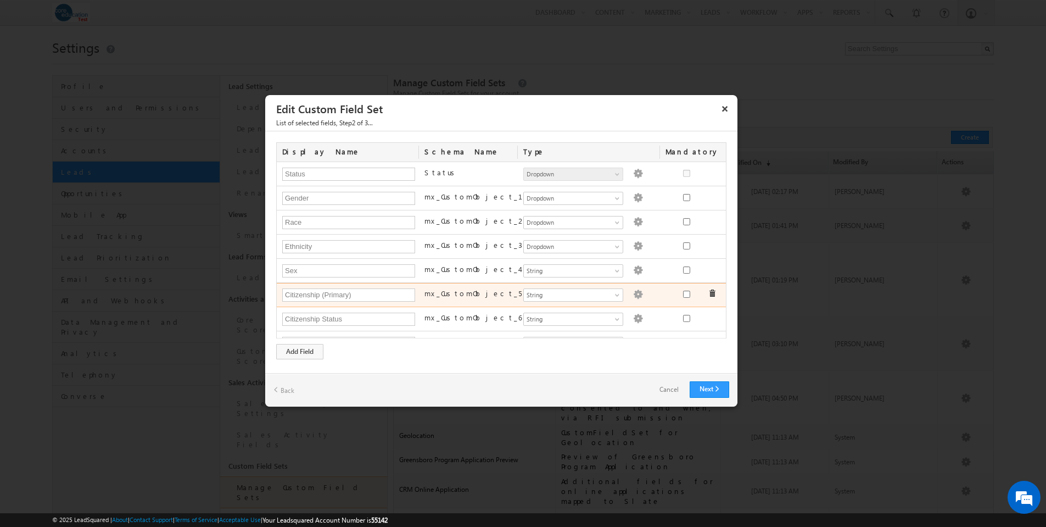
click at [633, 293] on img at bounding box center [638, 294] width 10 height 10
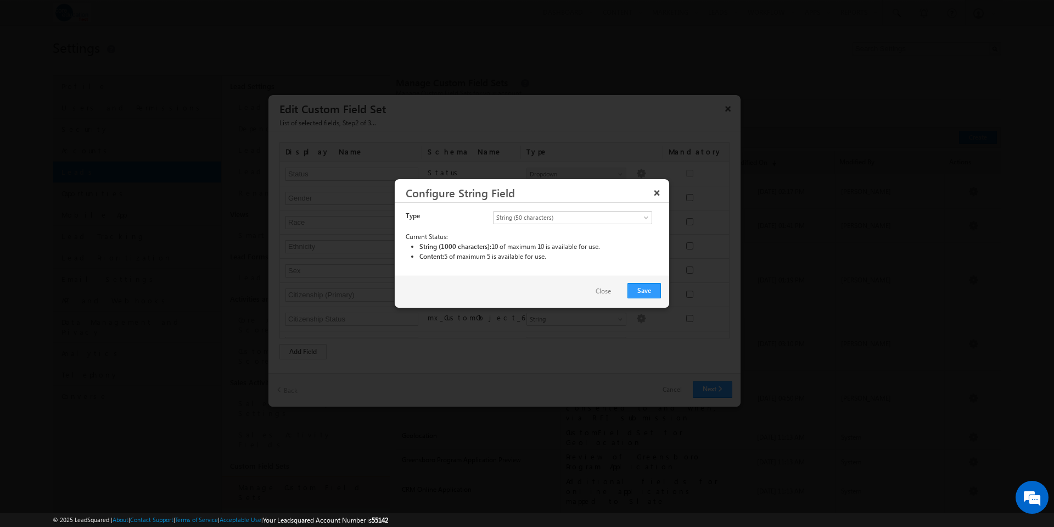
click at [607, 292] on button "Close" at bounding box center [603, 291] width 37 height 16
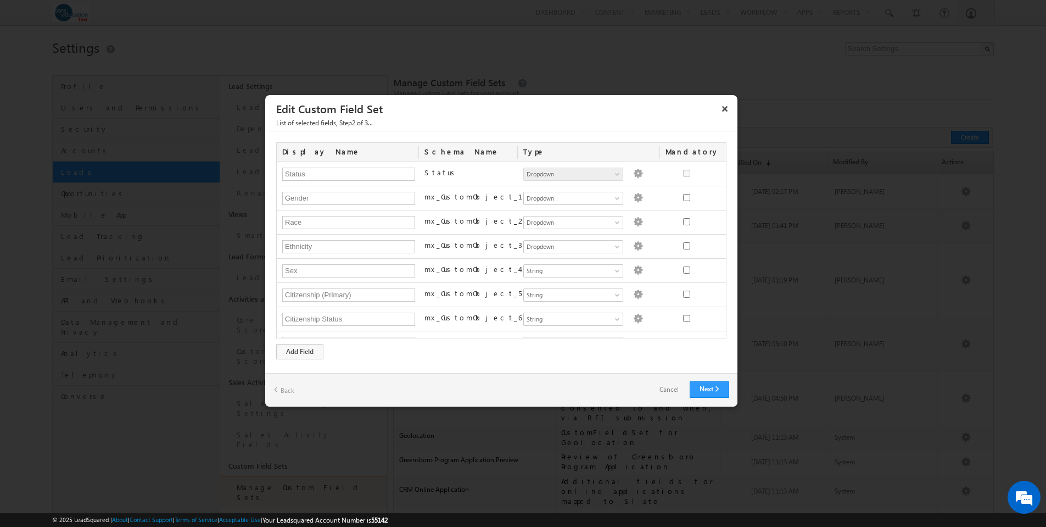
click at [667, 386] on link "Cancel" at bounding box center [669, 390] width 41 height 16
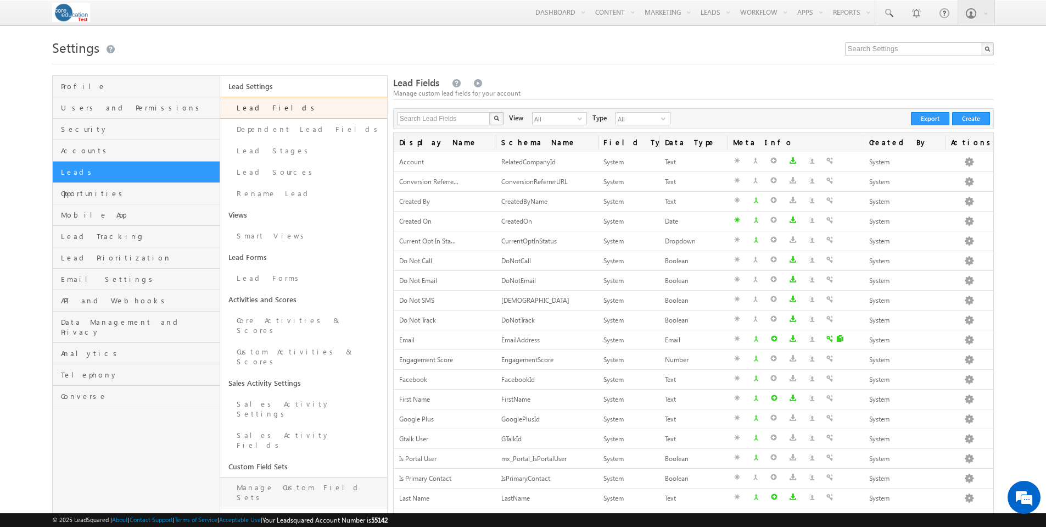
click at [278, 477] on link "Manage Custom Field Sets" at bounding box center [303, 492] width 167 height 31
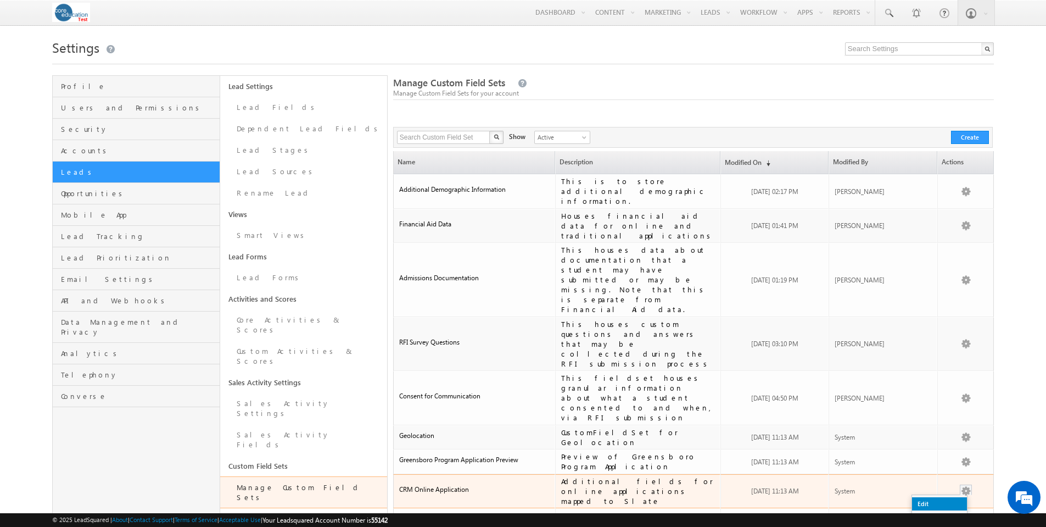
click at [946, 497] on link "Edit" at bounding box center [939, 503] width 55 height 13
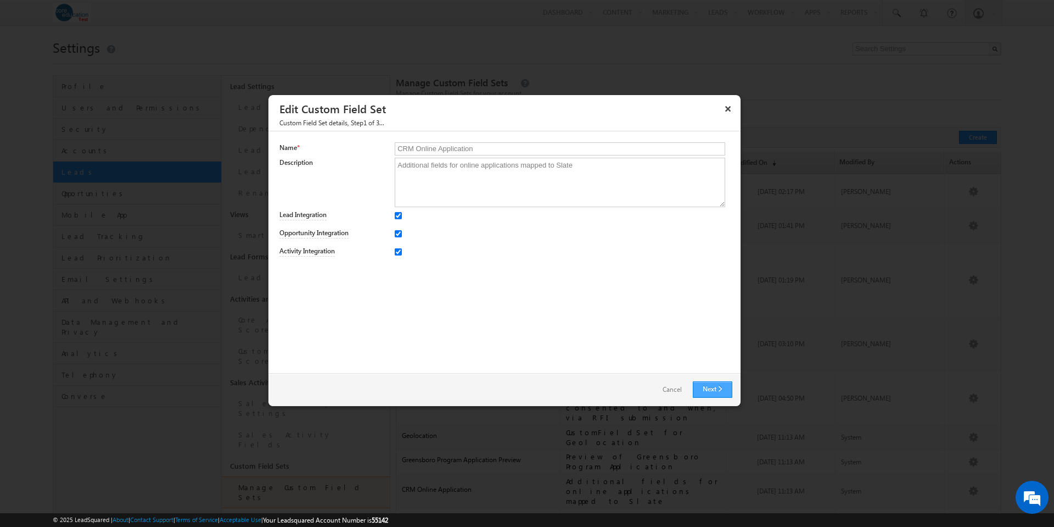
click at [707, 387] on link "Next" at bounding box center [713, 389] width 40 height 16
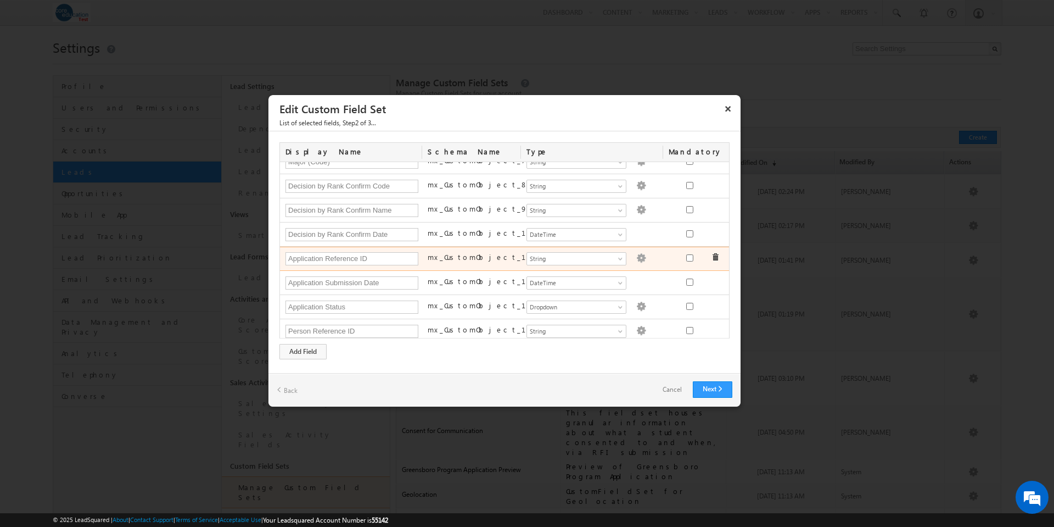
scroll to position [186, 0]
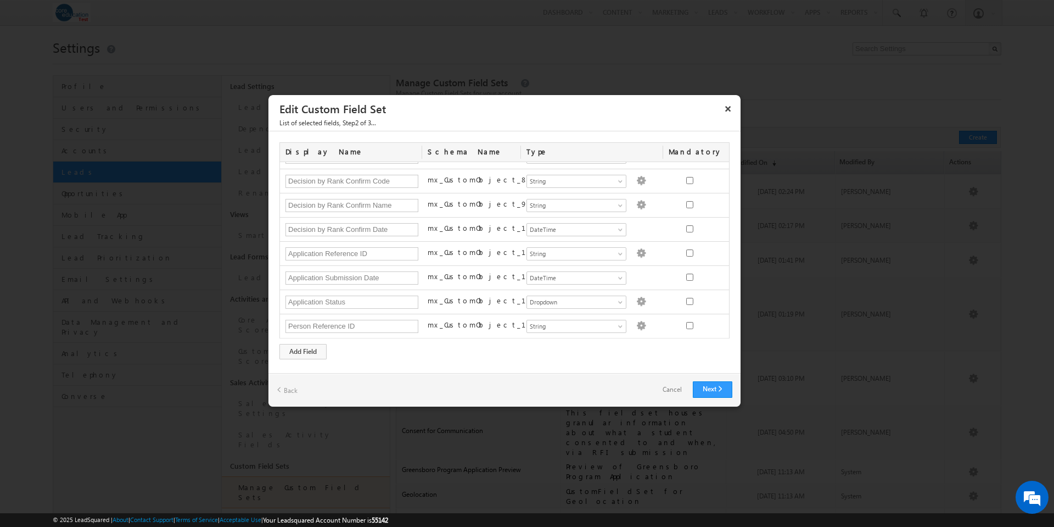
click at [671, 390] on link "Cancel" at bounding box center [672, 390] width 41 height 16
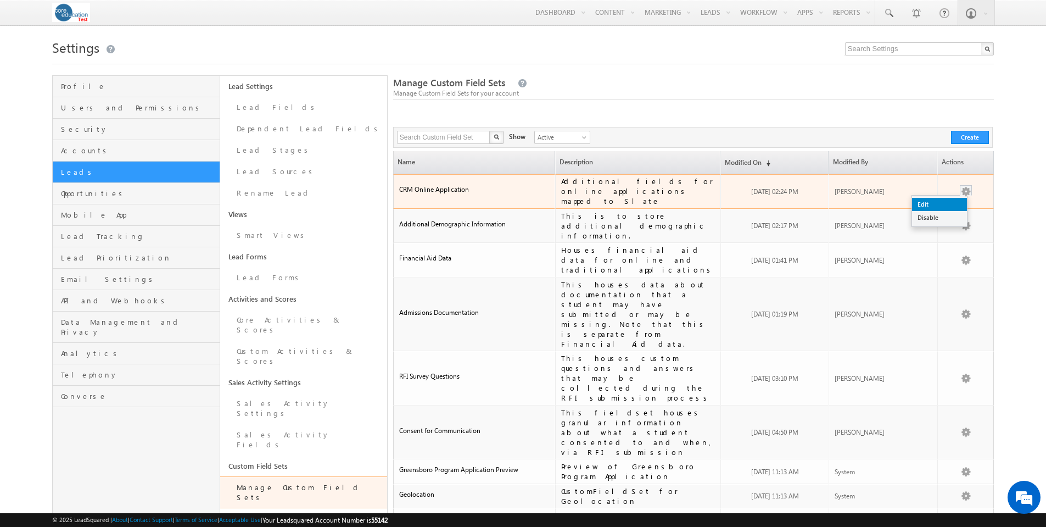
click at [954, 198] on link "Edit" at bounding box center [939, 204] width 55 height 13
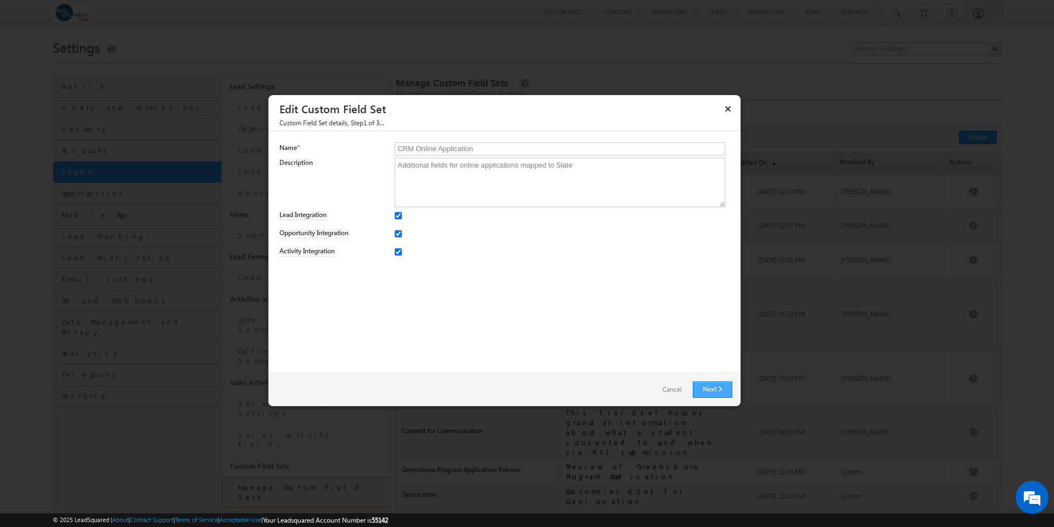
click at [716, 388] on link "Next" at bounding box center [713, 389] width 40 height 16
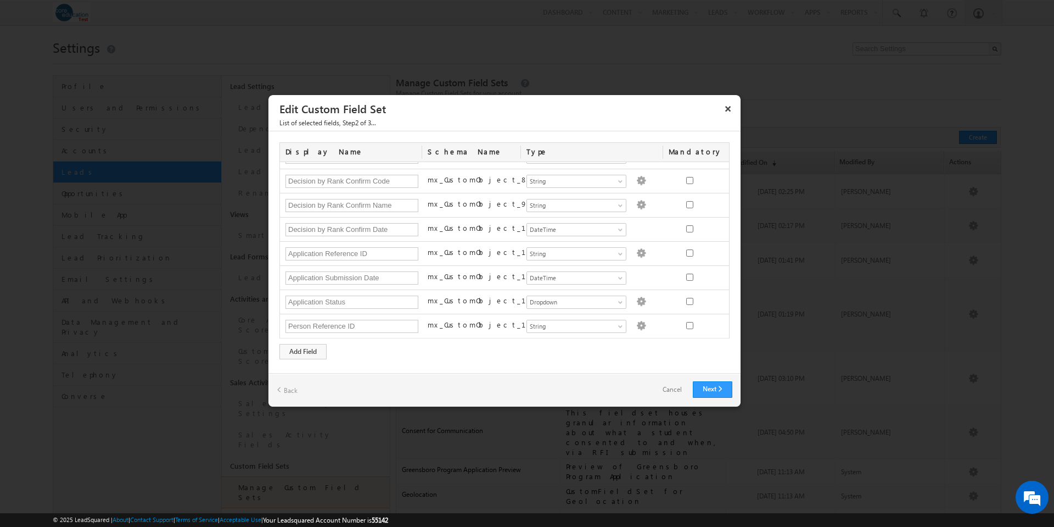
click at [679, 388] on link "Cancel" at bounding box center [672, 390] width 41 height 16
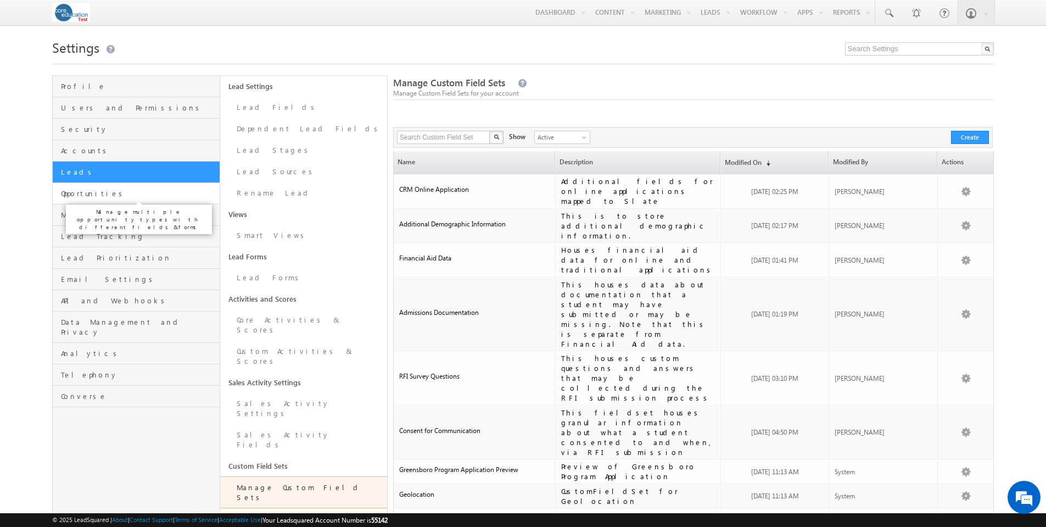
click at [82, 193] on span "Opportunities" at bounding box center [138, 193] width 155 height 10
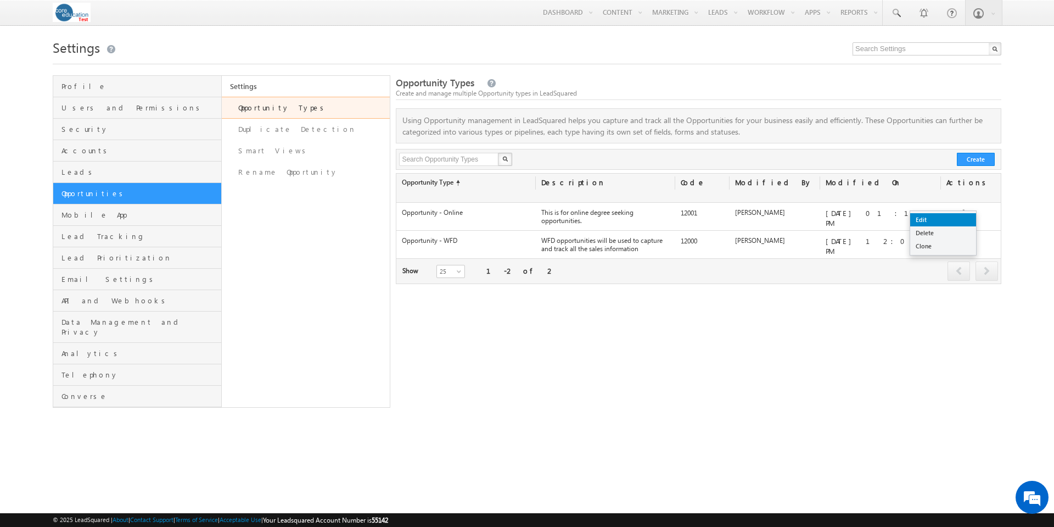
click at [958, 221] on link "Edit" at bounding box center [944, 219] width 66 height 13
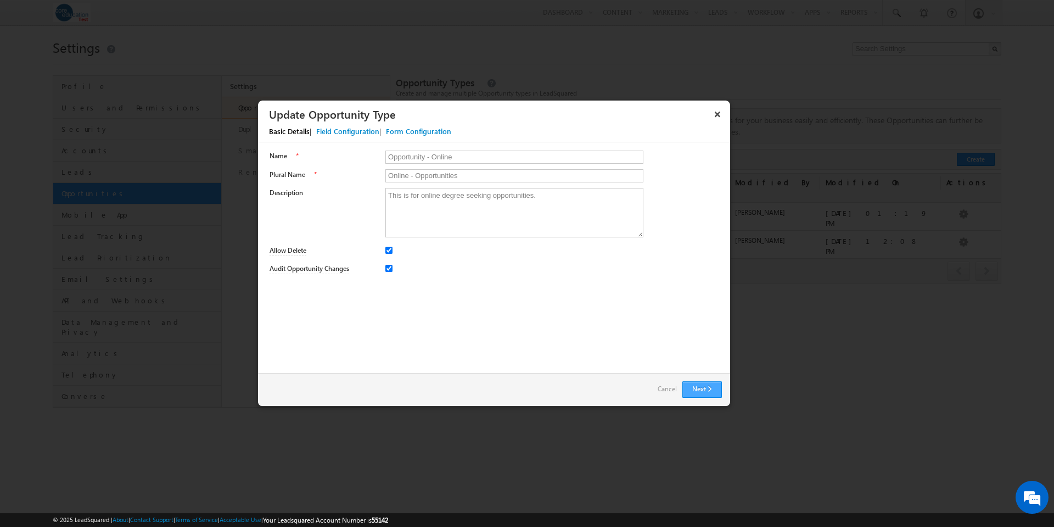
click at [701, 388] on button "Next" at bounding box center [703, 389] width 40 height 16
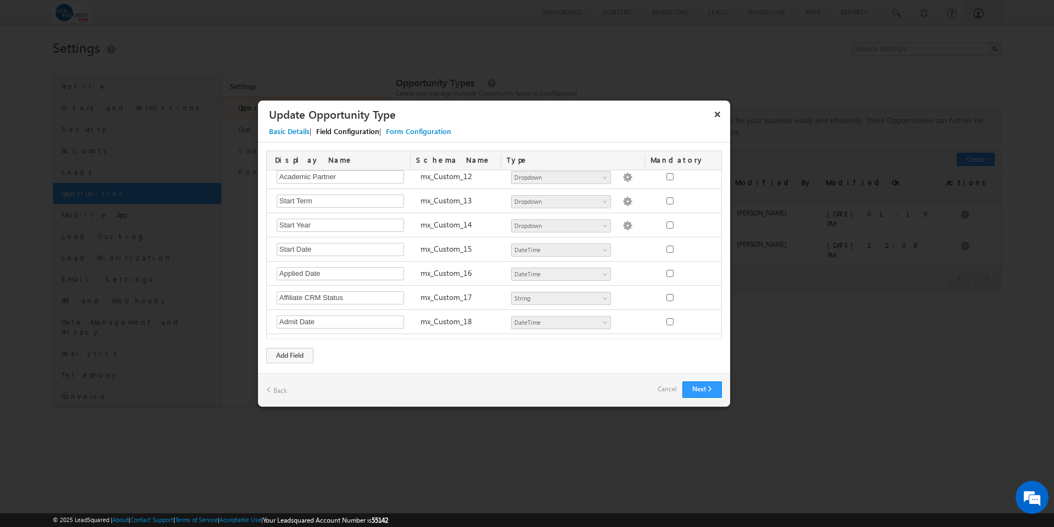
scroll to position [421, 0]
click at [662, 389] on link "Cancel" at bounding box center [667, 388] width 19 height 15
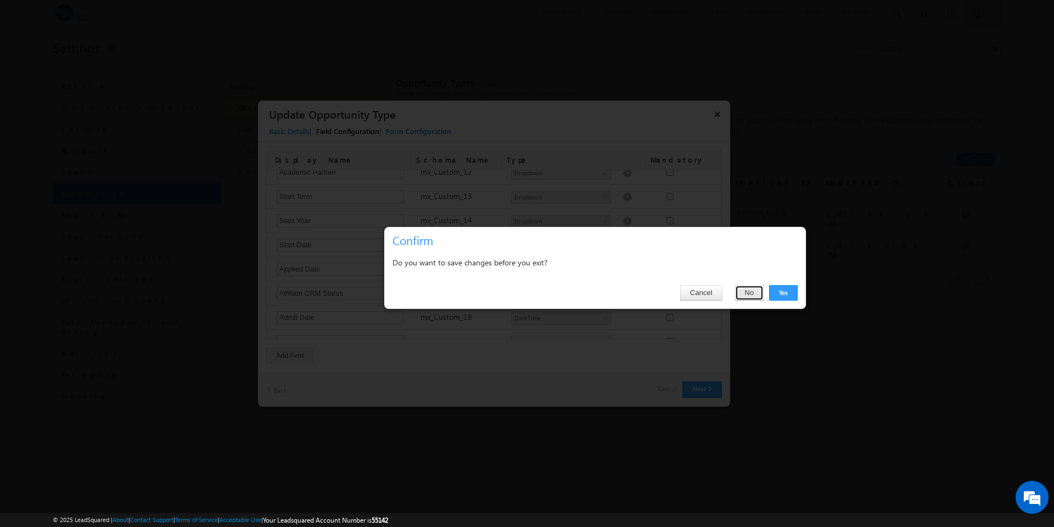
click at [751, 289] on button "No" at bounding box center [749, 292] width 29 height 15
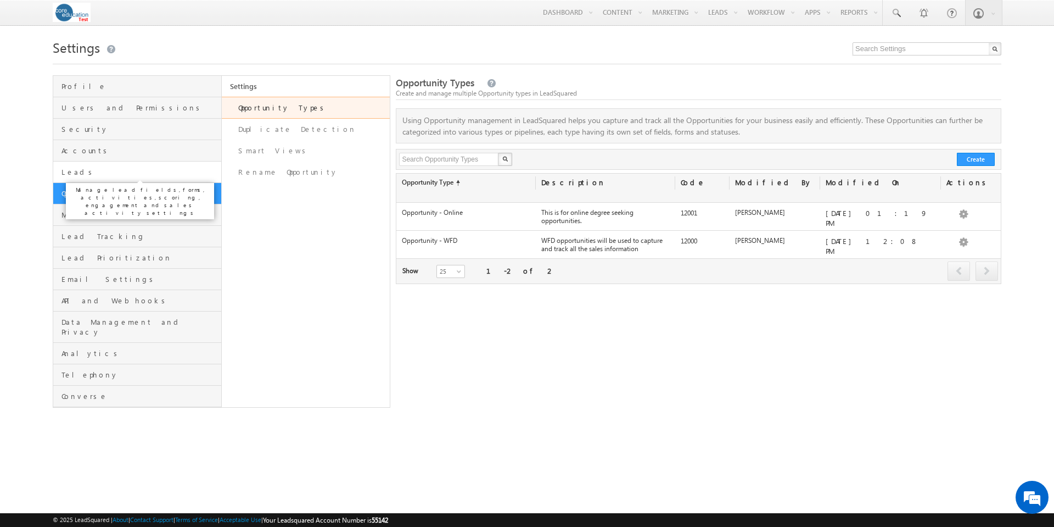
click at [74, 168] on span "Leads" at bounding box center [140, 172] width 157 height 10
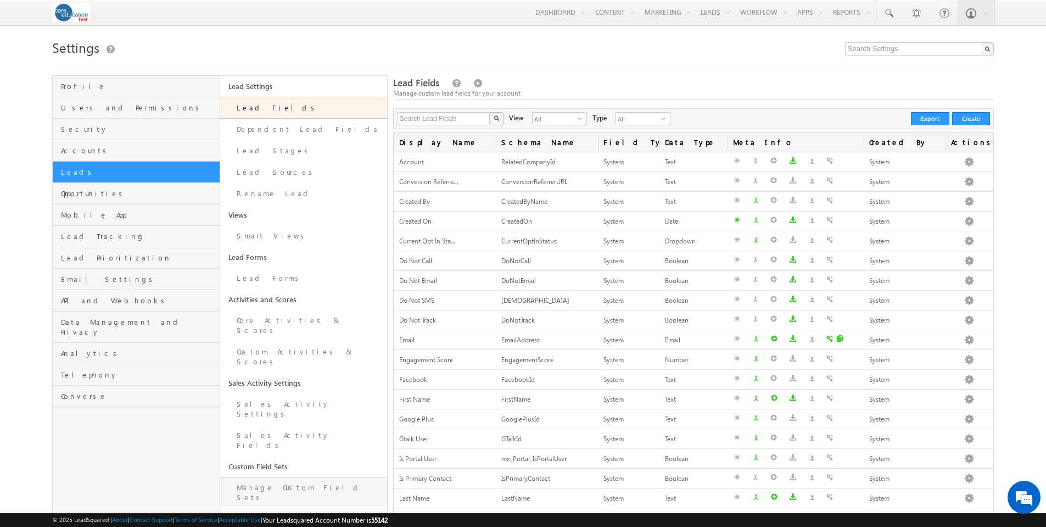
click at [270, 477] on link "Manage Custom Field Sets" at bounding box center [303, 492] width 167 height 31
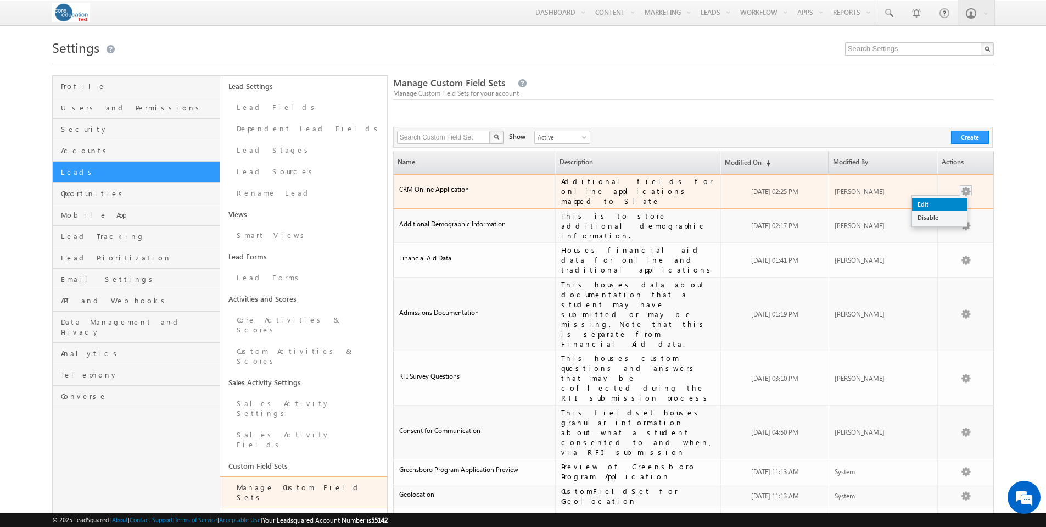
click at [954, 198] on link "Edit" at bounding box center [939, 204] width 55 height 13
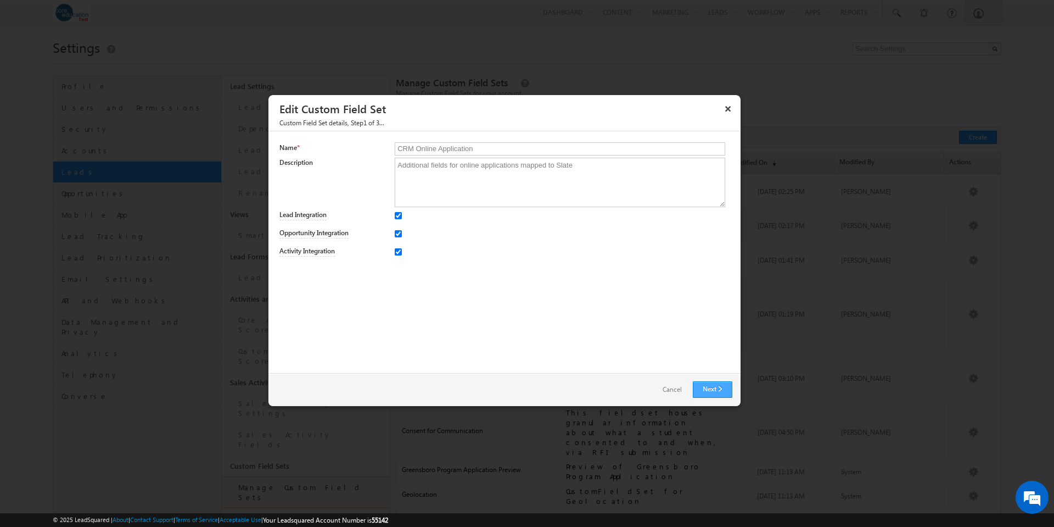
click at [720, 391] on link "Next" at bounding box center [713, 389] width 40 height 16
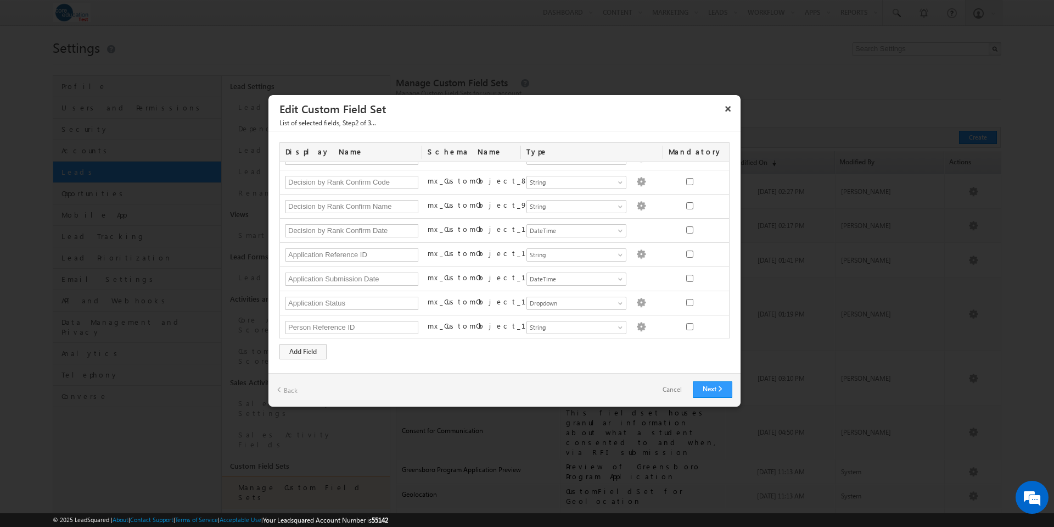
scroll to position [186, 0]
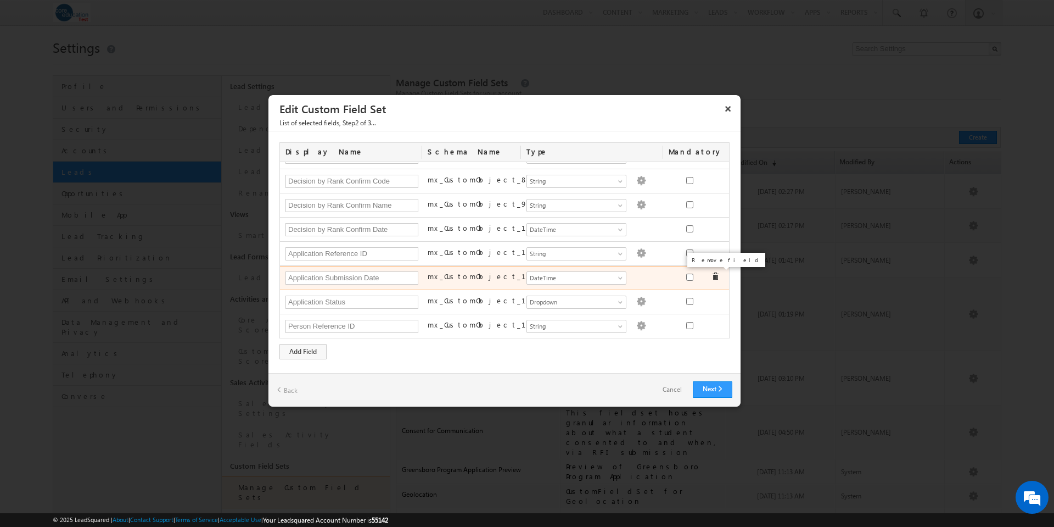
click at [712, 277] on span at bounding box center [716, 276] width 8 height 8
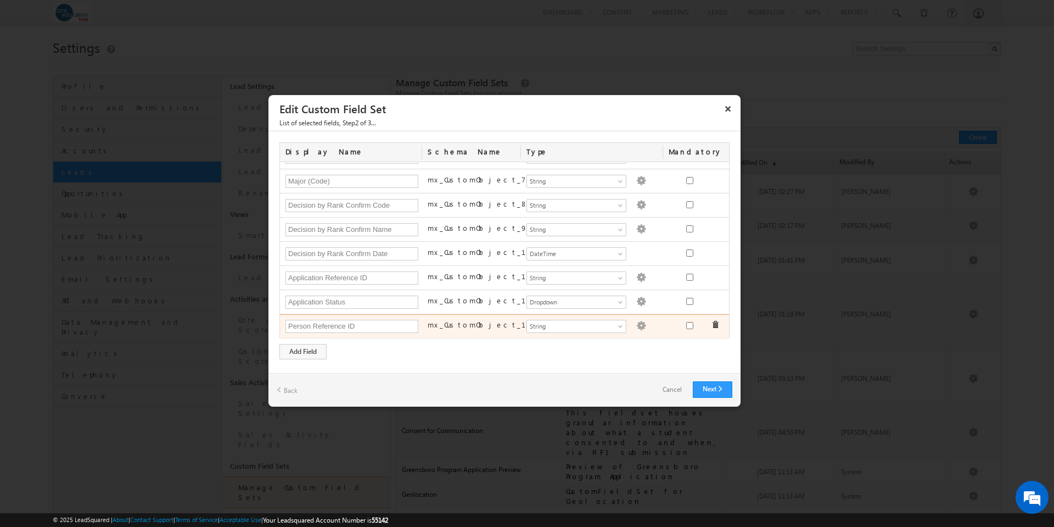
click at [712, 325] on span at bounding box center [716, 325] width 8 height 8
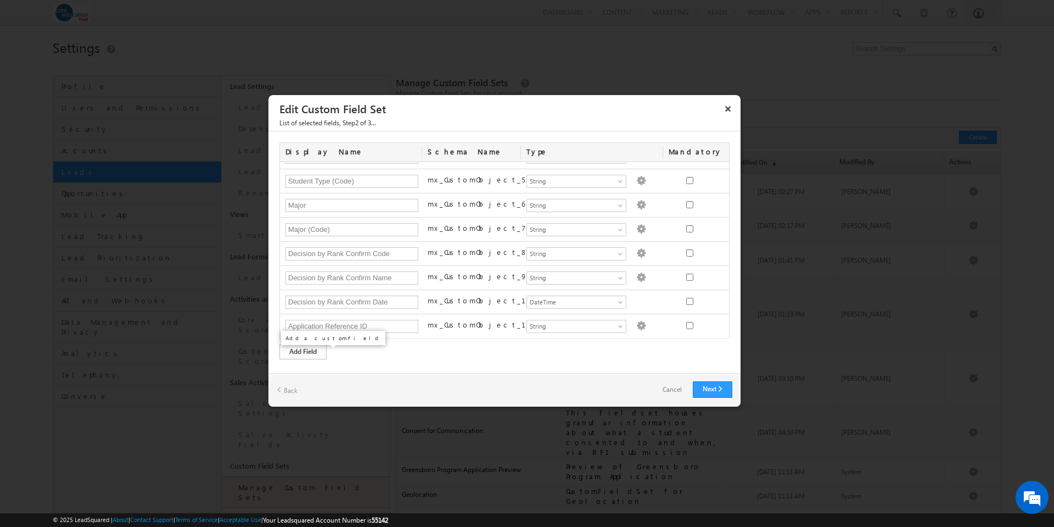
click at [309, 355] on div "Add Field" at bounding box center [303, 351] width 47 height 15
type input "Degree"
click at [309, 355] on div "Add Field" at bounding box center [303, 351] width 47 height 15
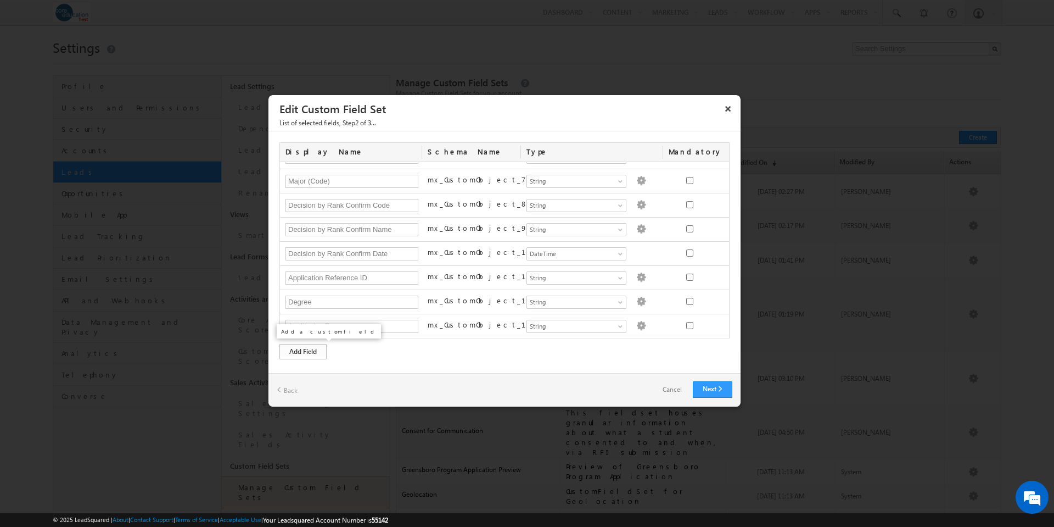
type input "Application Type"
click at [323, 353] on div "Add Field" at bounding box center [303, 351] width 47 height 15
type input "Major"
click at [311, 351] on div "Add Field" at bounding box center [303, 351] width 47 height 15
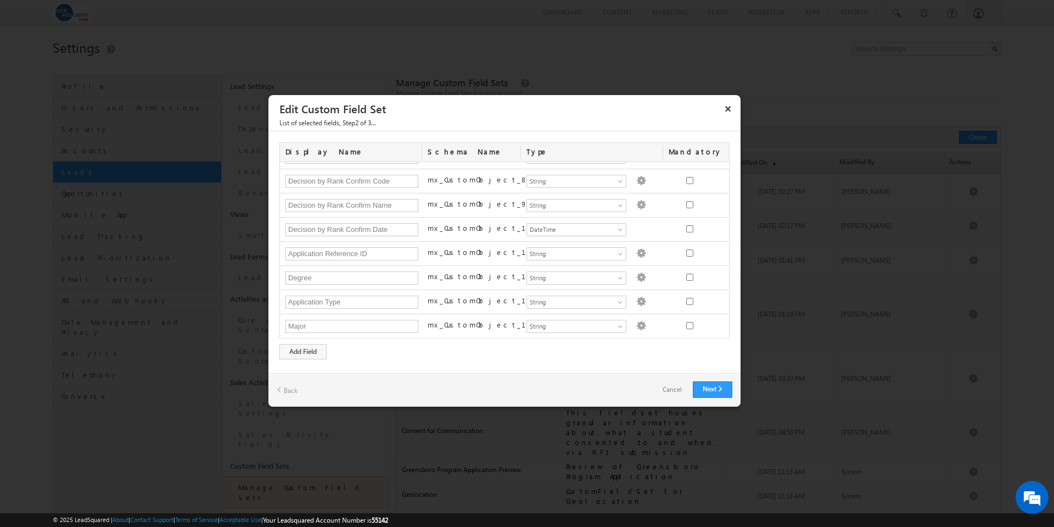
scroll to position [210, 0]
type input "Transfer Credits"
click at [310, 355] on div "Add Field" at bounding box center [303, 351] width 47 height 15
type input "College"
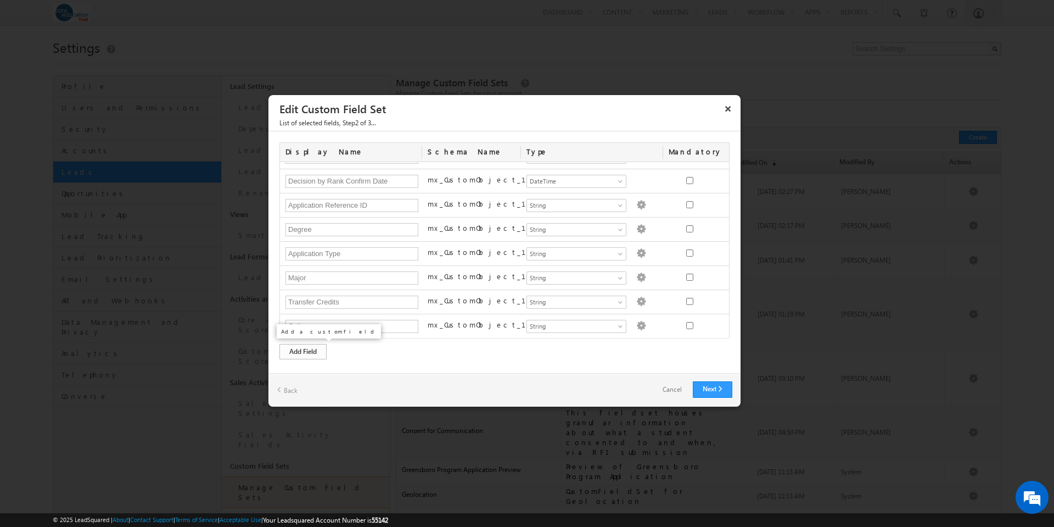
click at [315, 354] on div "Add Field" at bounding box center [303, 351] width 47 height 15
type input "Campus"
click at [316, 353] on div "Add Field" at bounding box center [303, 351] width 47 height 15
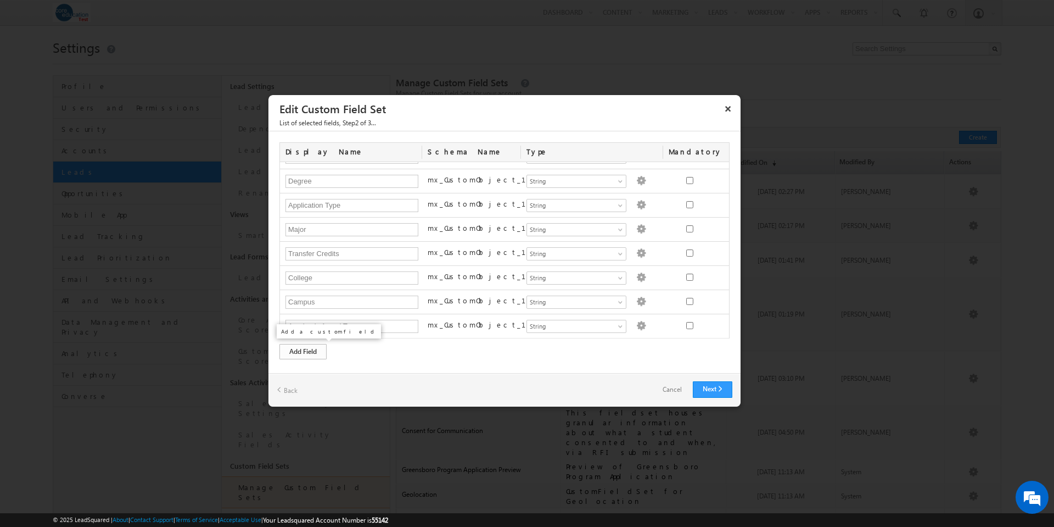
type input "Academic Award Type"
click at [319, 353] on div "Add Field" at bounding box center [303, 351] width 47 height 15
type input "Talent Type"
click at [310, 355] on div "Add Field" at bounding box center [303, 351] width 47 height 15
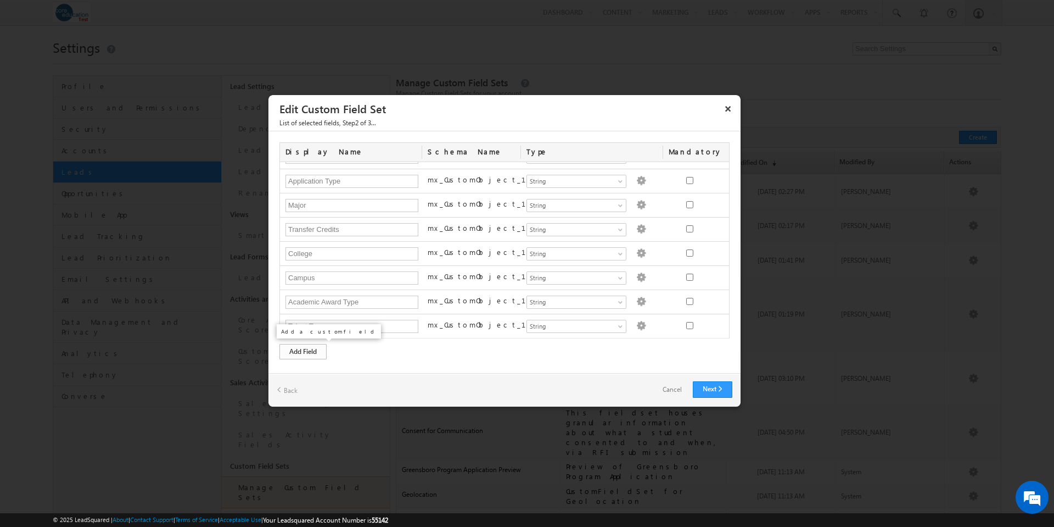
scroll to position [331, 0]
type input "International Student"
click at [315, 354] on div "Add Field" at bounding box center [303, 351] width 47 height 15
type input "Housing"
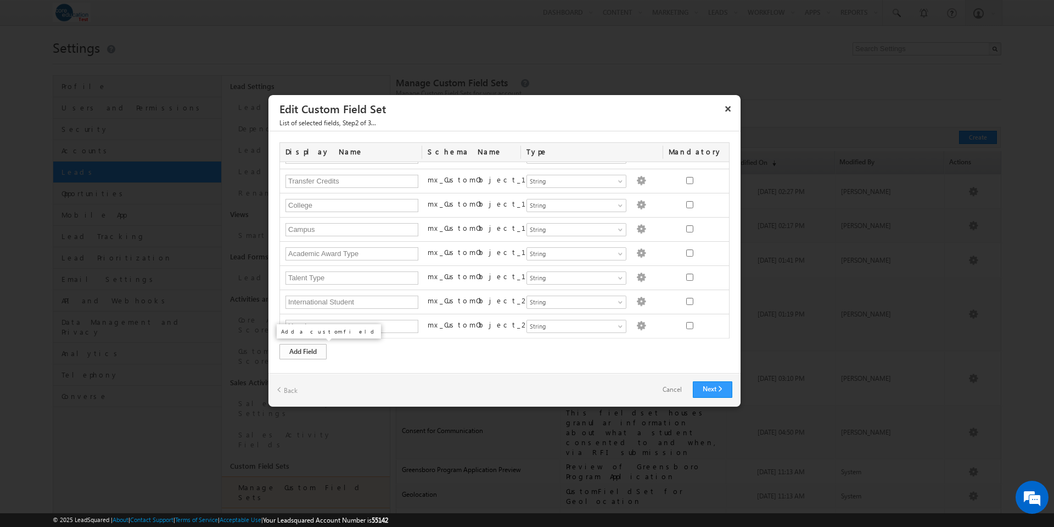
drag, startPoint x: 317, startPoint y: 351, endPoint x: 366, endPoint y: 348, distance: 49.0
click at [317, 351] on div "Add Field" at bounding box center [303, 351] width 47 height 15
type input "Direct Admit"
drag, startPoint x: 312, startPoint y: 352, endPoint x: 348, endPoint y: 354, distance: 35.2
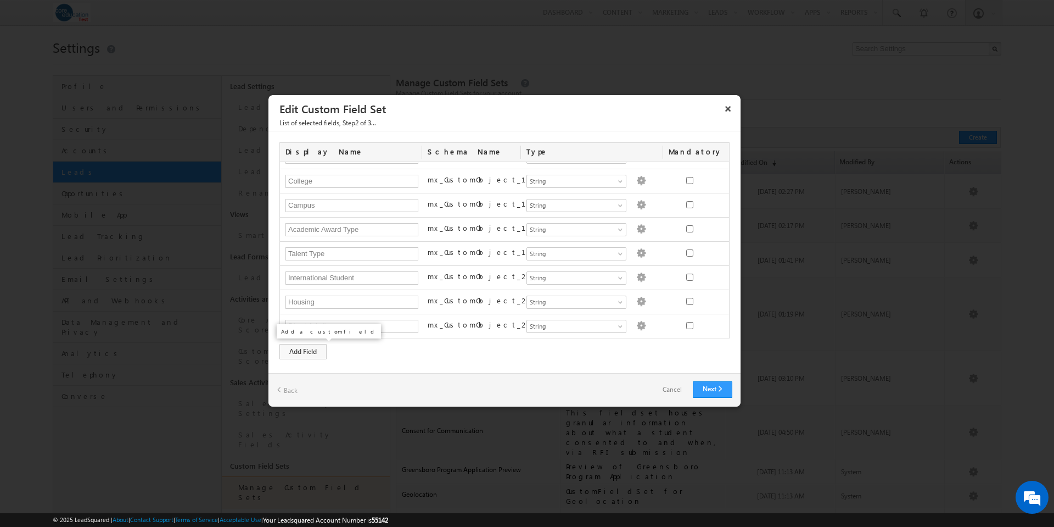
click at [312, 352] on div "Add Field" at bounding box center [303, 351] width 47 height 15
type input "Student Stage"
click at [314, 351] on div "Add Field" at bounding box center [303, 351] width 47 height 15
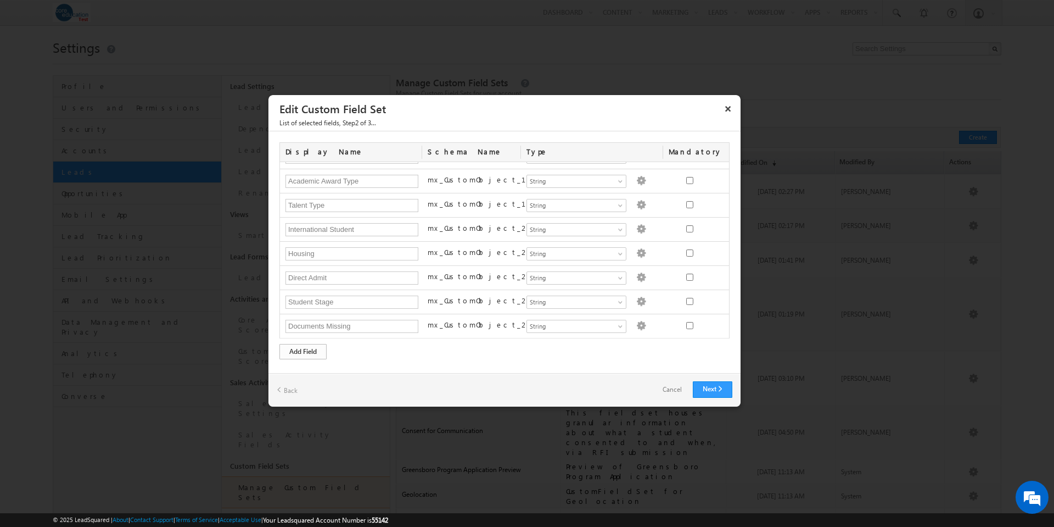
type input "Documents Missing"
click at [311, 355] on div "Add Field" at bounding box center [303, 351] width 47 height 15
type input "Application Withdraw Date"
click at [316, 351] on div "Add Field" at bounding box center [303, 351] width 47 height 15
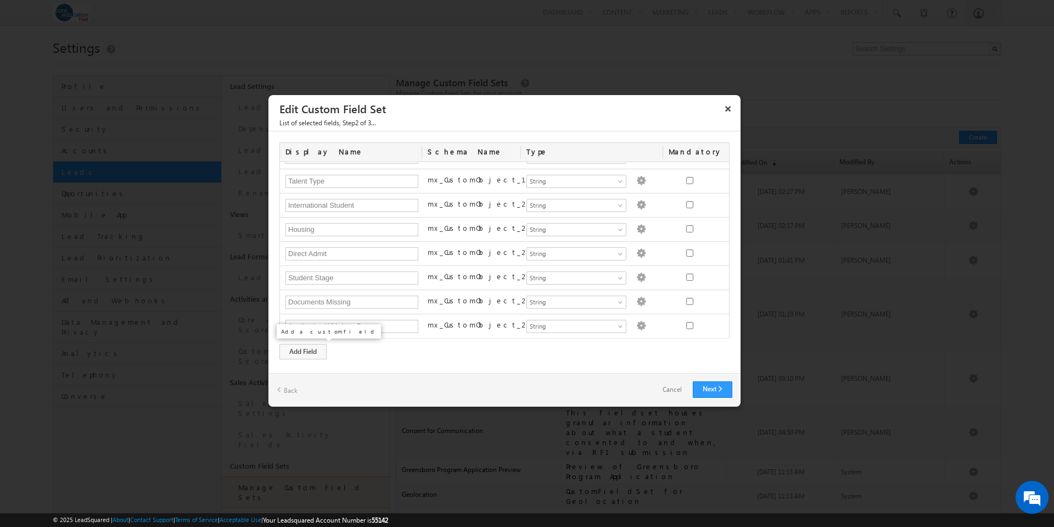
scroll to position [476, 0]
type input "Currently Enrolled"
drag, startPoint x: 302, startPoint y: 355, endPoint x: 353, endPoint y: 355, distance: 50.5
click at [302, 355] on div "Add Field" at bounding box center [303, 351] width 47 height 15
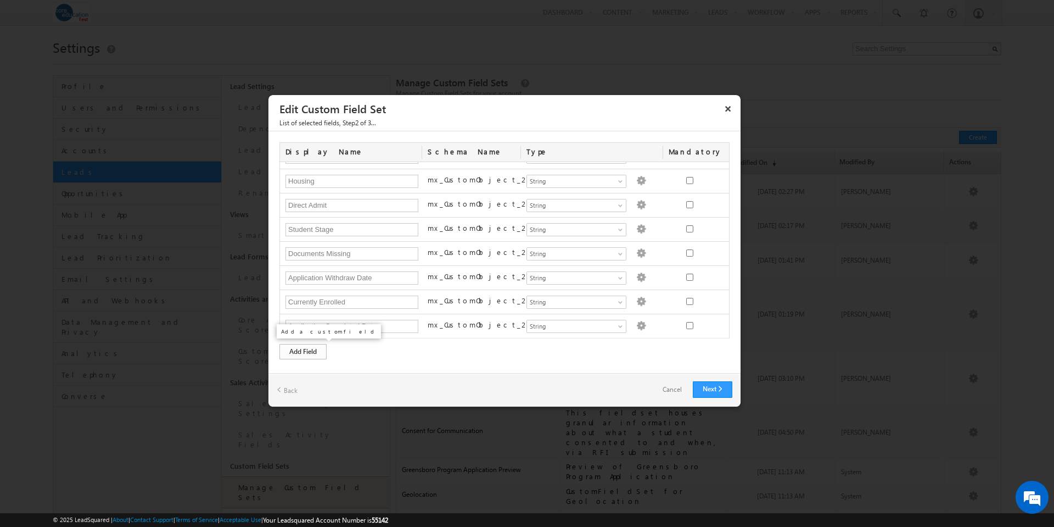
type input "Application Completed Date"
click at [314, 350] on div "Add Field" at bounding box center [303, 351] width 47 height 15
type input "Enrollment Status"
click at [319, 350] on div "Add Field" at bounding box center [303, 351] width 47 height 15
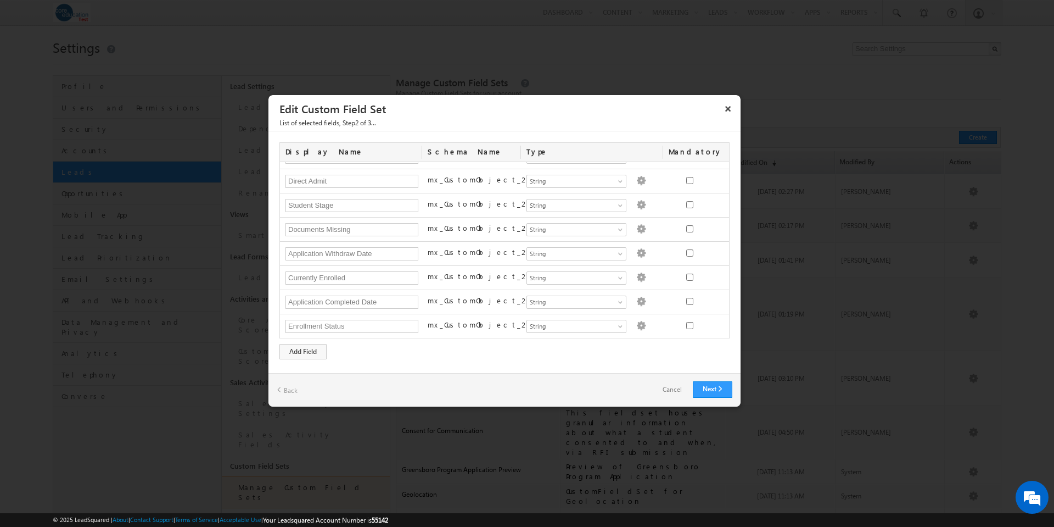
scroll to position [549, 0]
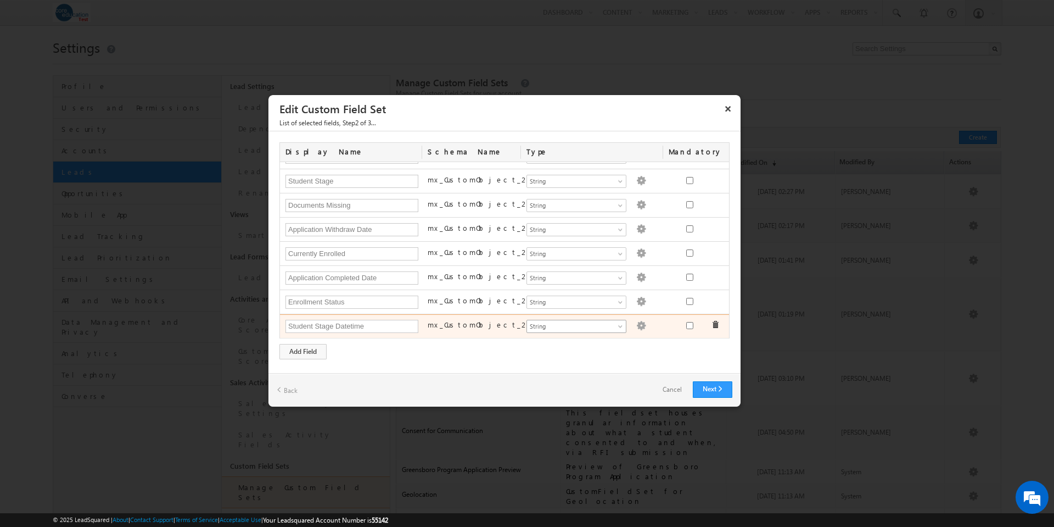
click at [617, 325] on span at bounding box center [621, 328] width 9 height 9
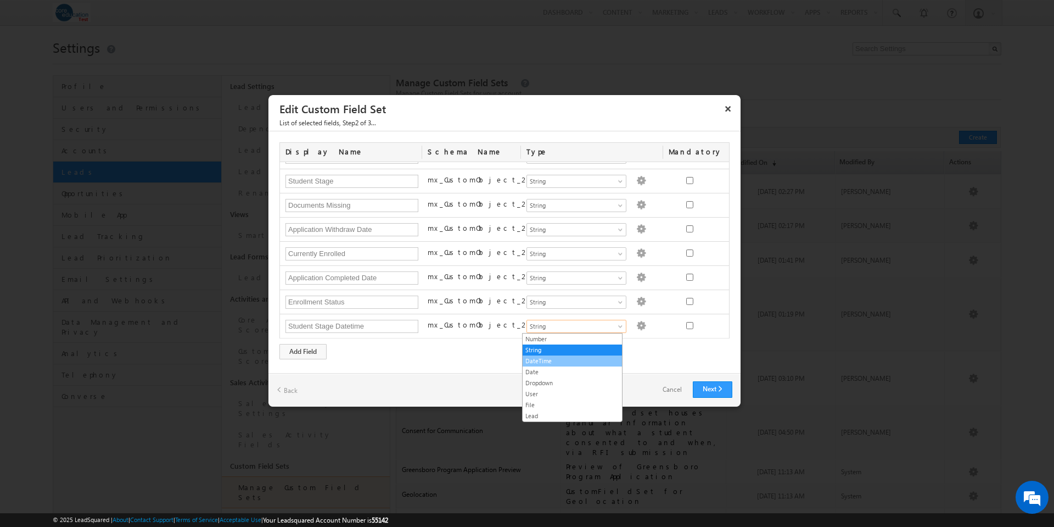
click at [567, 361] on link "DateTime" at bounding box center [572, 361] width 99 height 10
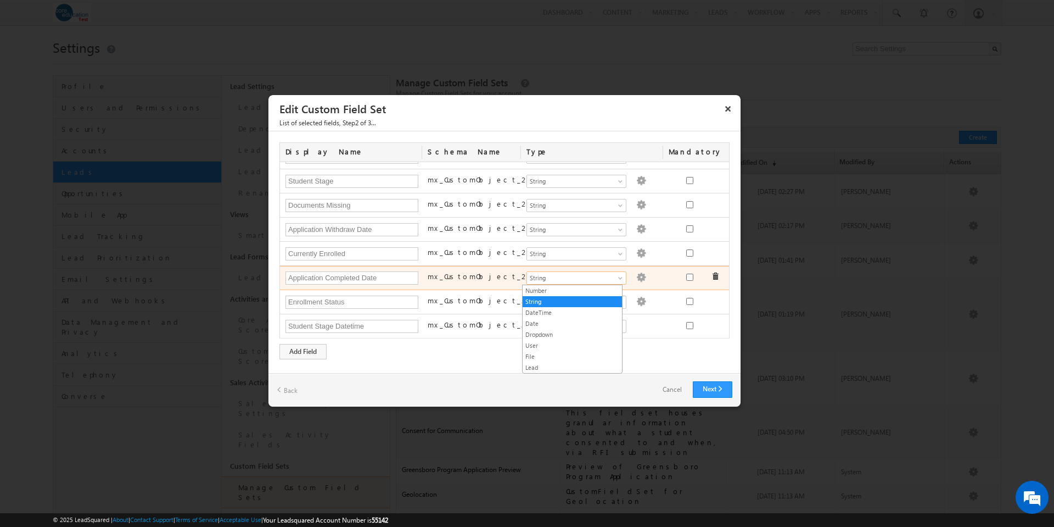
click at [617, 276] on span at bounding box center [621, 280] width 9 height 9
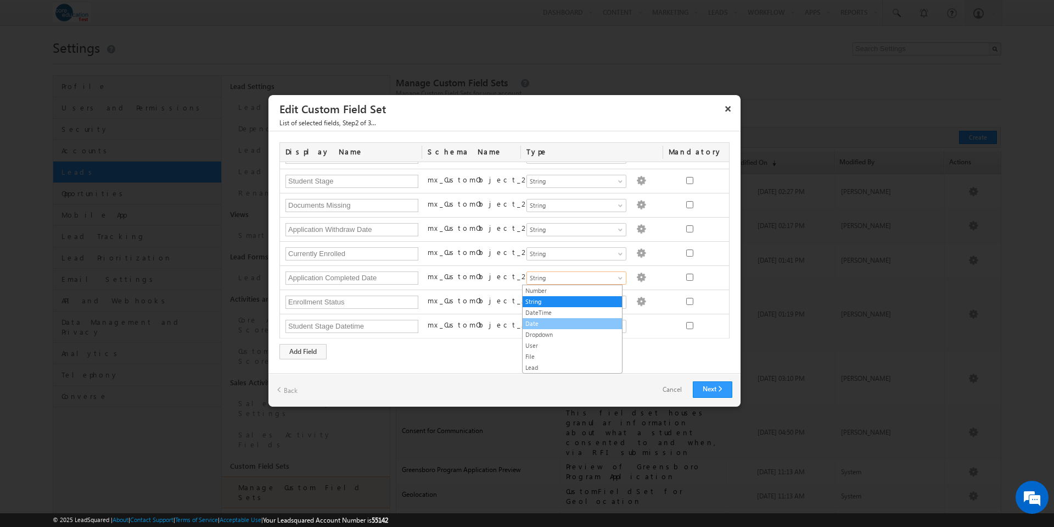
click at [572, 319] on link "Date" at bounding box center [572, 324] width 99 height 10
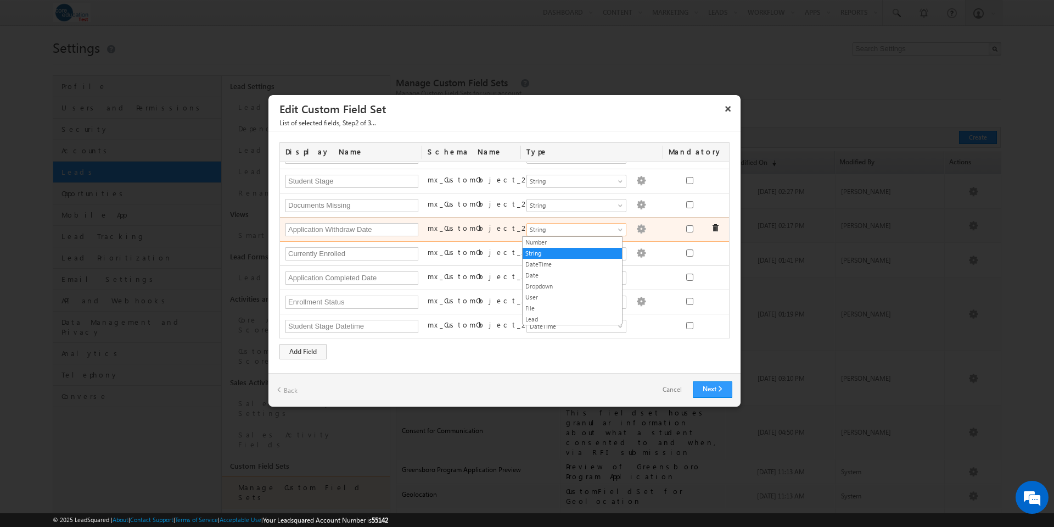
click at [617, 230] on span at bounding box center [621, 231] width 9 height 9
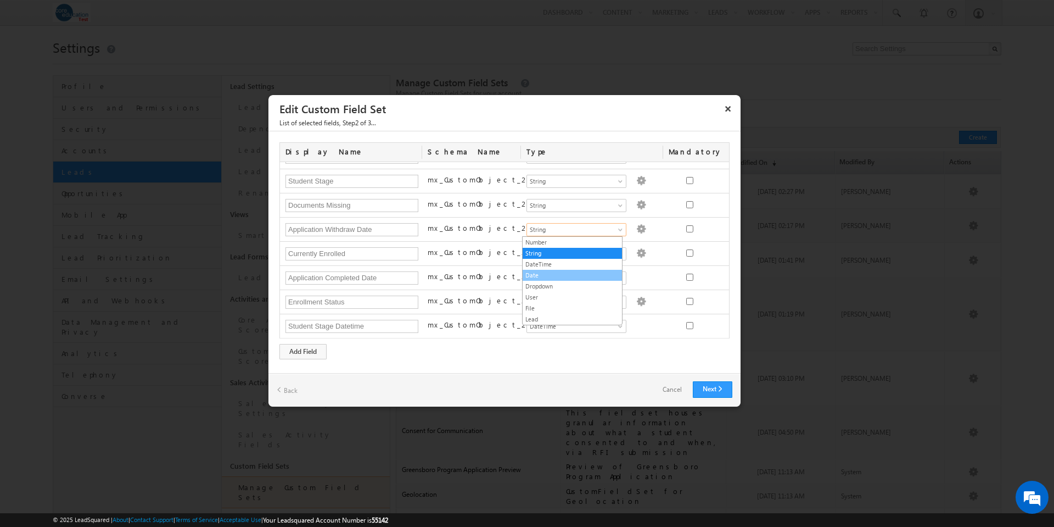
click at [576, 273] on link "Date" at bounding box center [572, 275] width 99 height 10
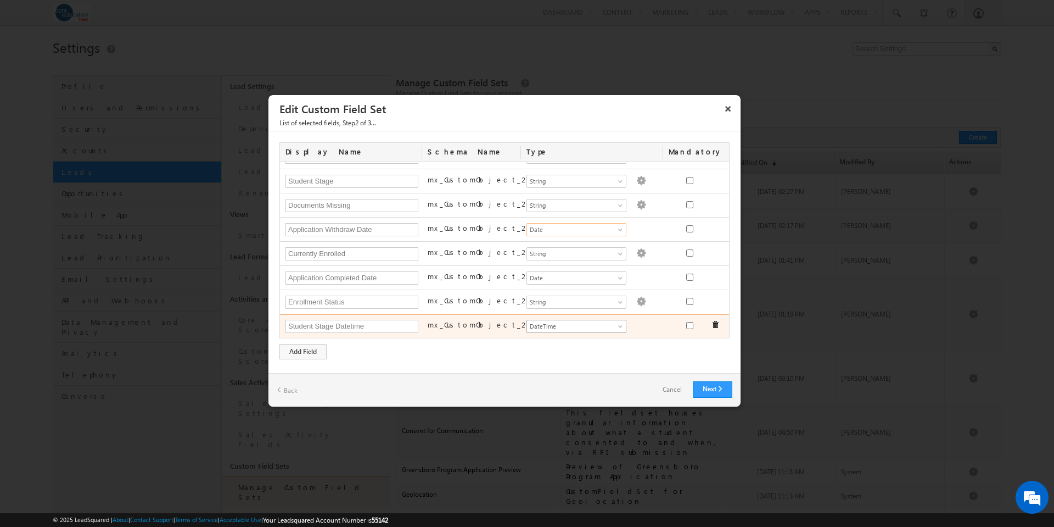
click at [617, 325] on span at bounding box center [621, 328] width 9 height 9
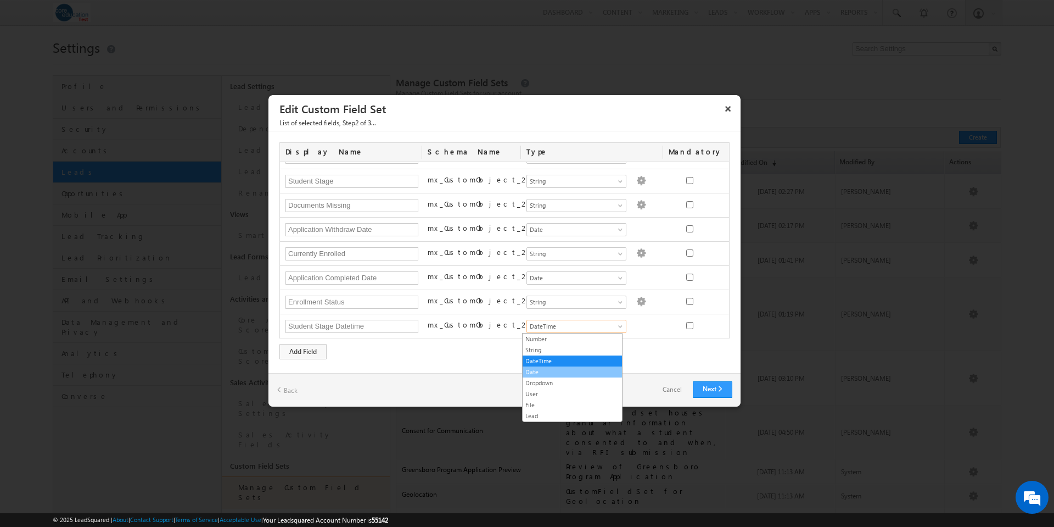
click at [568, 369] on link "Date" at bounding box center [572, 372] width 99 height 10
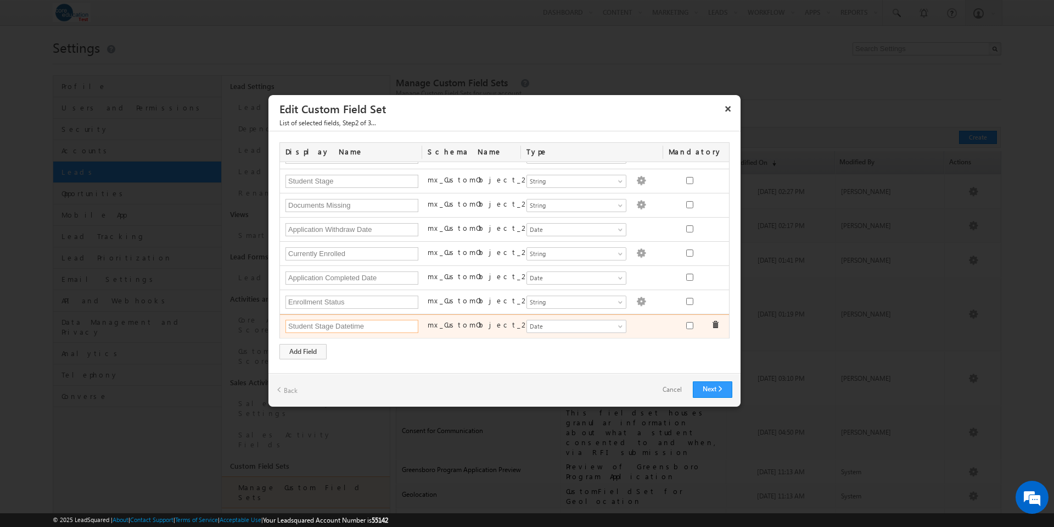
drag, startPoint x: 350, startPoint y: 325, endPoint x: 380, endPoint y: 327, distance: 29.7
click at [380, 327] on input "Student Stage Datetime" at bounding box center [352, 326] width 133 height 13
type input "Student Stage Date"
click at [617, 327] on span at bounding box center [621, 328] width 9 height 9
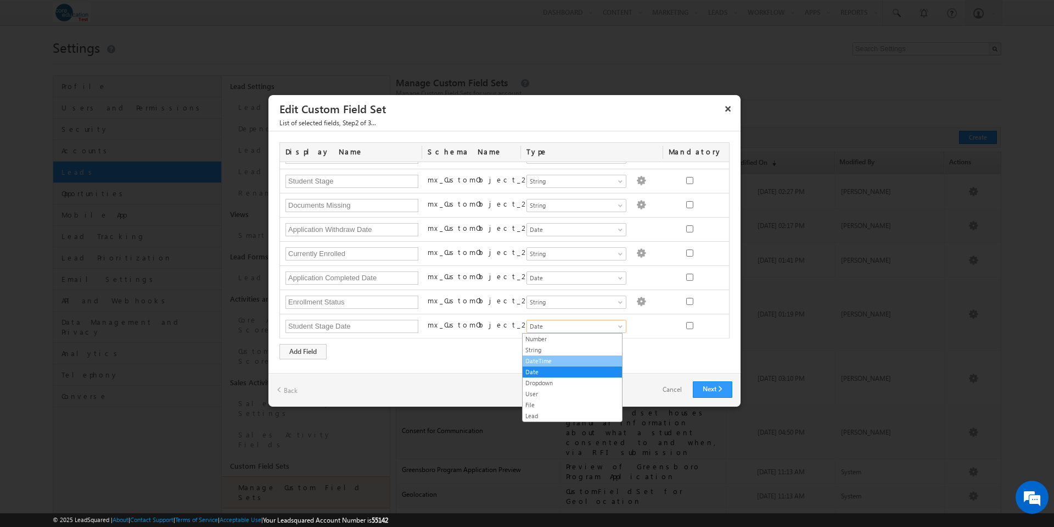
click at [575, 358] on link "DateTime" at bounding box center [572, 361] width 99 height 10
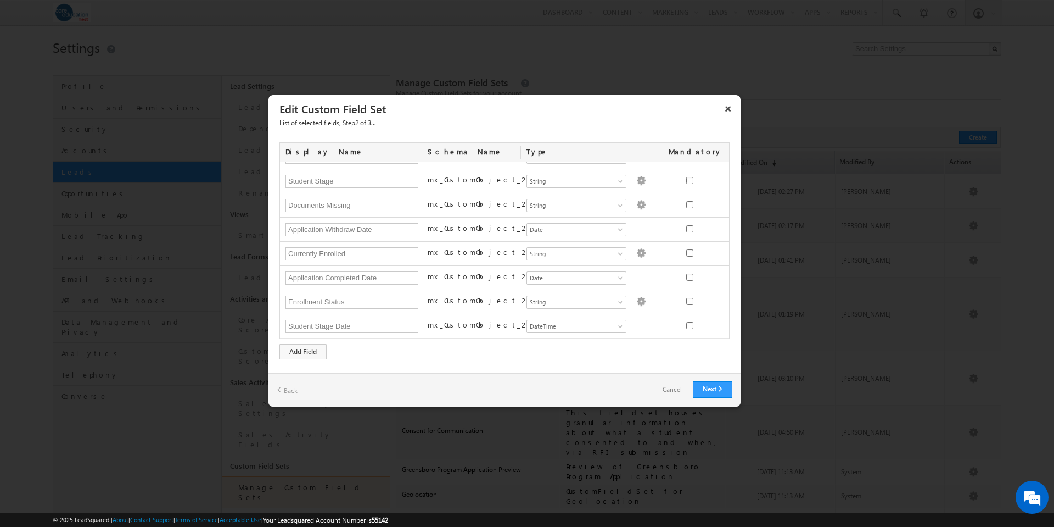
click at [503, 356] on div "Display Name Schema Name Type Mandatory Status Status Number String DateTime Da…" at bounding box center [505, 250] width 450 height 217
click at [719, 389] on link "Next" at bounding box center [713, 389] width 40 height 16
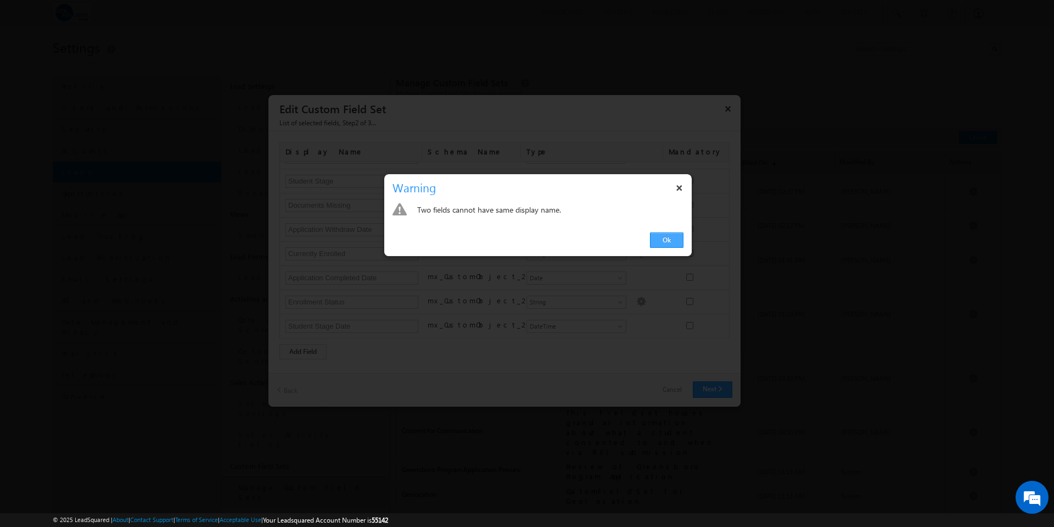
click at [671, 237] on link "Ok" at bounding box center [666, 239] width 33 height 15
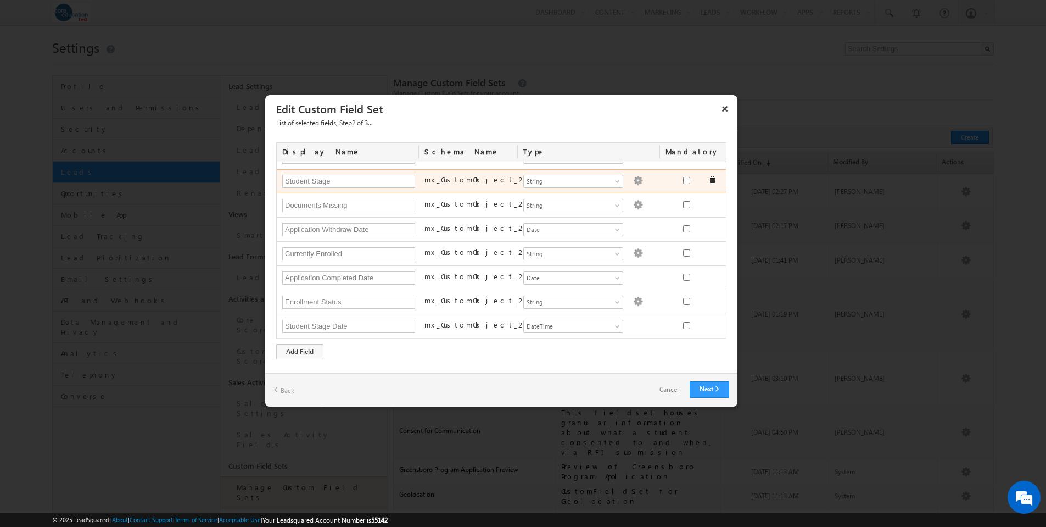
scroll to position [546, 0]
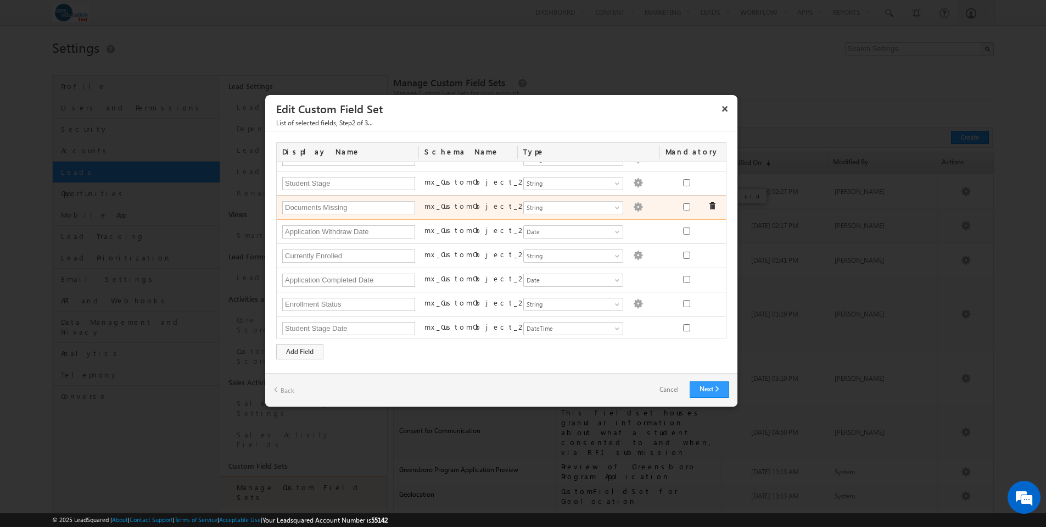
click at [708, 205] on span at bounding box center [712, 206] width 8 height 8
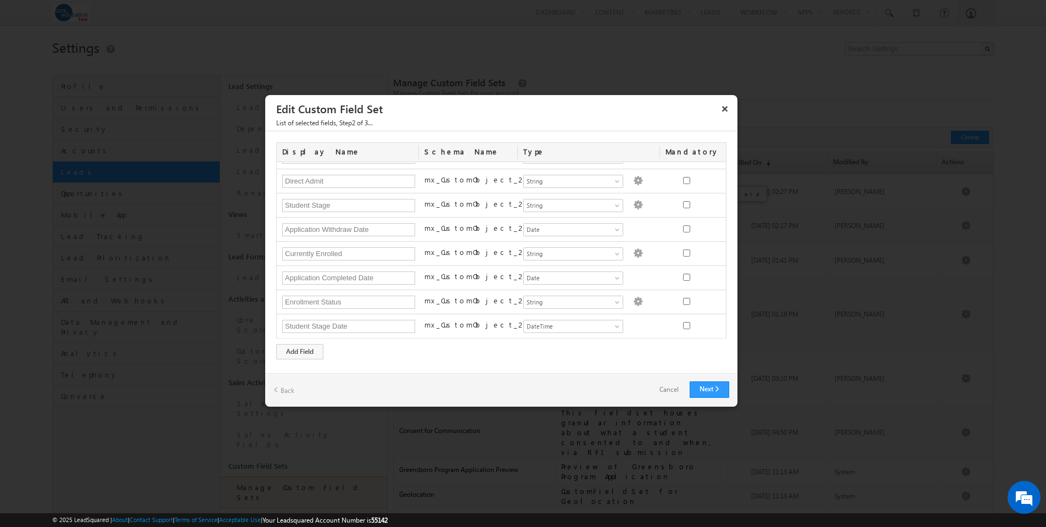
scroll to position [524, 0]
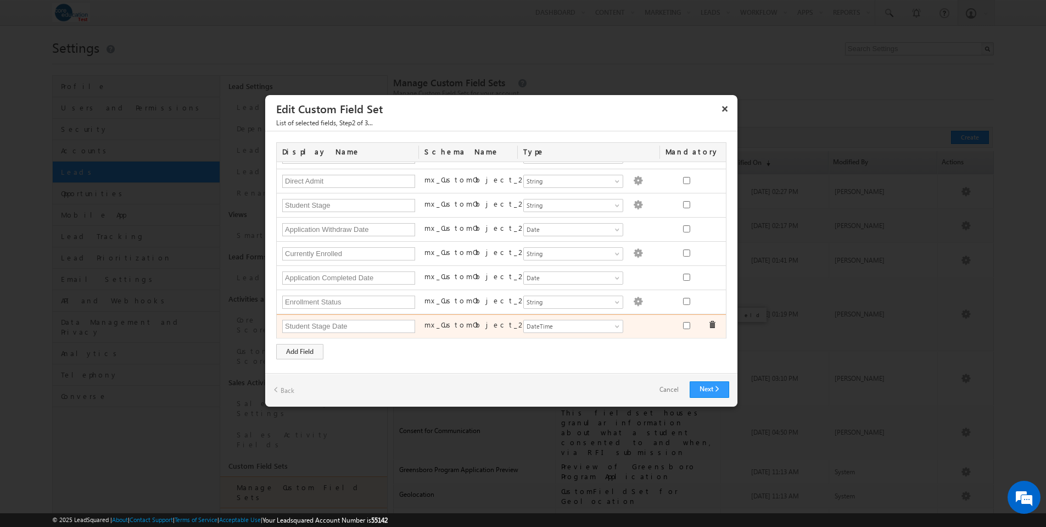
click at [708, 325] on span at bounding box center [712, 325] width 8 height 8
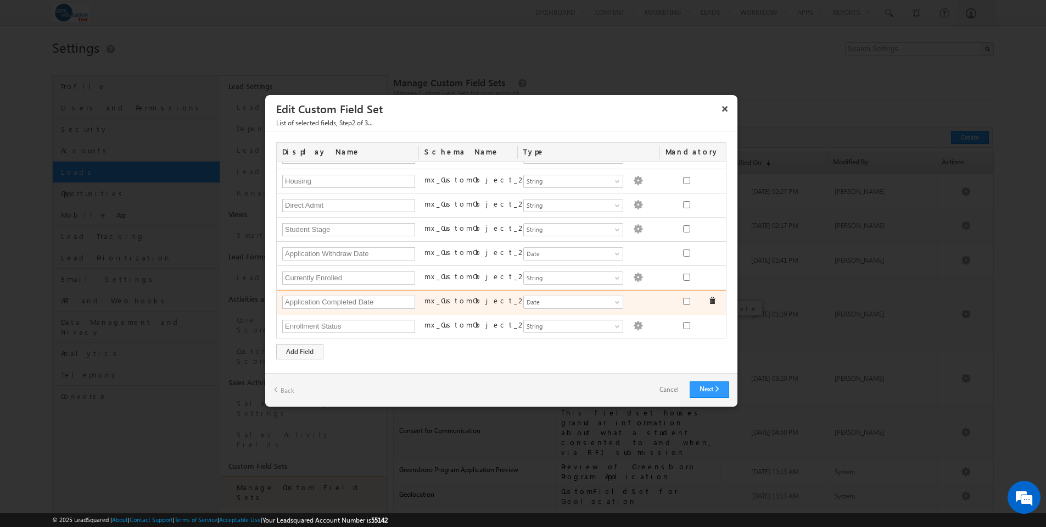
click at [0, 0] on span at bounding box center [0, 0] width 0 height 0
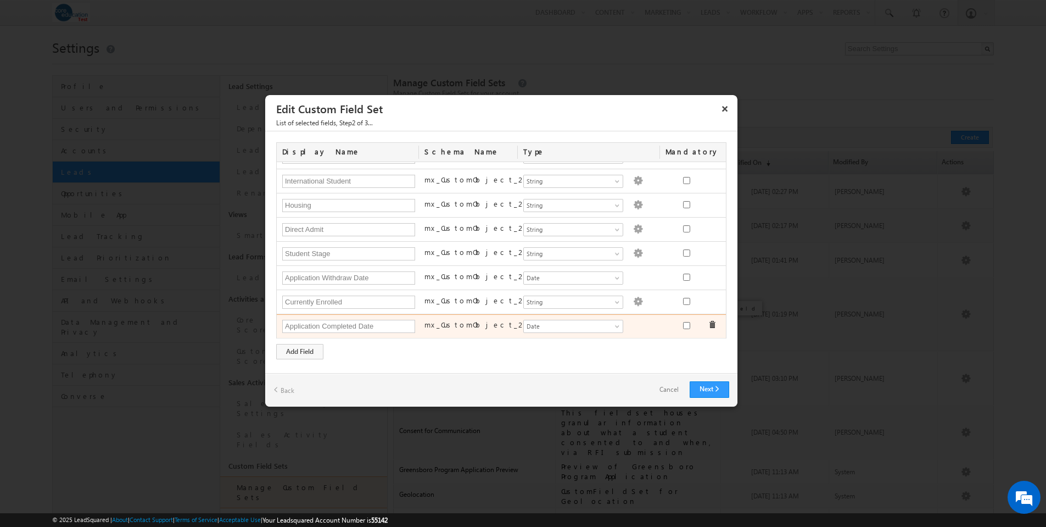
click at [708, 323] on span at bounding box center [712, 325] width 8 height 8
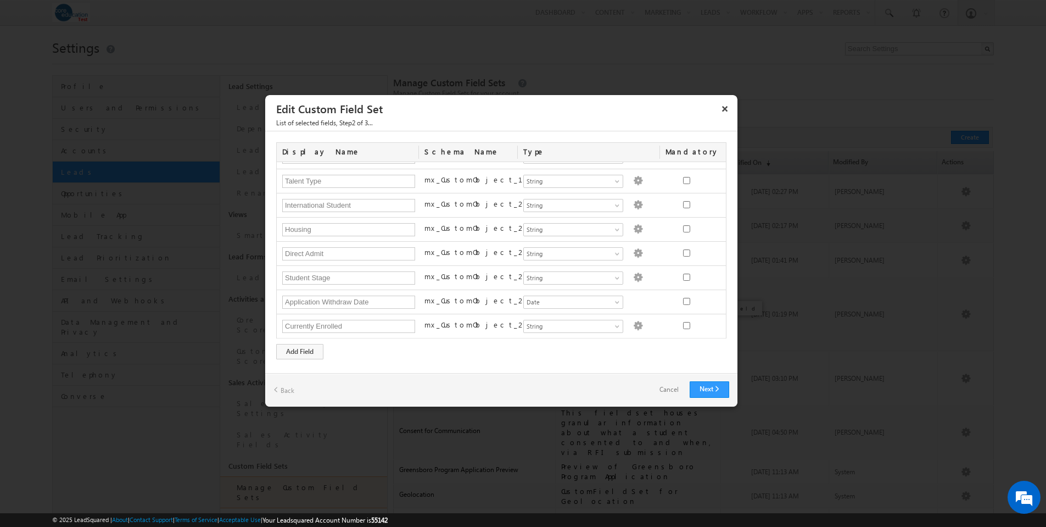
click at [0, 0] on span at bounding box center [0, 0] width 0 height 0
click at [311, 353] on div "Add Field" at bounding box center [299, 351] width 47 height 15
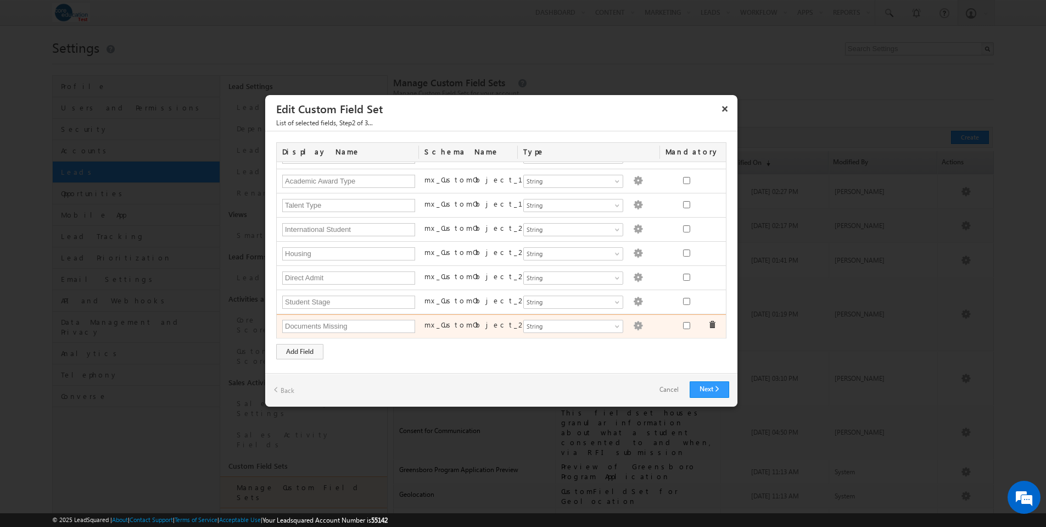
click at [633, 326] on img at bounding box center [638, 326] width 10 height 10
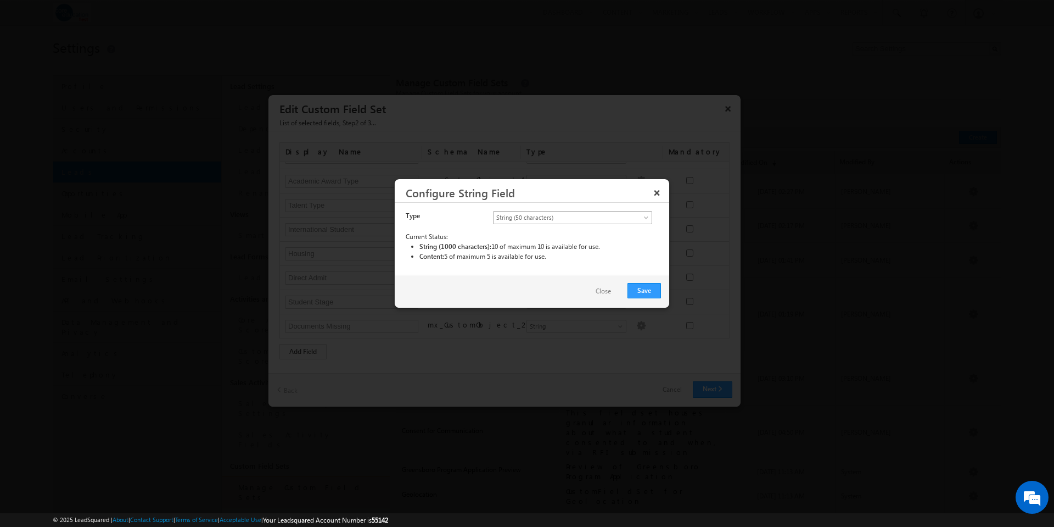
click at [646, 218] on span at bounding box center [647, 219] width 9 height 9
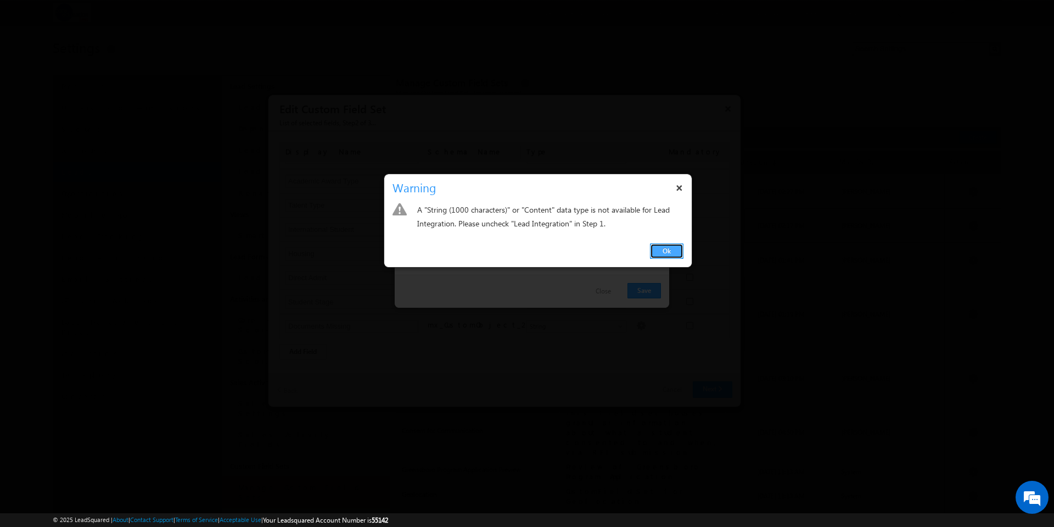
click at [664, 250] on link "Ok" at bounding box center [666, 250] width 33 height 15
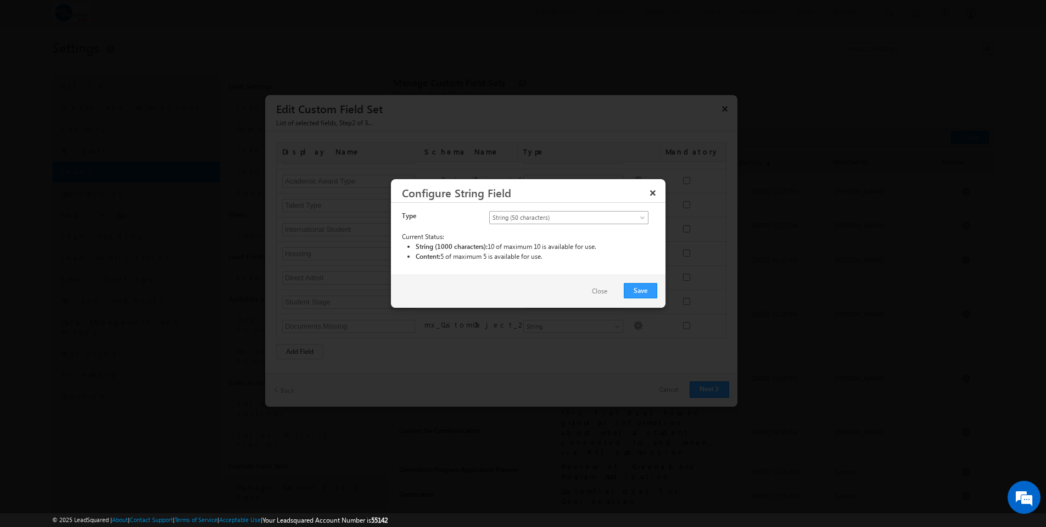
click at [642, 216] on span at bounding box center [643, 219] width 9 height 9
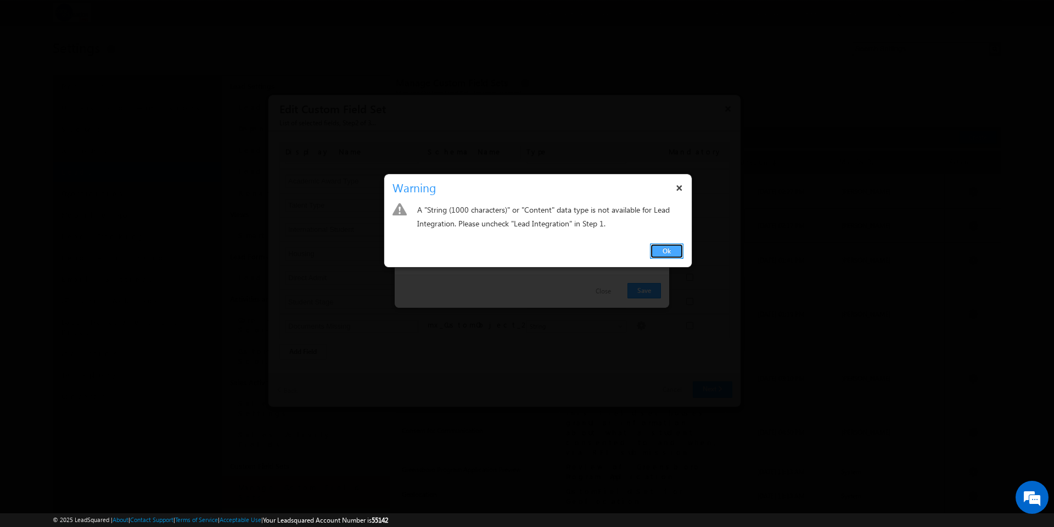
click at [671, 258] on link "Ok" at bounding box center [666, 250] width 33 height 15
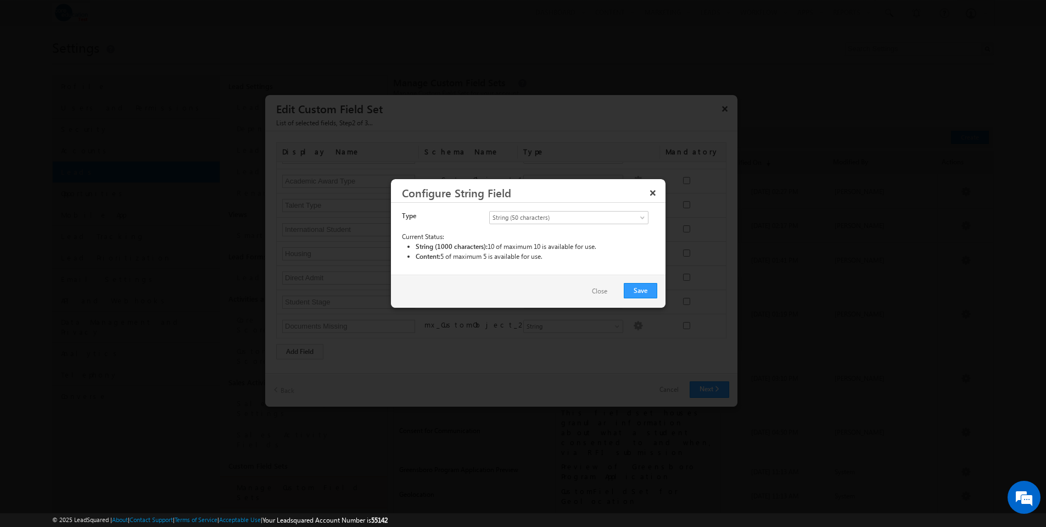
click at [604, 292] on button "Close" at bounding box center [599, 291] width 37 height 16
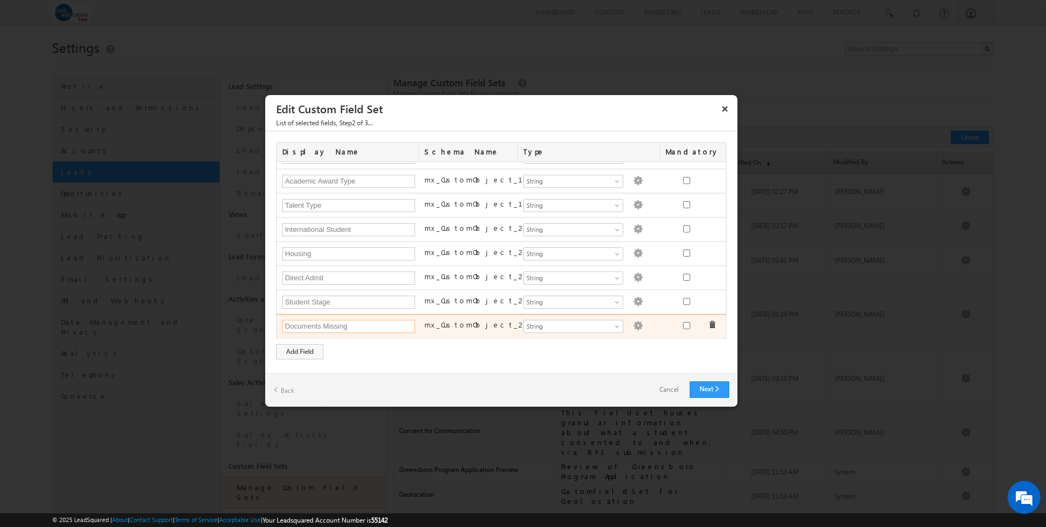
drag, startPoint x: 356, startPoint y: 325, endPoint x: 283, endPoint y: 322, distance: 73.1
click at [283, 322] on input "Documents Missing" at bounding box center [348, 326] width 133 height 13
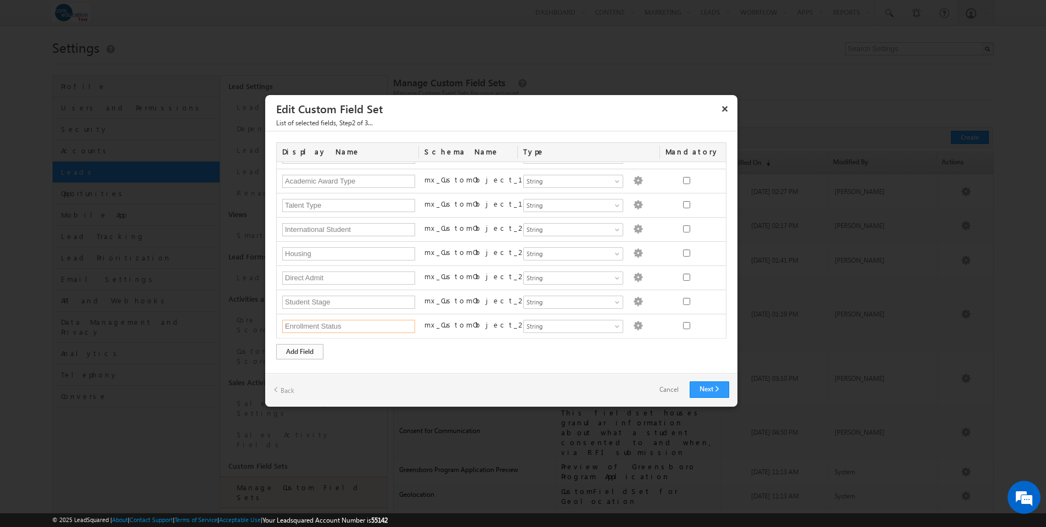
type input "Enrollment Status"
click at [302, 350] on div "Add Field" at bounding box center [299, 351] width 47 height 15
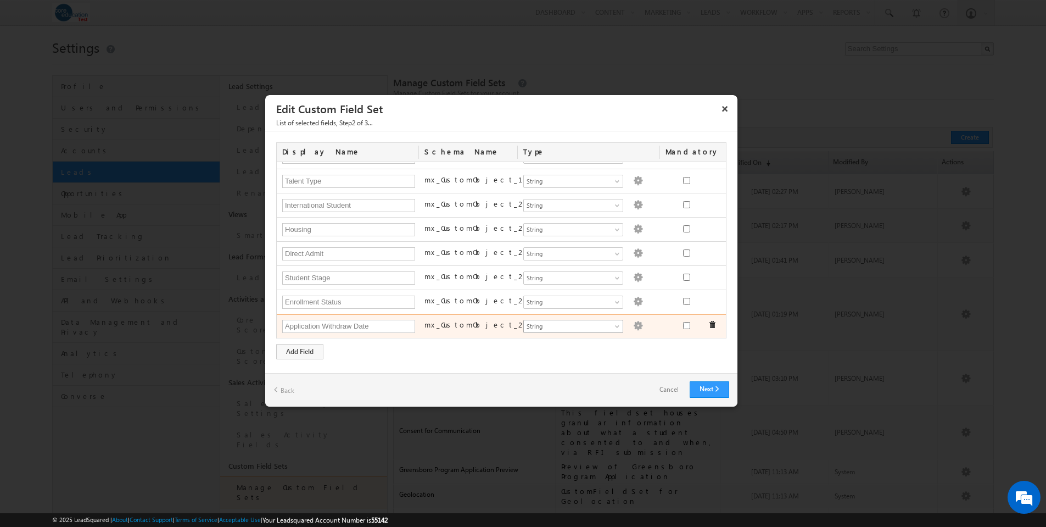
type input "Application Withdraw Date"
click at [614, 326] on span at bounding box center [618, 328] width 9 height 9
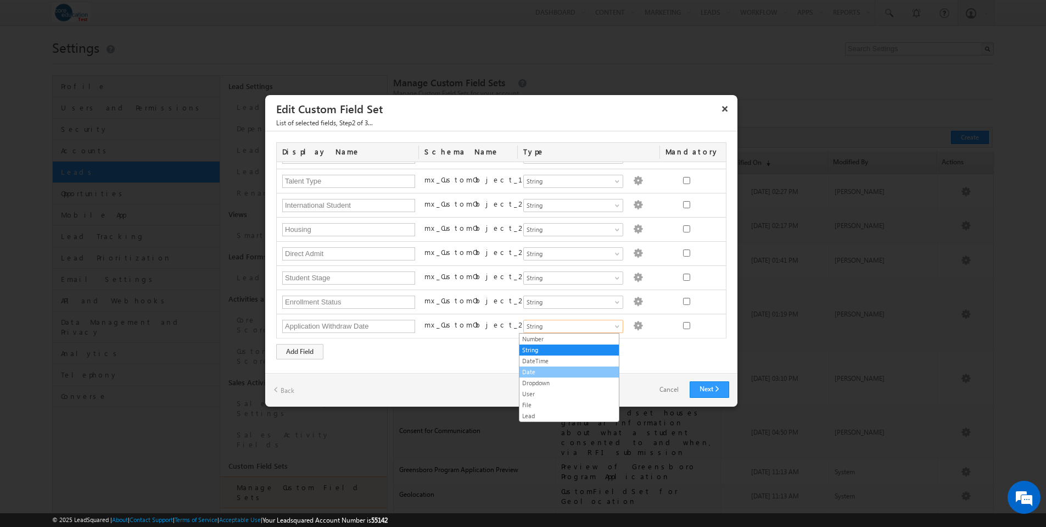
click at [573, 370] on link "Date" at bounding box center [569, 372] width 99 height 10
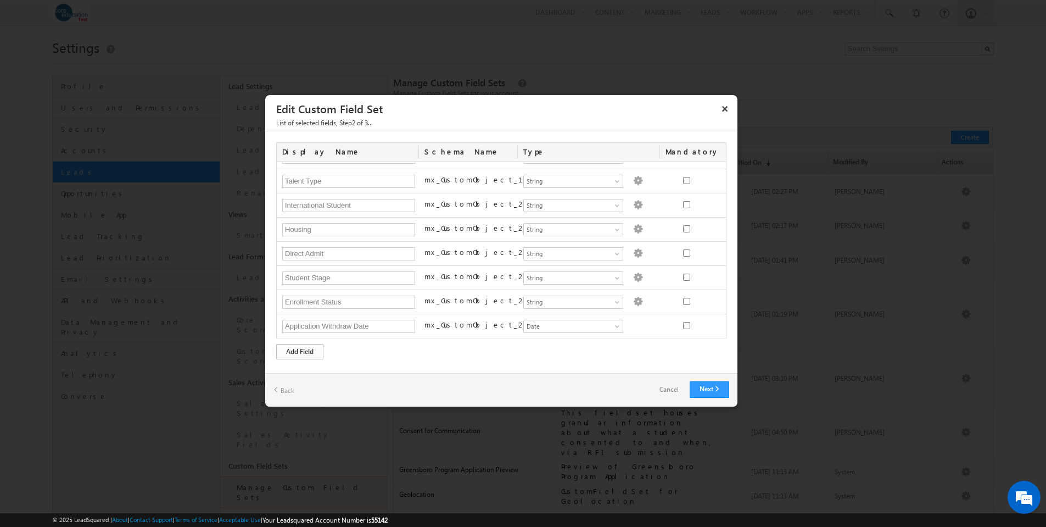
click at [301, 350] on div "Add Field" at bounding box center [299, 351] width 47 height 15
type input "Currently Enrolled"
click at [297, 358] on div "Add Field" at bounding box center [299, 351] width 47 height 15
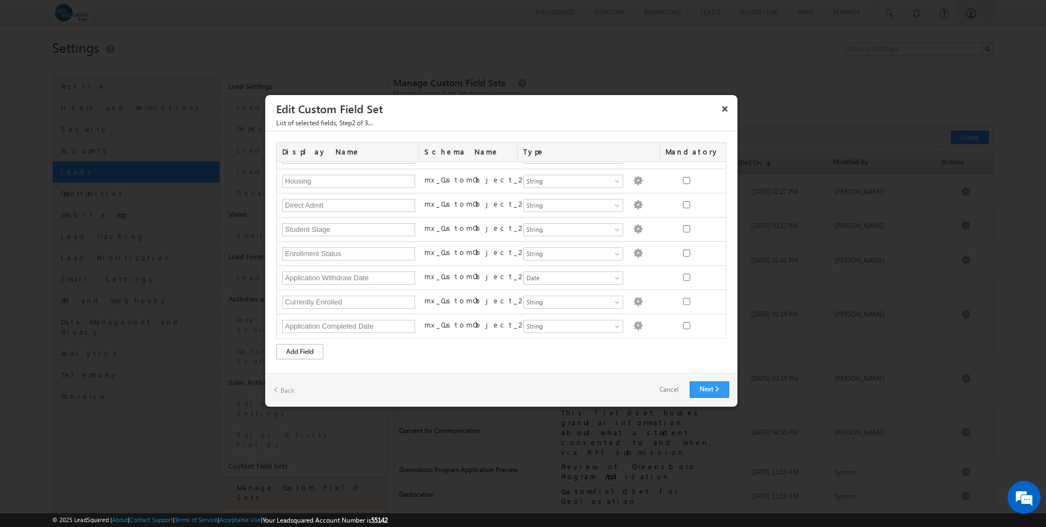
type input "Application Completed Date"
click at [311, 355] on div "Add Field" at bounding box center [299, 351] width 47 height 15
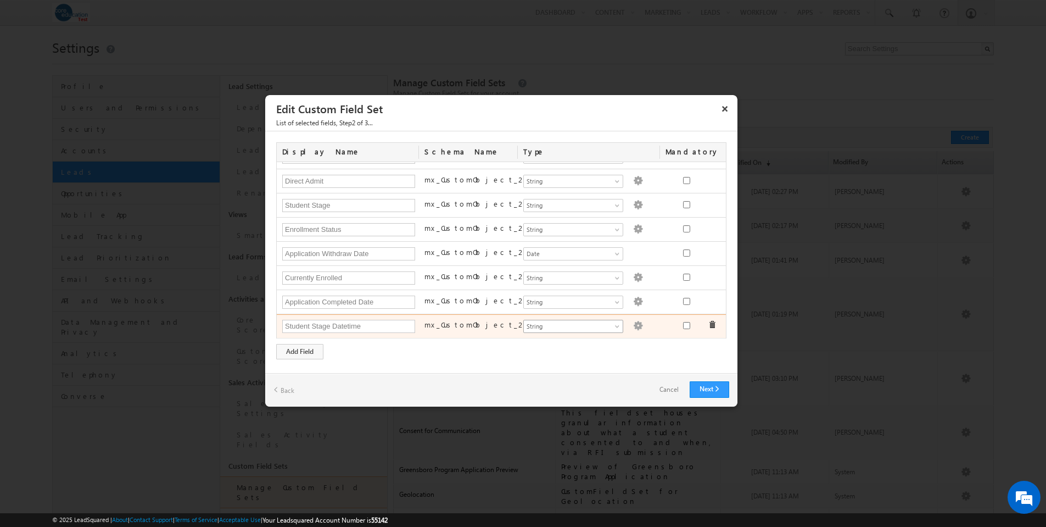
type input "Student Stage Datetime"
click at [614, 328] on span at bounding box center [618, 328] width 9 height 9
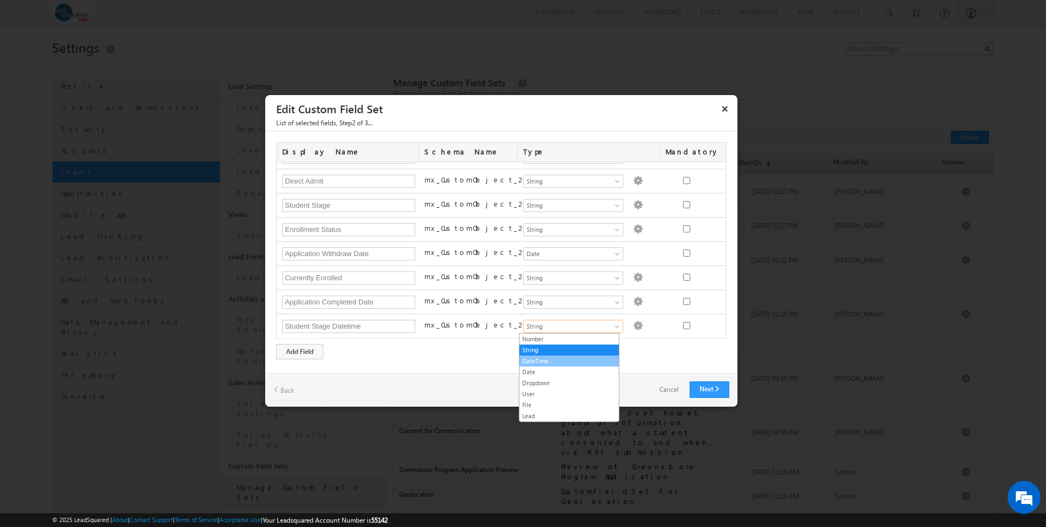
click at [566, 359] on link "DateTime" at bounding box center [569, 361] width 99 height 10
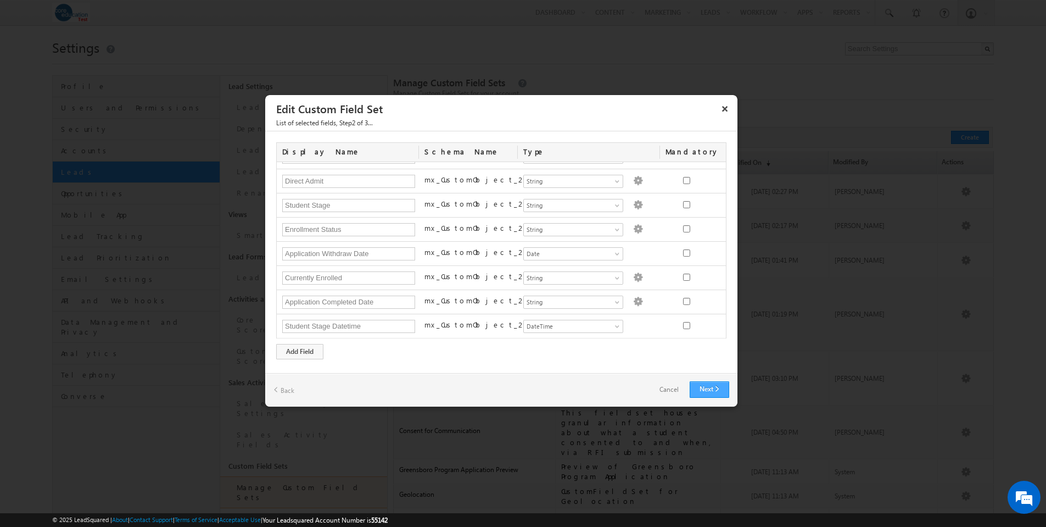
click at [714, 388] on link "Next" at bounding box center [710, 389] width 40 height 16
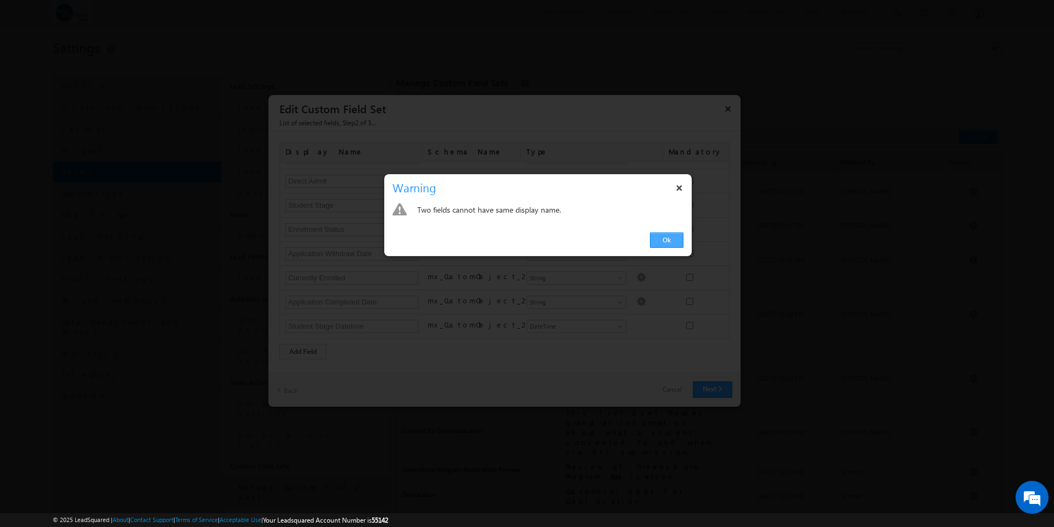
click at [664, 237] on link "Ok" at bounding box center [666, 239] width 33 height 15
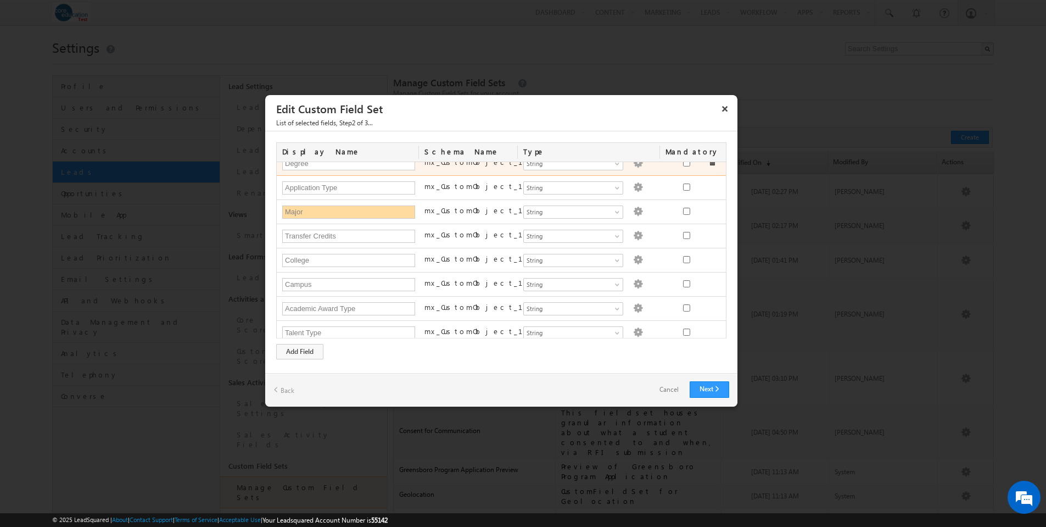
scroll to position [309, 0]
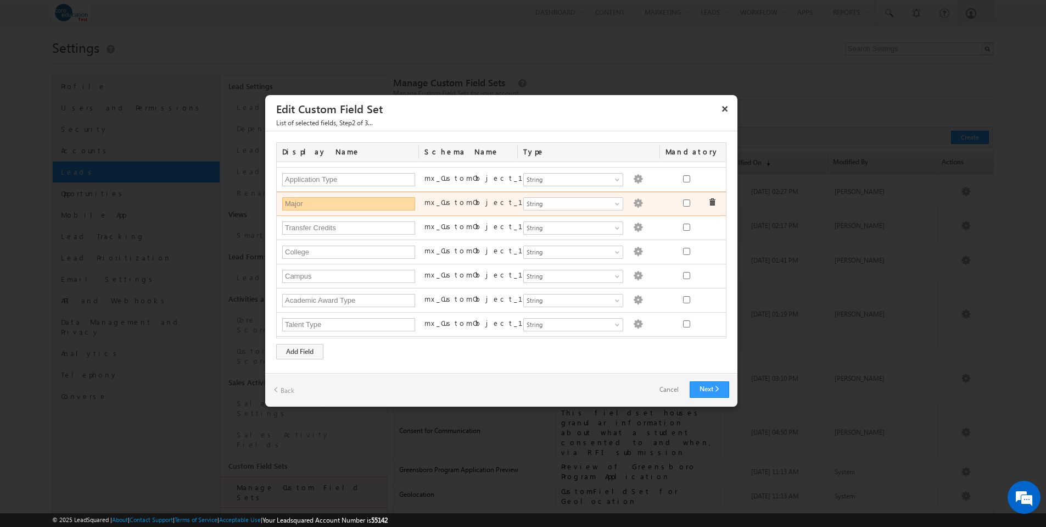
click at [286, 204] on input "Major" at bounding box center [348, 203] width 133 height 13
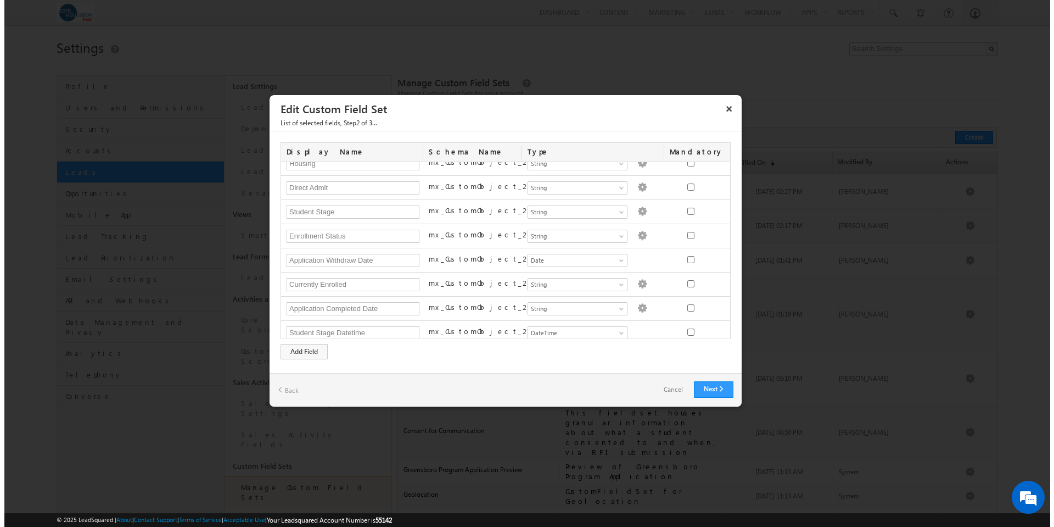
scroll to position [524, 0]
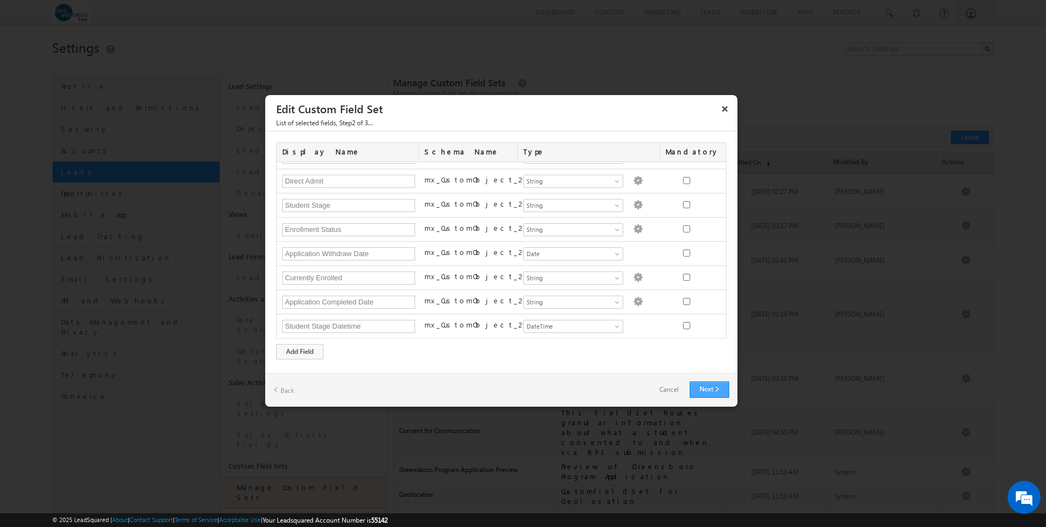
type input "Anticipated Major"
click at [718, 389] on link "Next" at bounding box center [710, 389] width 40 height 16
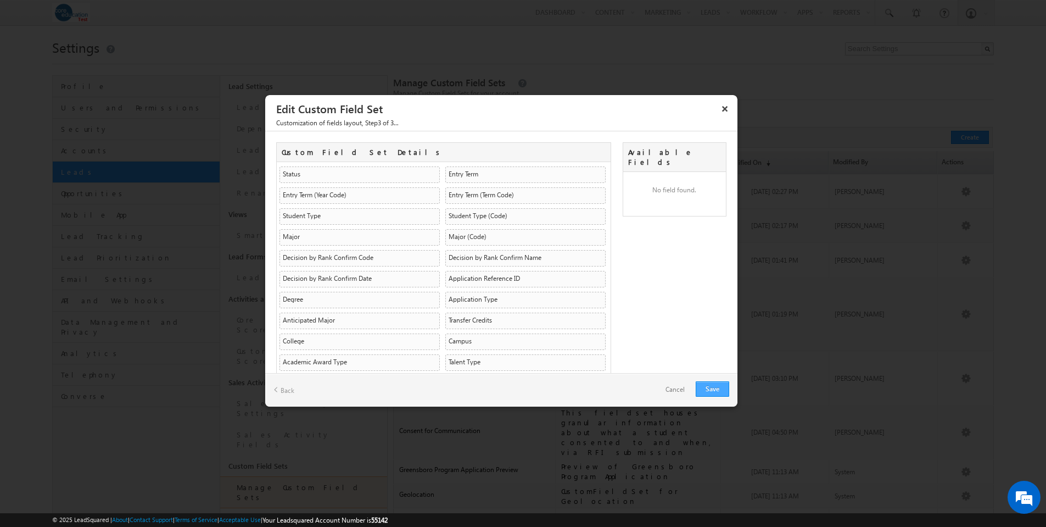
click at [714, 389] on link "Save" at bounding box center [712, 388] width 33 height 15
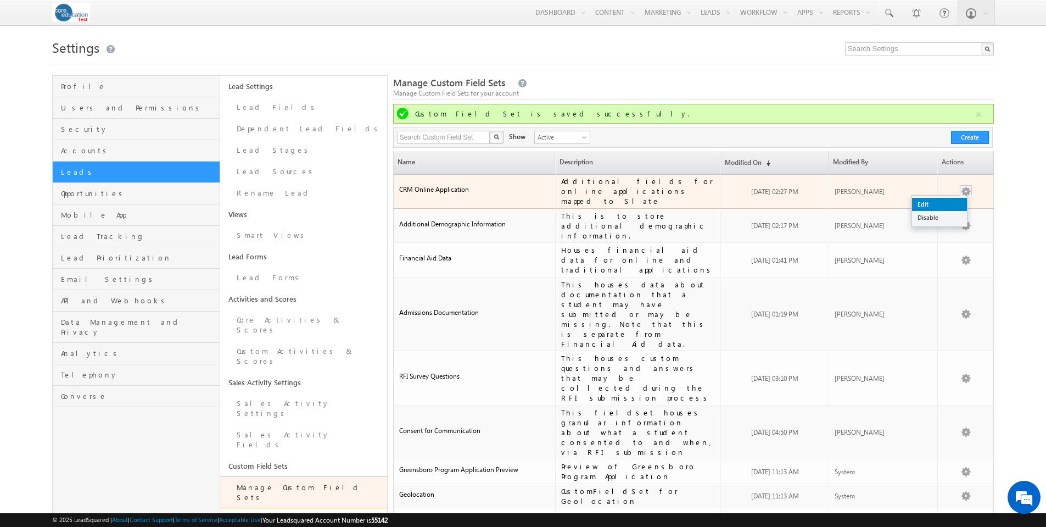
click at [956, 200] on link "Edit" at bounding box center [939, 204] width 55 height 13
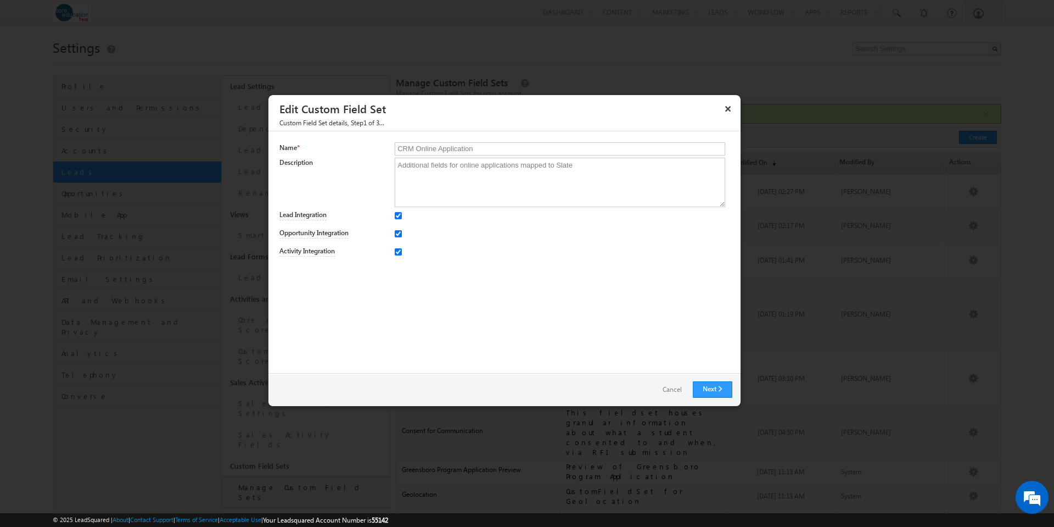
click at [397, 215] on input "Lead Integration" at bounding box center [398, 215] width 7 height 7
checkbox input "false"
click at [706, 384] on link "Next" at bounding box center [713, 389] width 40 height 16
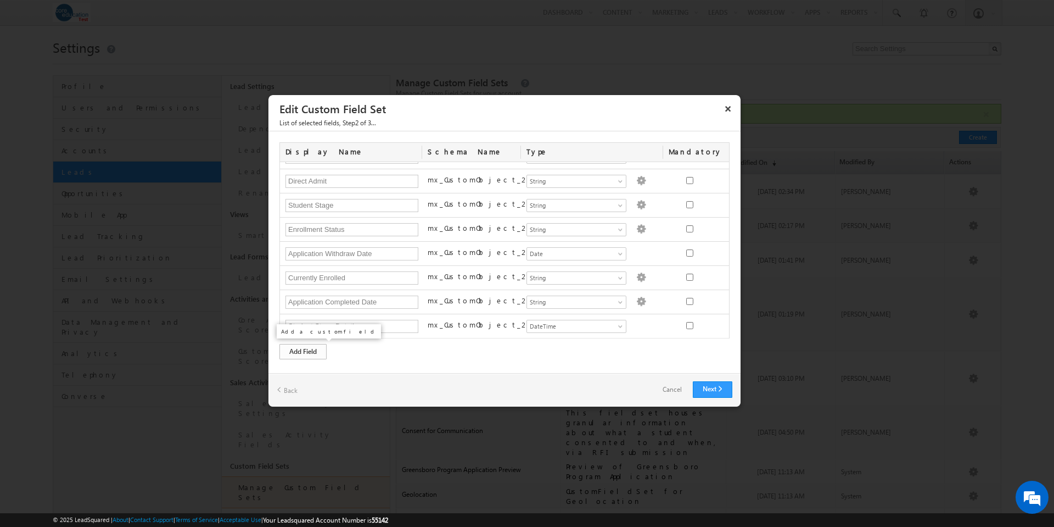
click at [315, 349] on div "Add Field" at bounding box center [303, 351] width 47 height 15
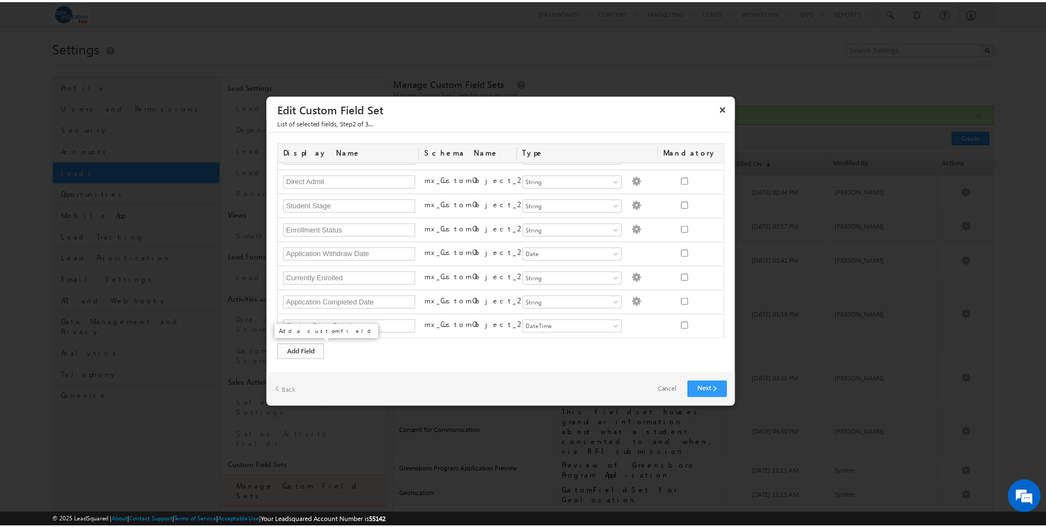
scroll to position [549, 0]
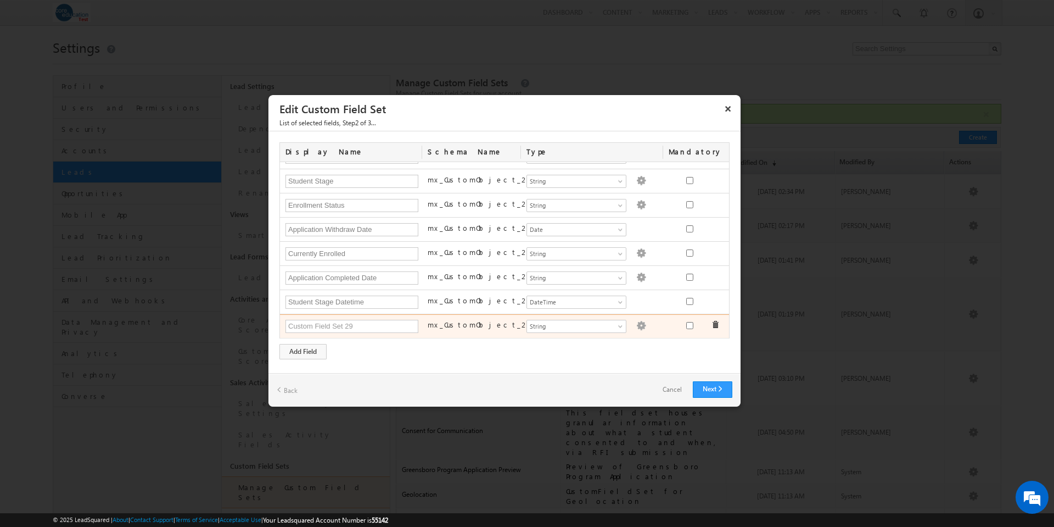
click at [636, 326] on img at bounding box center [641, 326] width 10 height 10
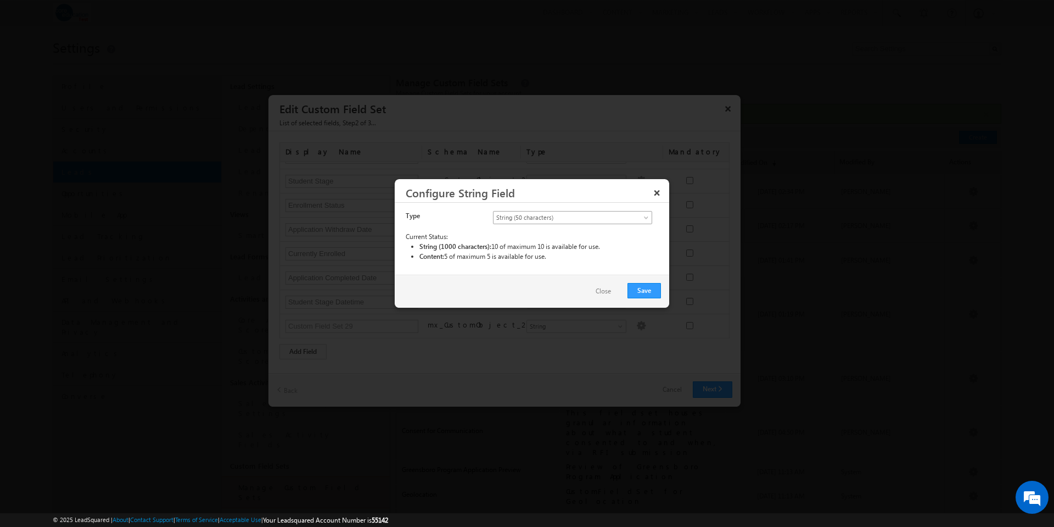
click at [647, 216] on span at bounding box center [647, 219] width 9 height 9
click at [611, 241] on link "String (1000 characters)" at bounding box center [573, 241] width 159 height 10
click at [653, 288] on button "Save" at bounding box center [644, 290] width 33 height 15
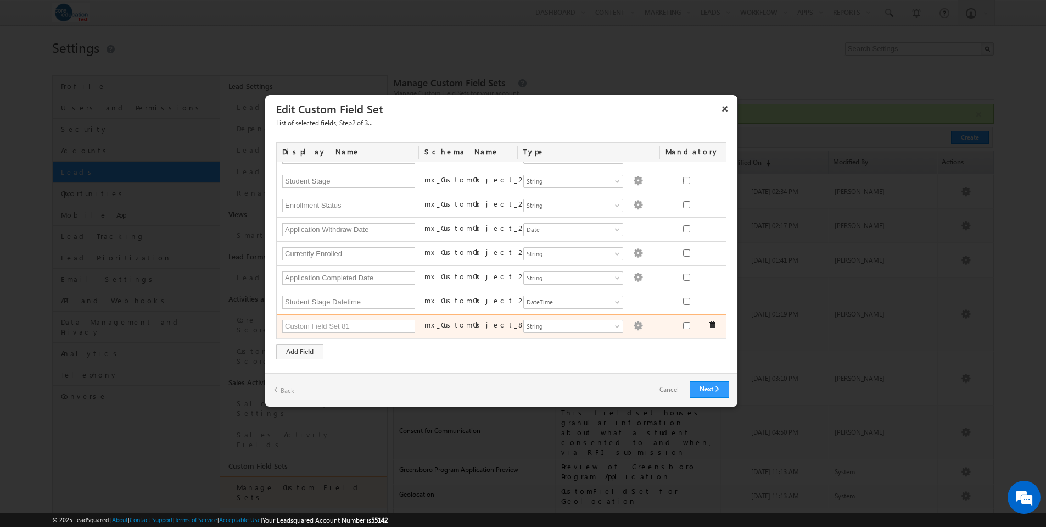
click at [633, 327] on img at bounding box center [638, 326] width 10 height 10
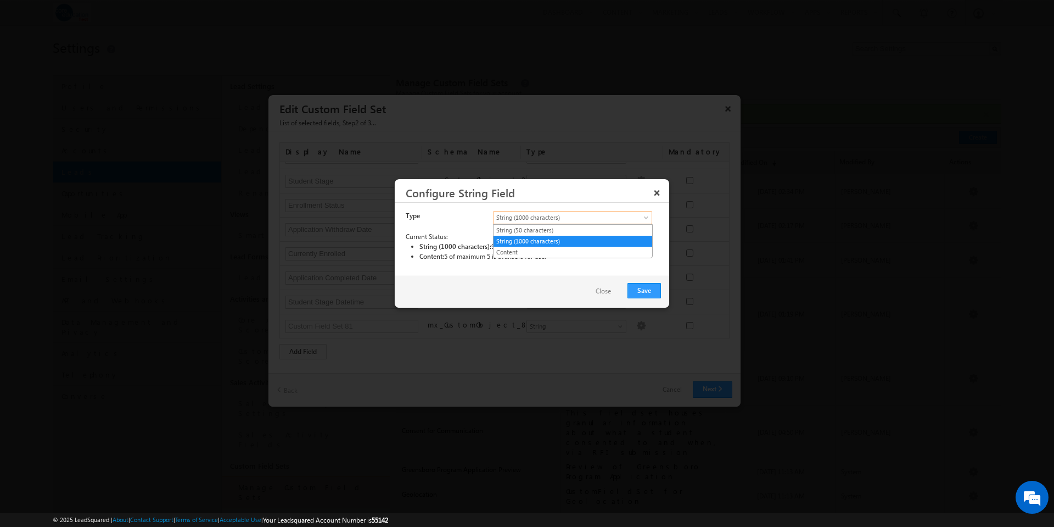
click at [649, 215] on span at bounding box center [647, 219] width 9 height 9
click at [576, 251] on link "Content" at bounding box center [573, 252] width 159 height 10
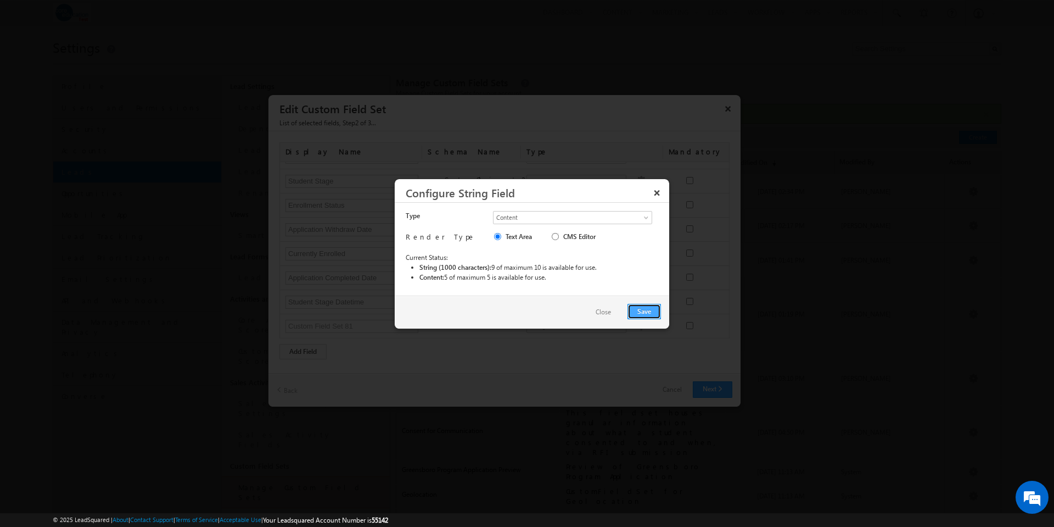
click at [645, 314] on button "Save" at bounding box center [644, 311] width 33 height 15
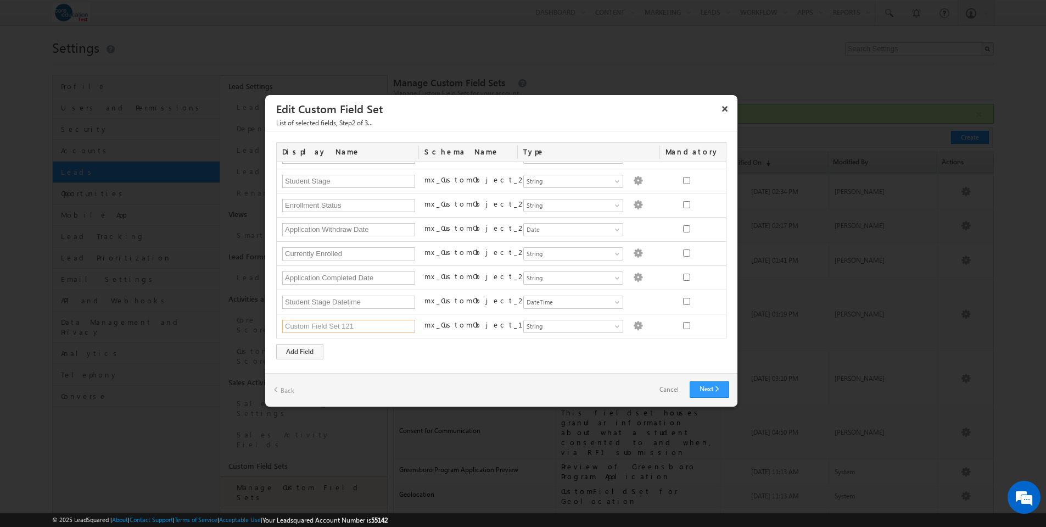
drag, startPoint x: 364, startPoint y: 326, endPoint x: 253, endPoint y: 316, distance: 111.9
click at [253, 316] on body "Menu [PERSON_NAME] [PERSON_NAME] -test @core" at bounding box center [523, 429] width 1046 height 858
type input "Documents Missing"
click at [708, 392] on link "Next" at bounding box center [710, 389] width 40 height 16
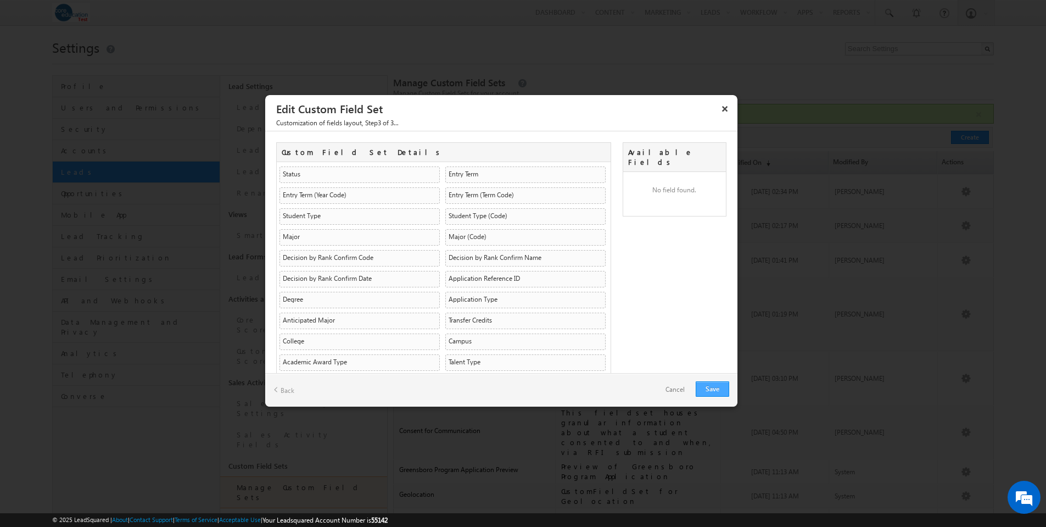
click at [708, 392] on link "Save" at bounding box center [712, 388] width 33 height 15
